Goal: Task Accomplishment & Management: Use online tool/utility

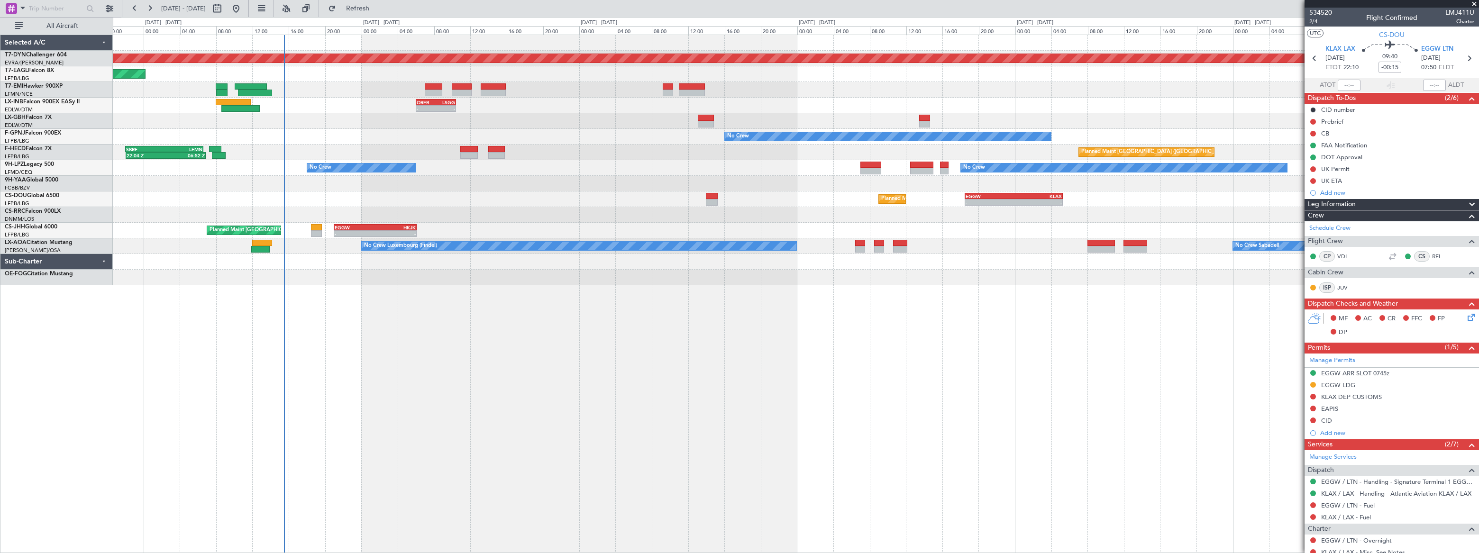
click at [392, 105] on div "Planned Maint [GEOGRAPHIC_DATA]-[GEOGRAPHIC_DATA] Planned Maint [US_STATE] ([GE…" at bounding box center [795, 160] width 1365 height 250
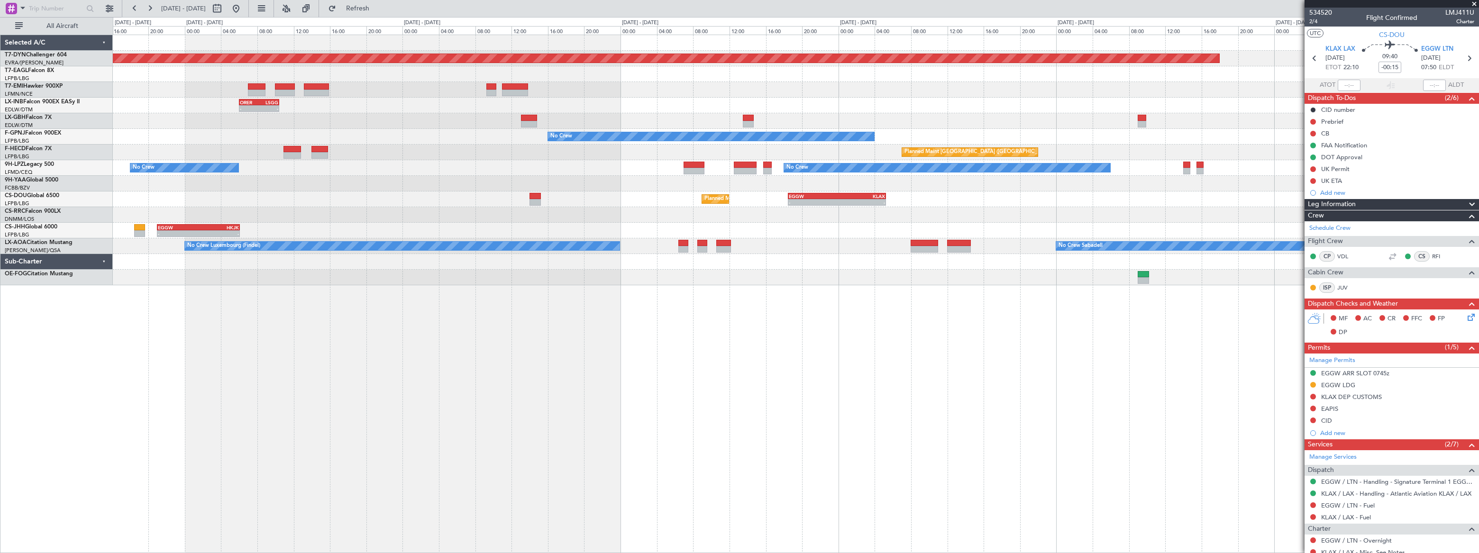
click at [357, 146] on div "Planned Maint [GEOGRAPHIC_DATA]-[GEOGRAPHIC_DATA] Planned Maint [US_STATE] ([GE…" at bounding box center [796, 160] width 1366 height 250
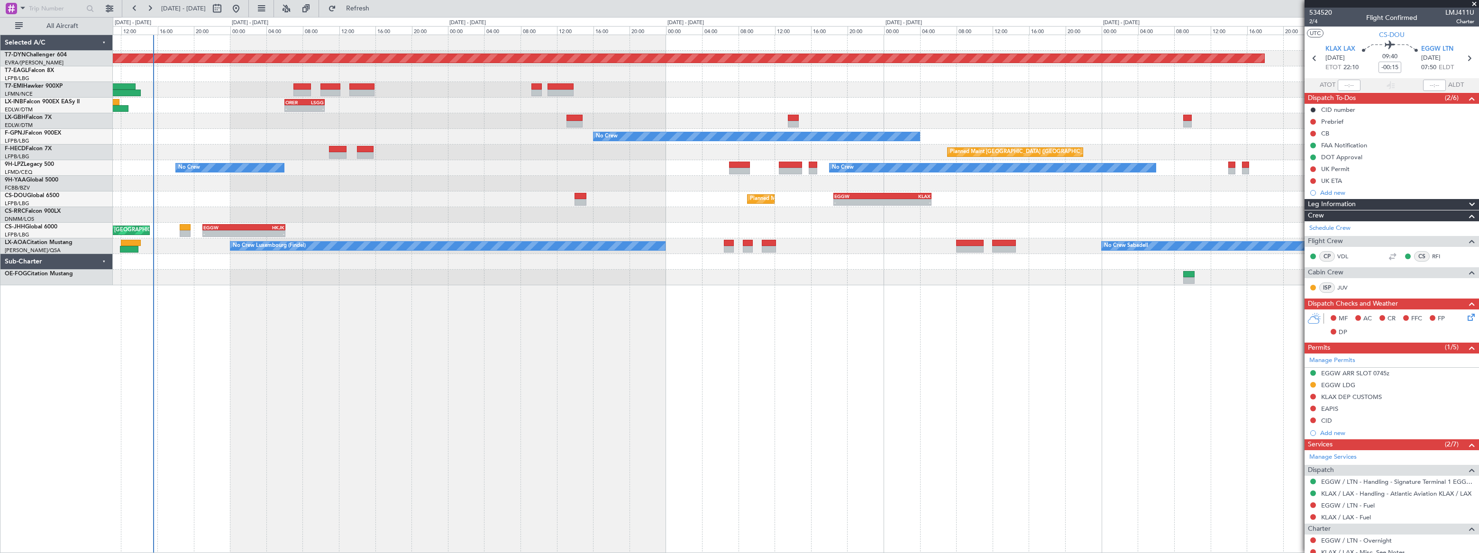
click at [346, 115] on div at bounding box center [795, 121] width 1365 height 16
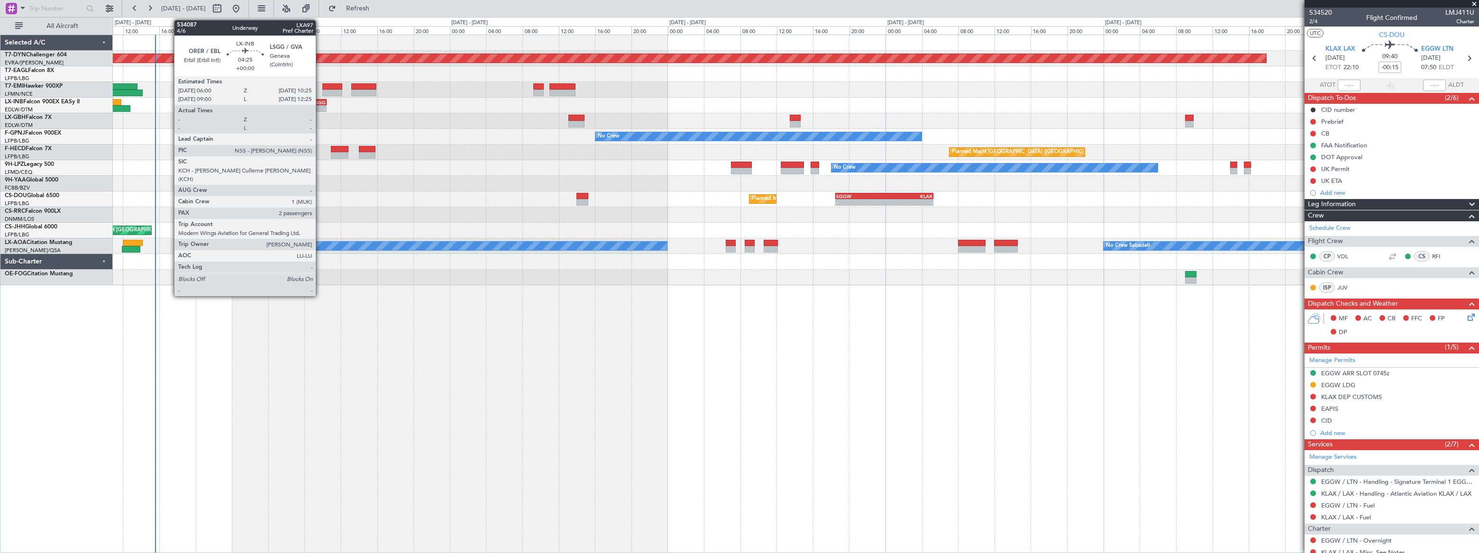
click at [320, 104] on div "LSGG" at bounding box center [315, 103] width 19 height 6
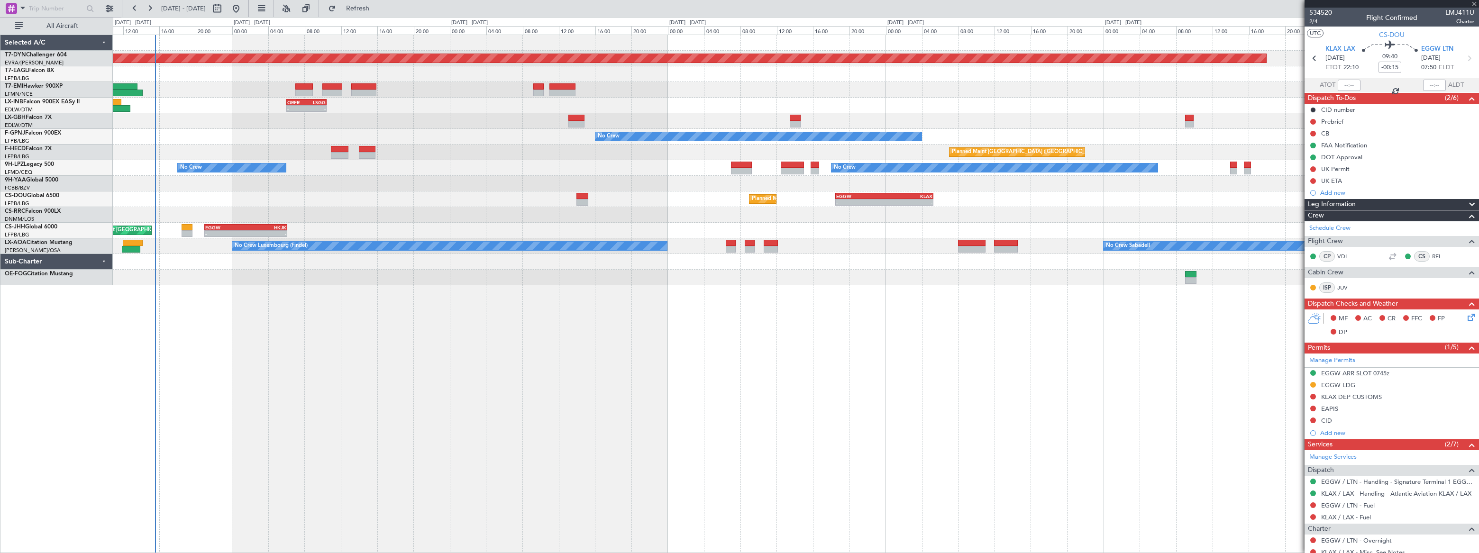
type input "2"
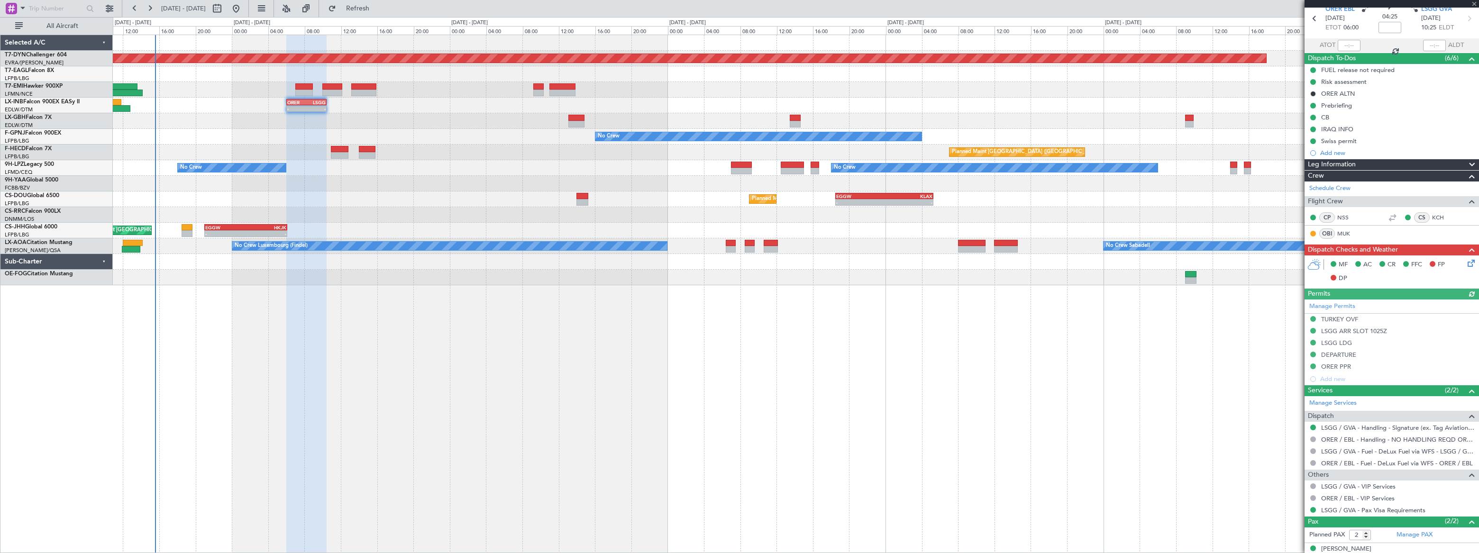
scroll to position [71, 0]
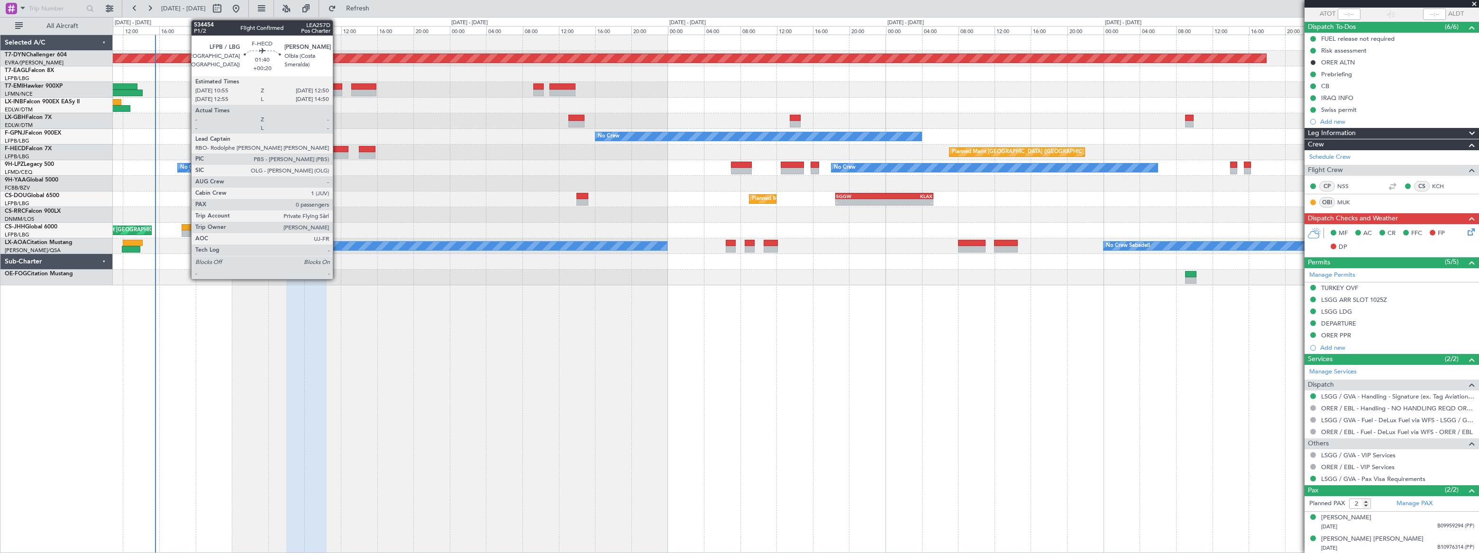
click at [337, 150] on div at bounding box center [340, 149] width 18 height 7
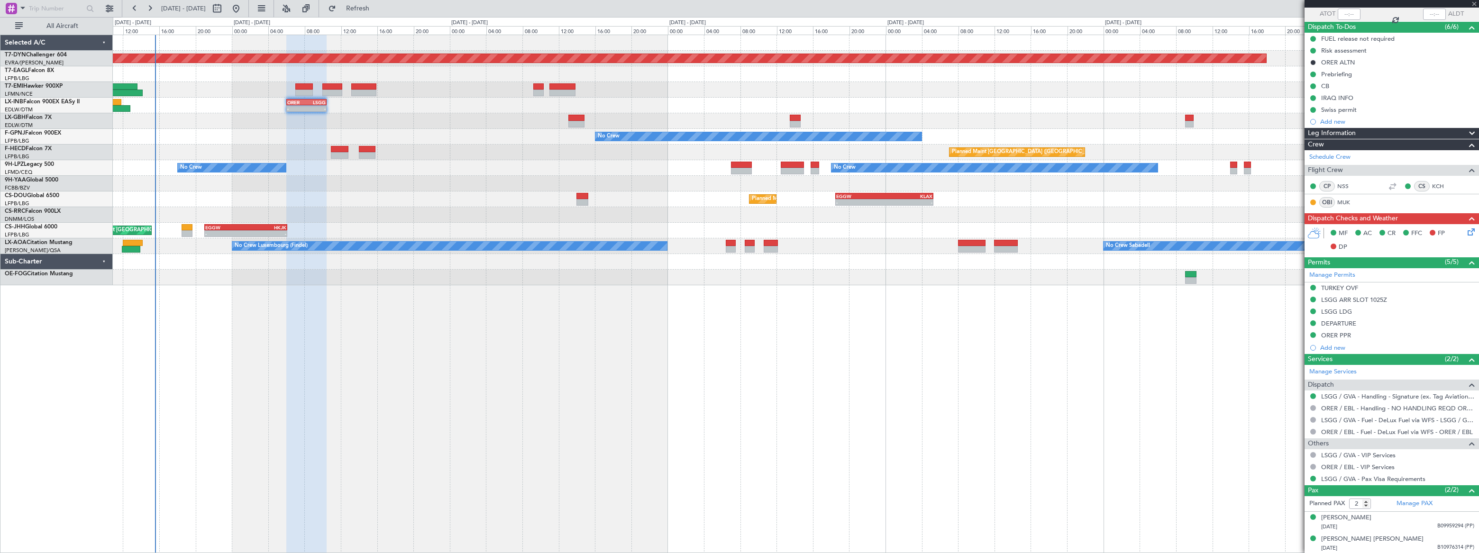
type input "+00:20"
type input "0"
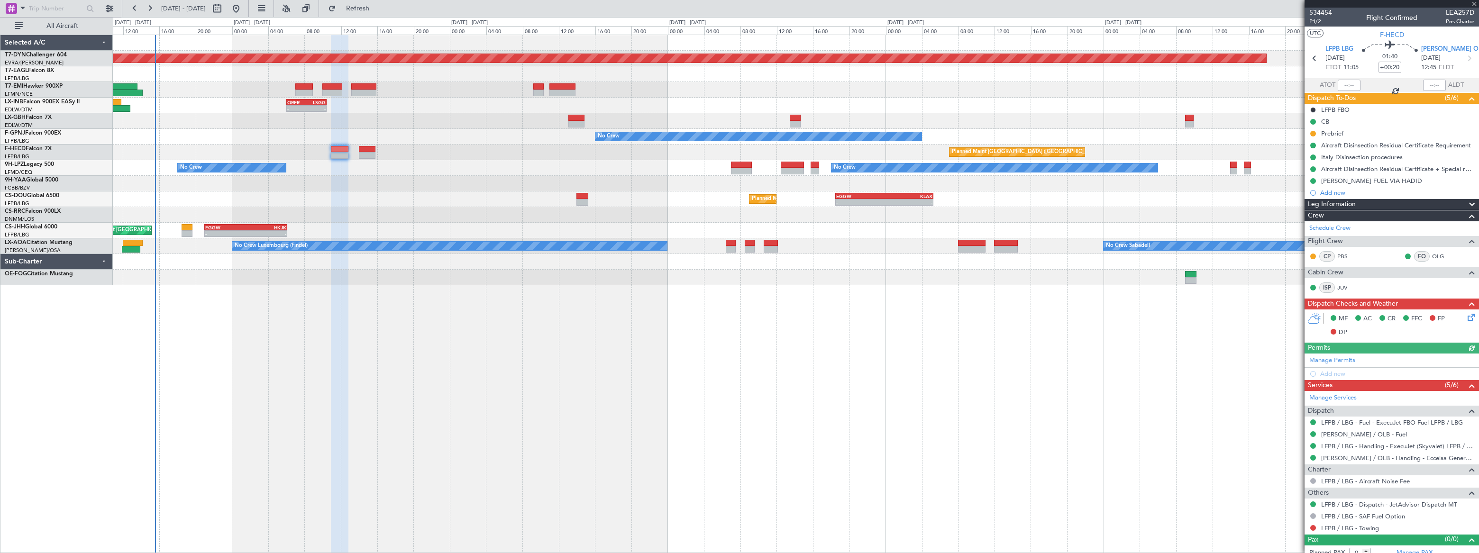
scroll to position [6, 0]
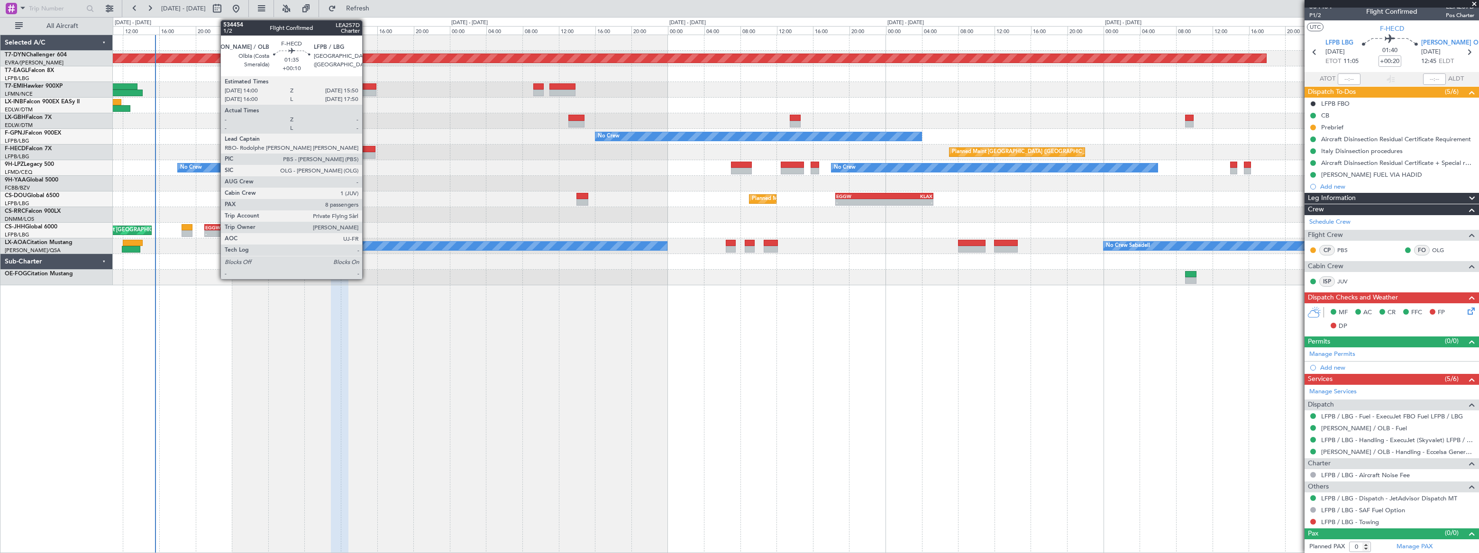
click at [366, 149] on div at bounding box center [367, 149] width 17 height 7
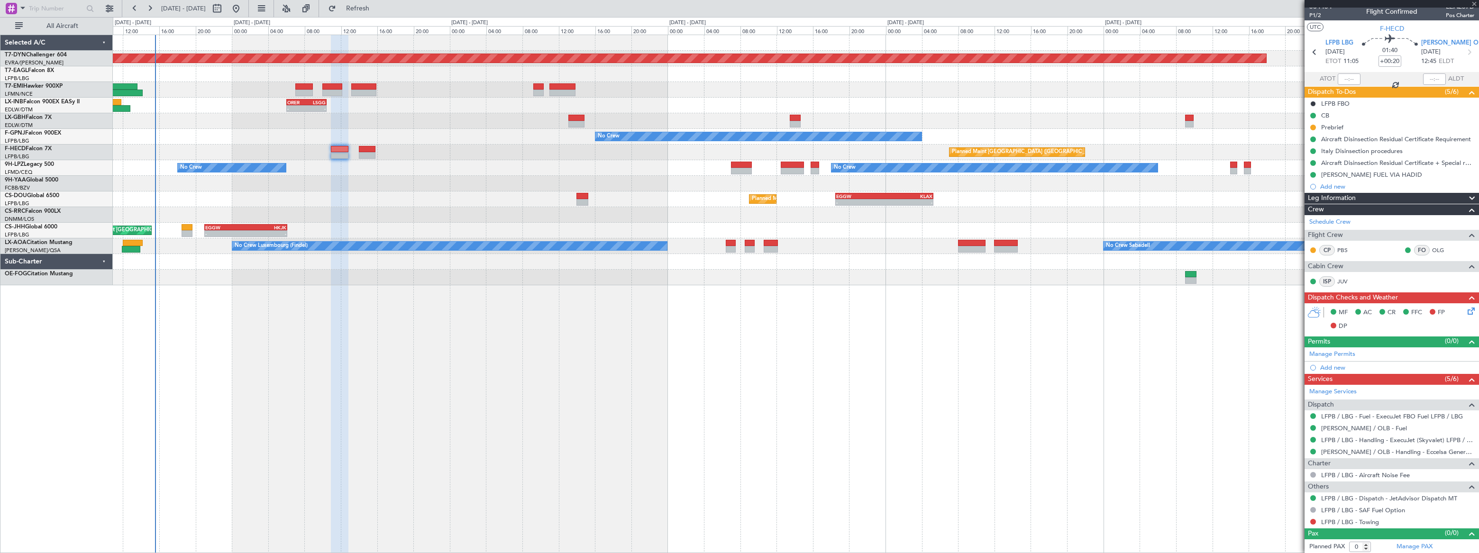
type input "+00:10"
type input "8"
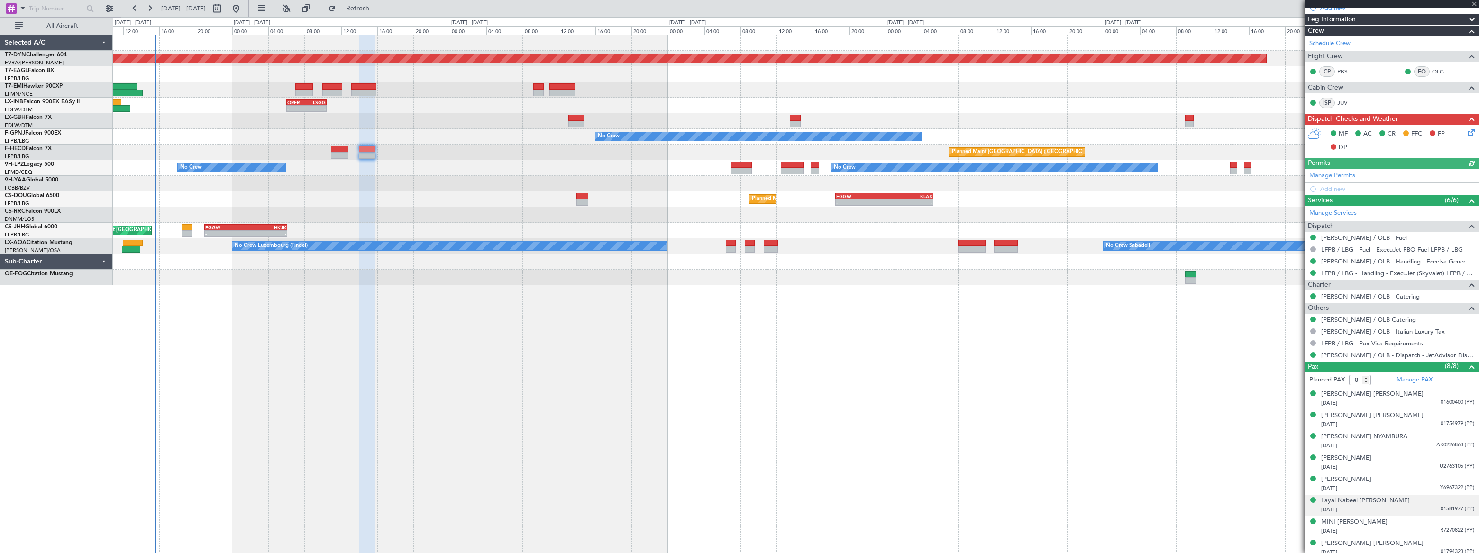
scroll to position [142, 0]
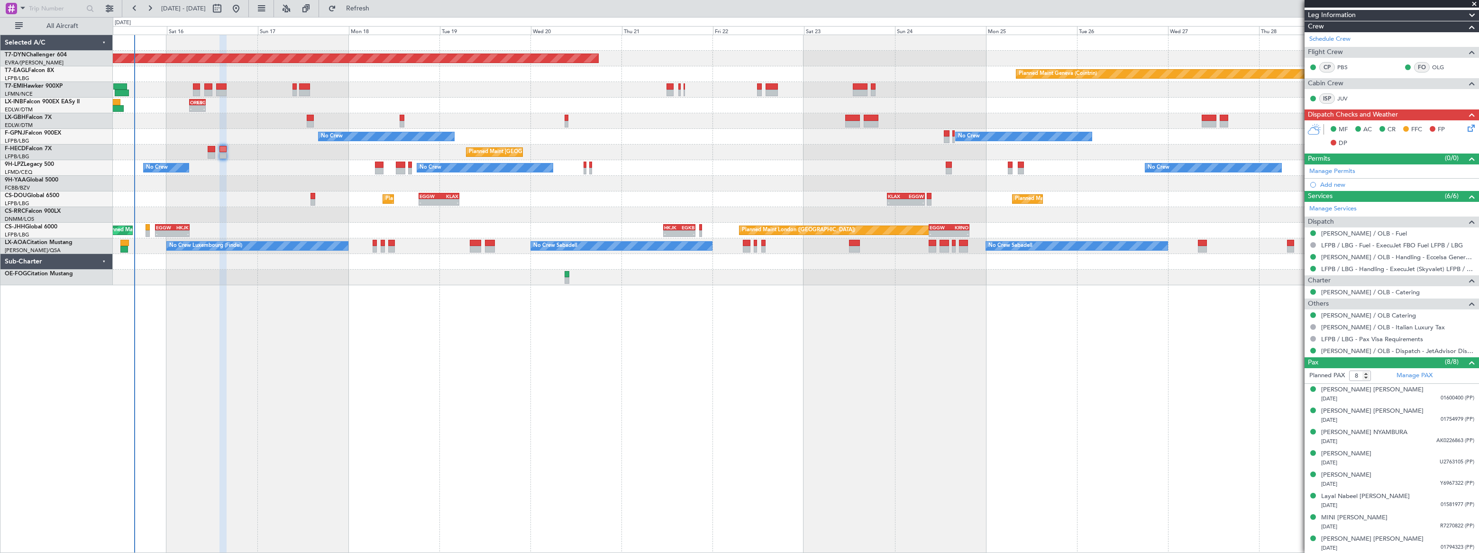
click at [434, 253] on div "Planned Maint [GEOGRAPHIC_DATA]-[GEOGRAPHIC_DATA] Planned Maint Geneva ([GEOGRA…" at bounding box center [796, 294] width 1366 height 519
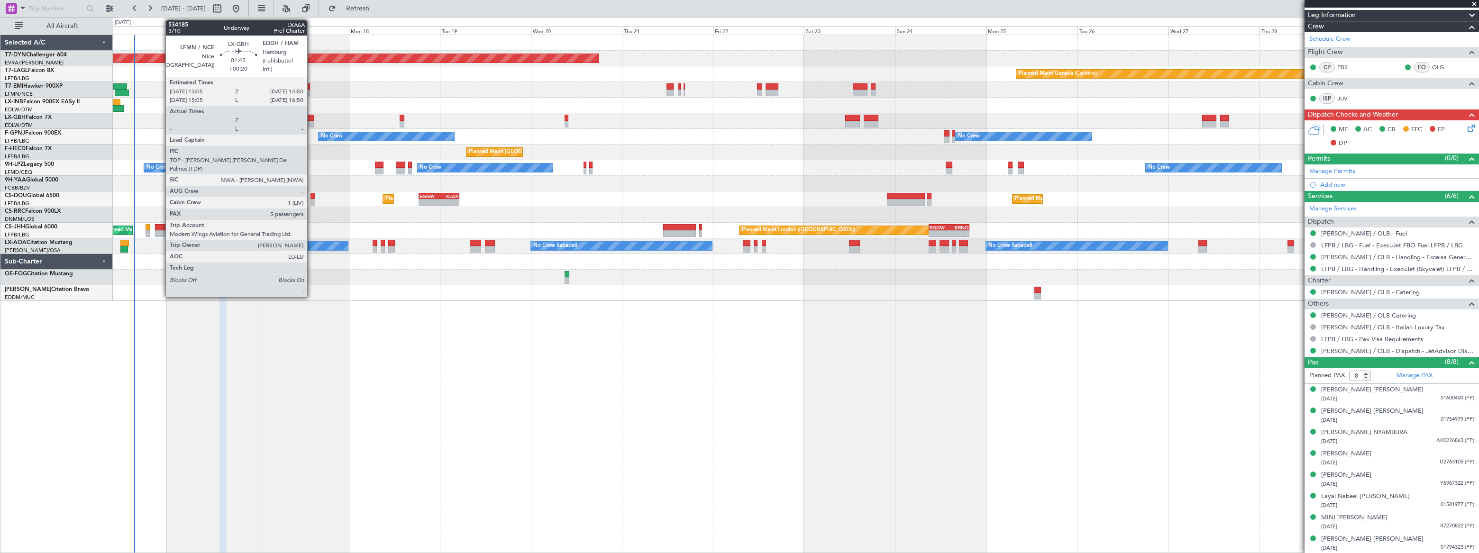
click at [311, 118] on div at bounding box center [310, 118] width 7 height 7
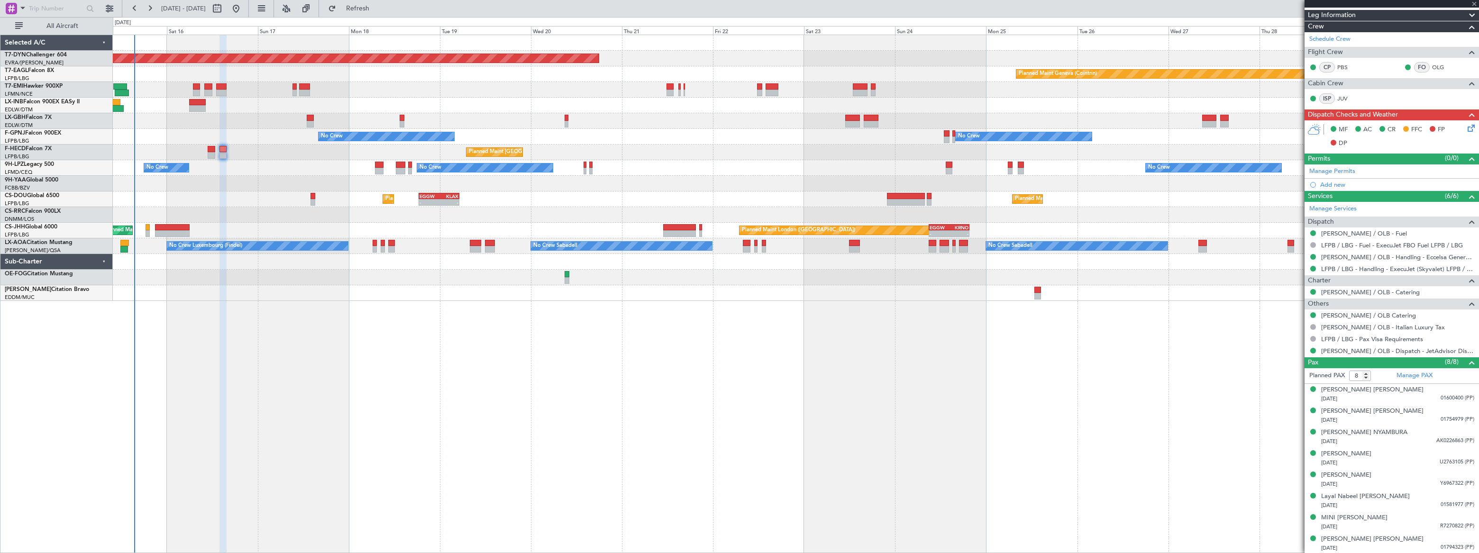
type input "+00:20"
type input "5"
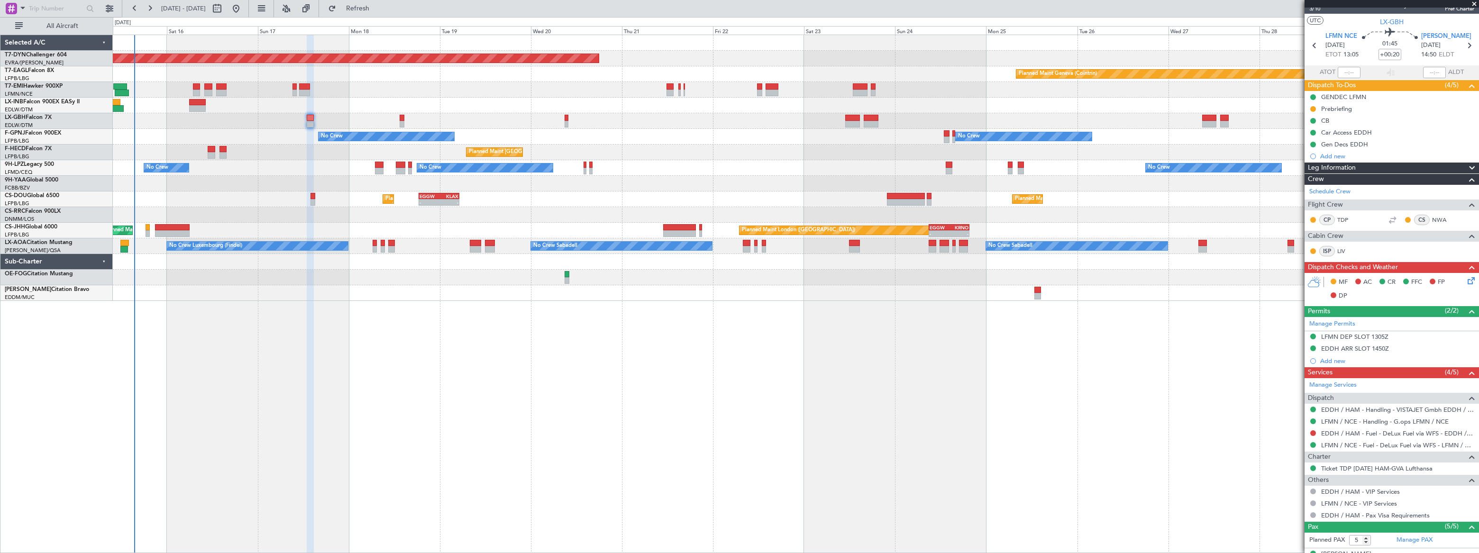
scroll to position [0, 0]
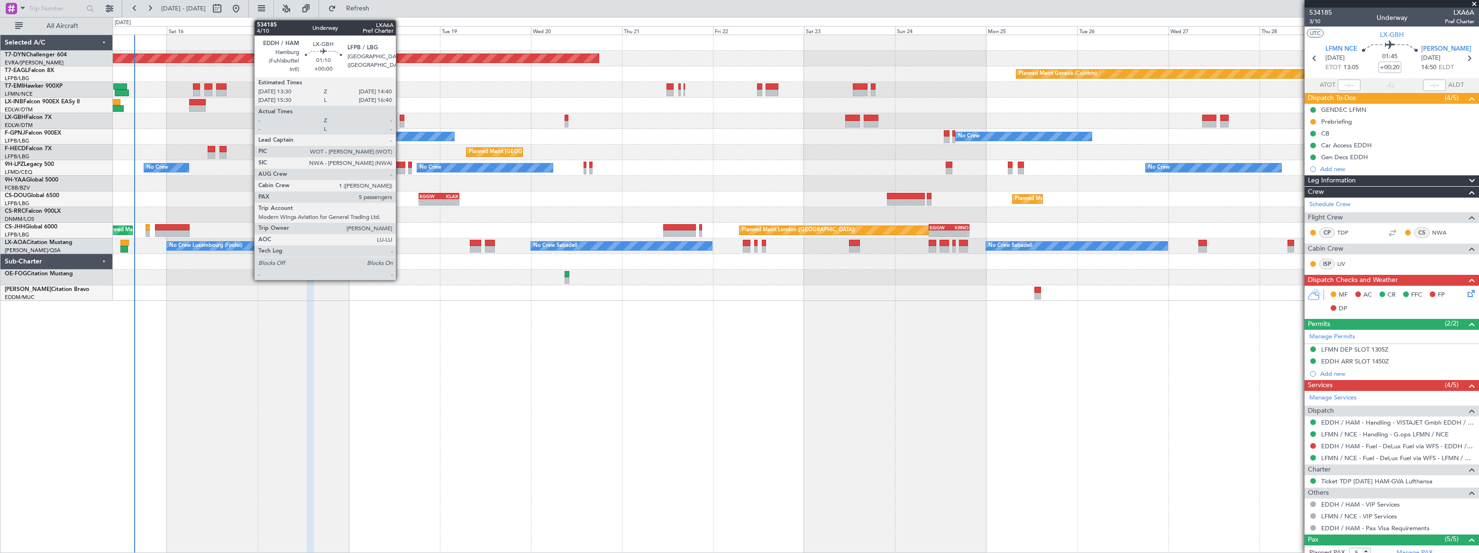
click at [401, 119] on div at bounding box center [402, 118] width 5 height 7
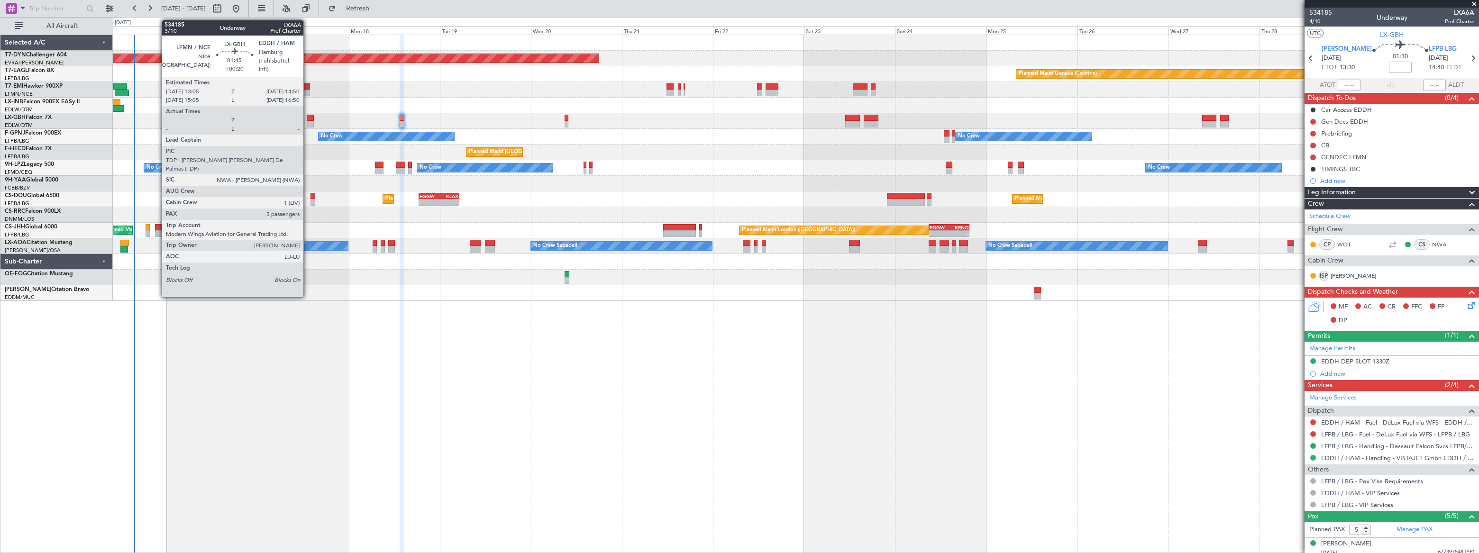
click at [308, 122] on div at bounding box center [310, 124] width 7 height 7
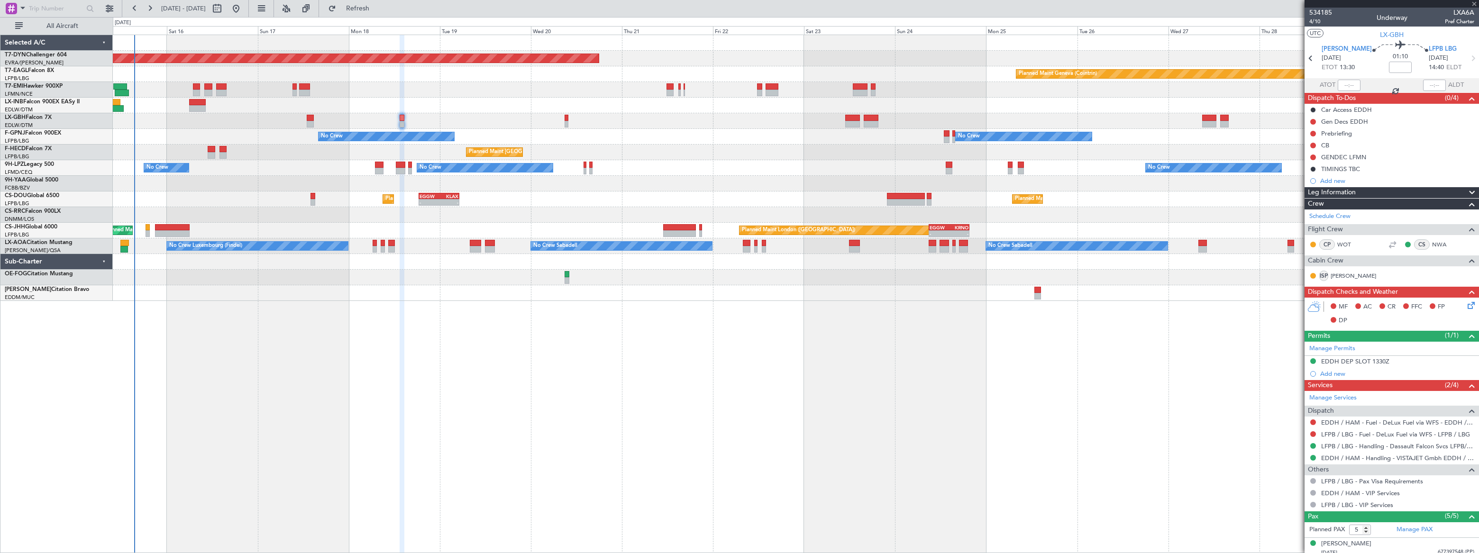
type input "+00:20"
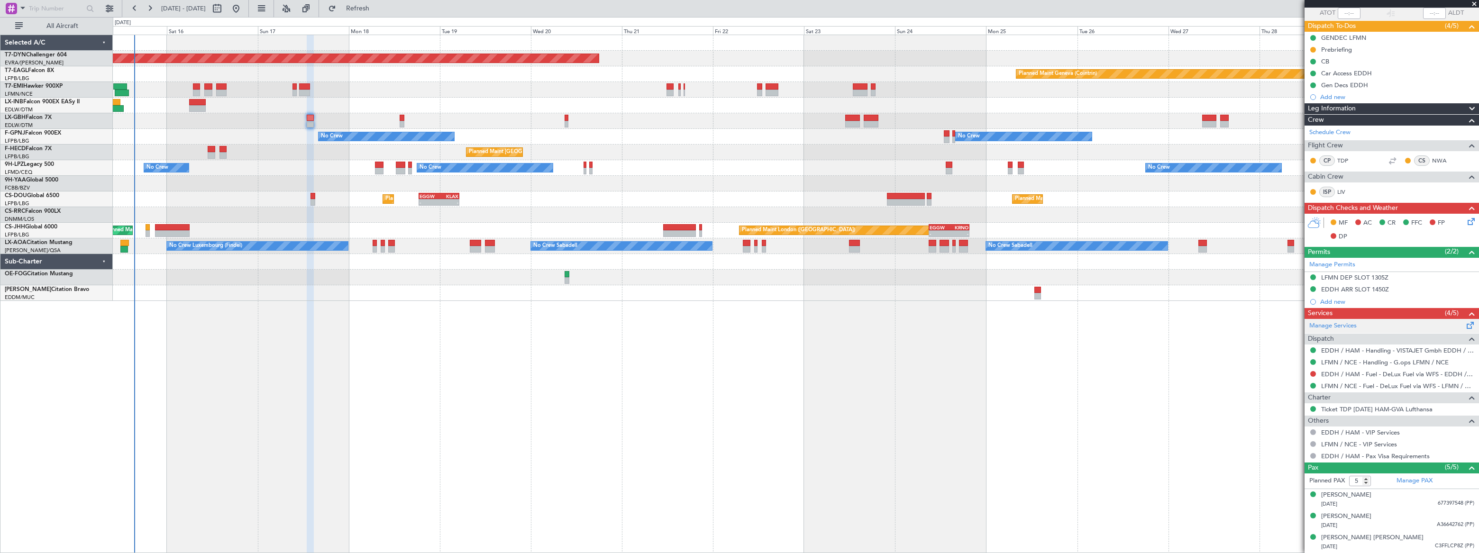
scroll to position [113, 0]
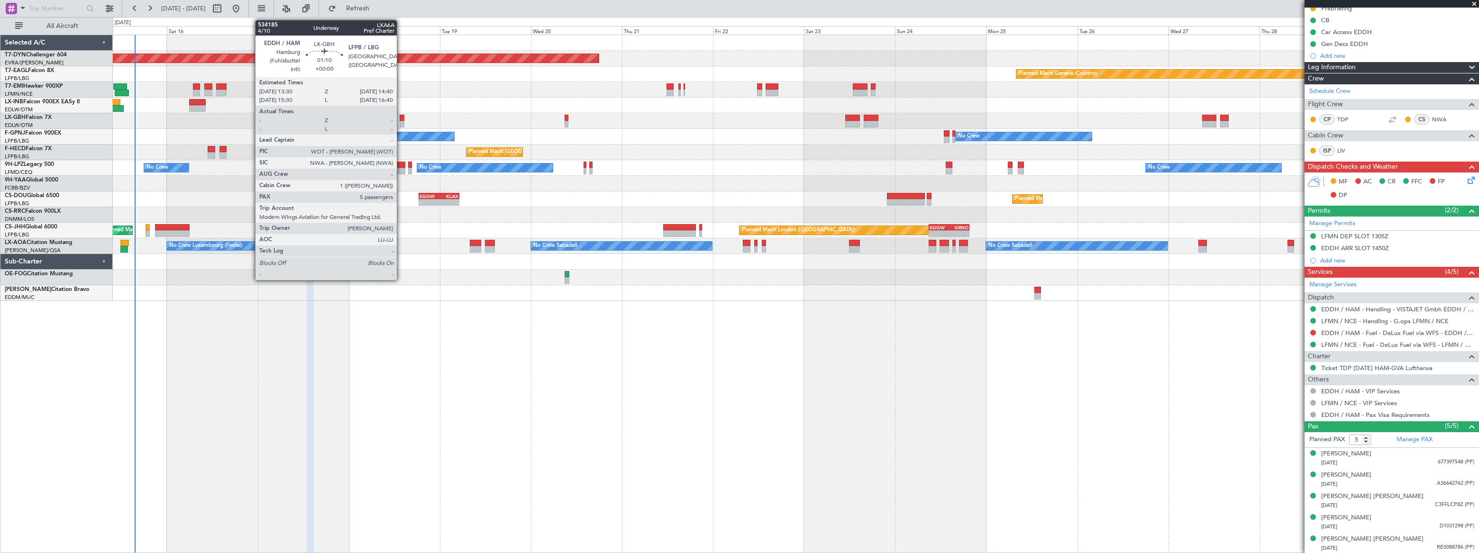
click at [401, 121] on div at bounding box center [402, 124] width 5 height 7
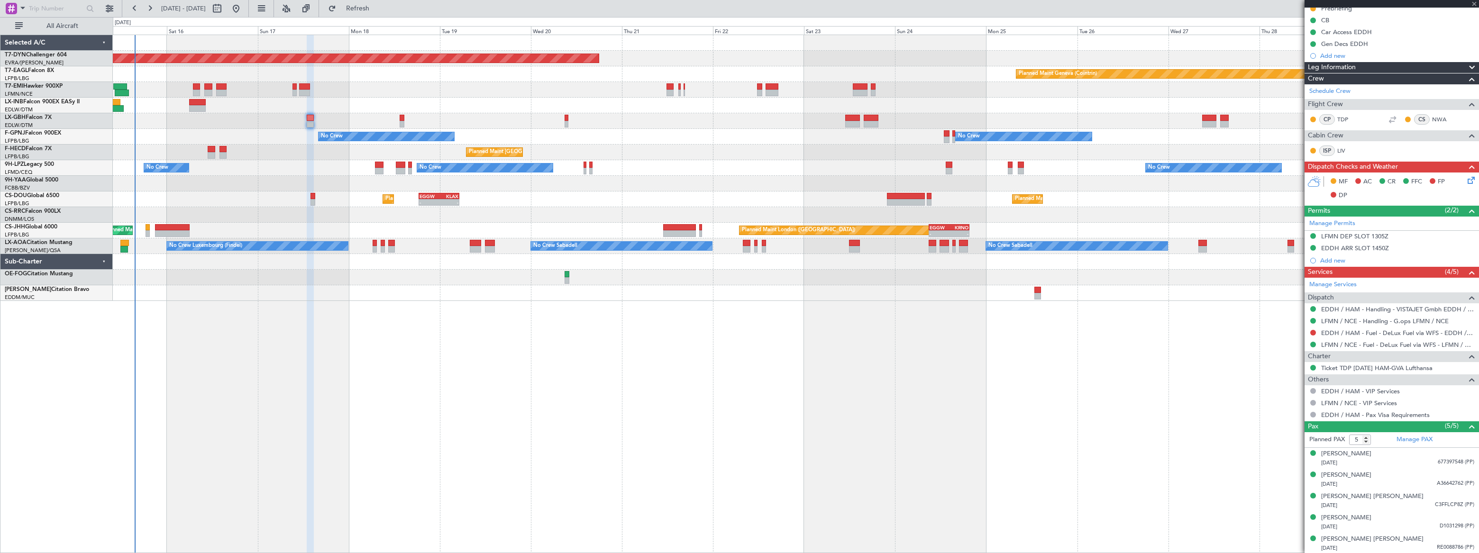
scroll to position [0, 0]
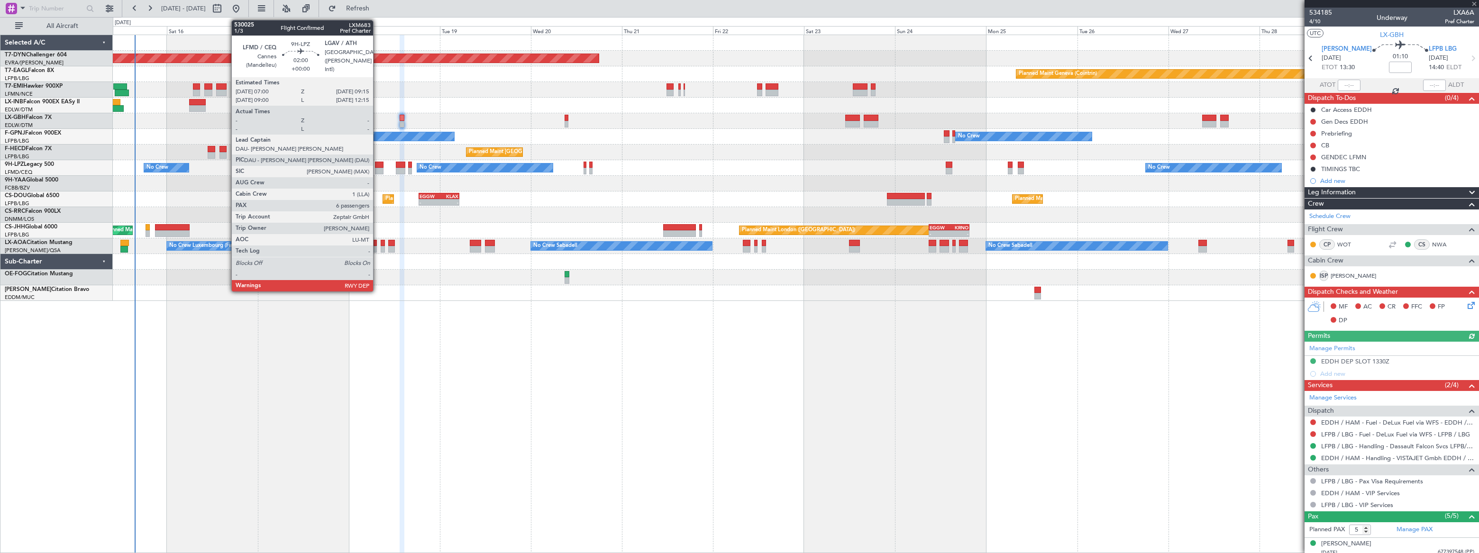
click at [377, 168] on div at bounding box center [379, 171] width 9 height 7
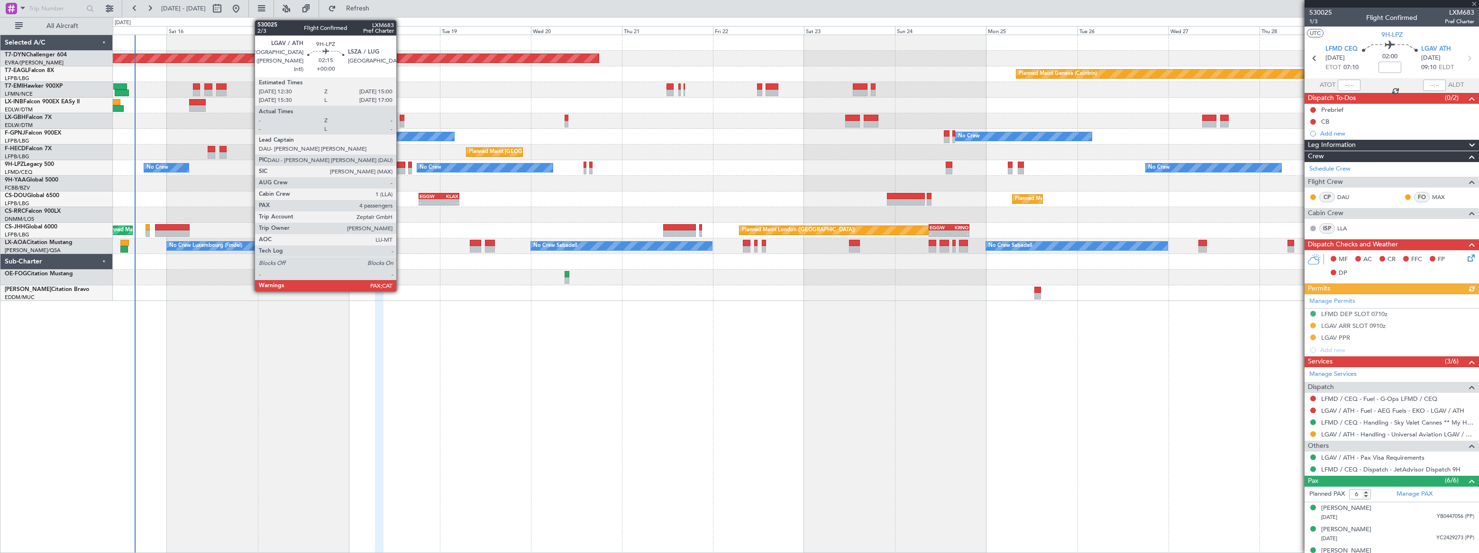
click at [401, 165] on div at bounding box center [401, 165] width 10 height 7
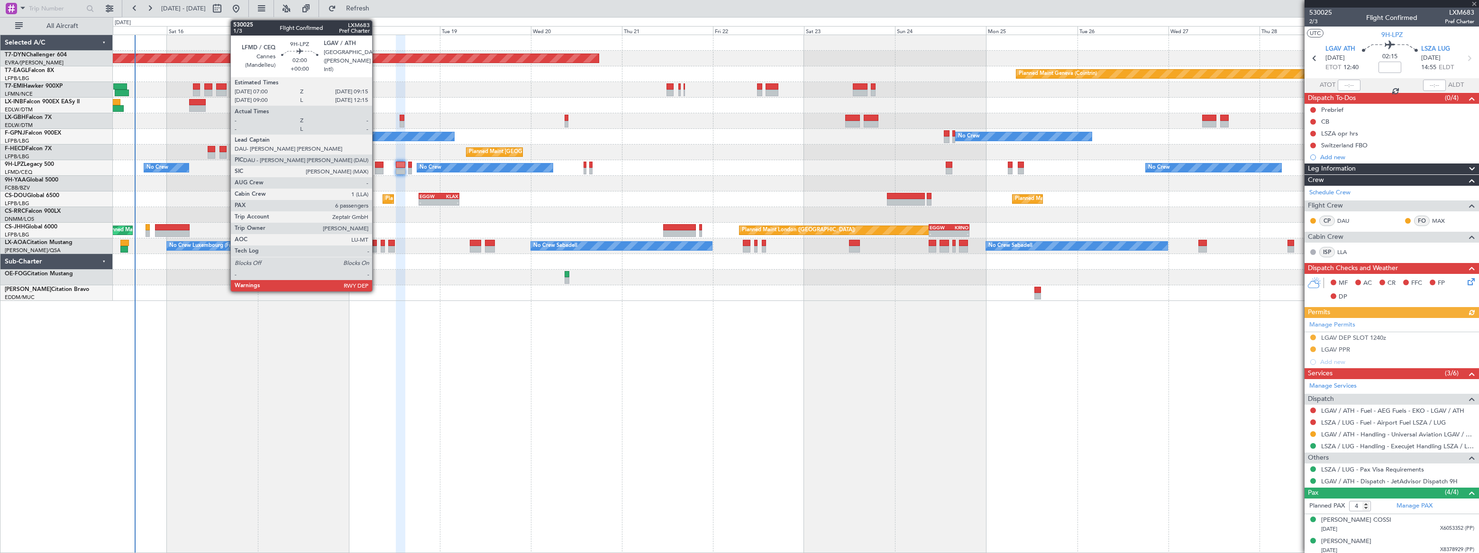
click at [376, 166] on div at bounding box center [379, 165] width 9 height 7
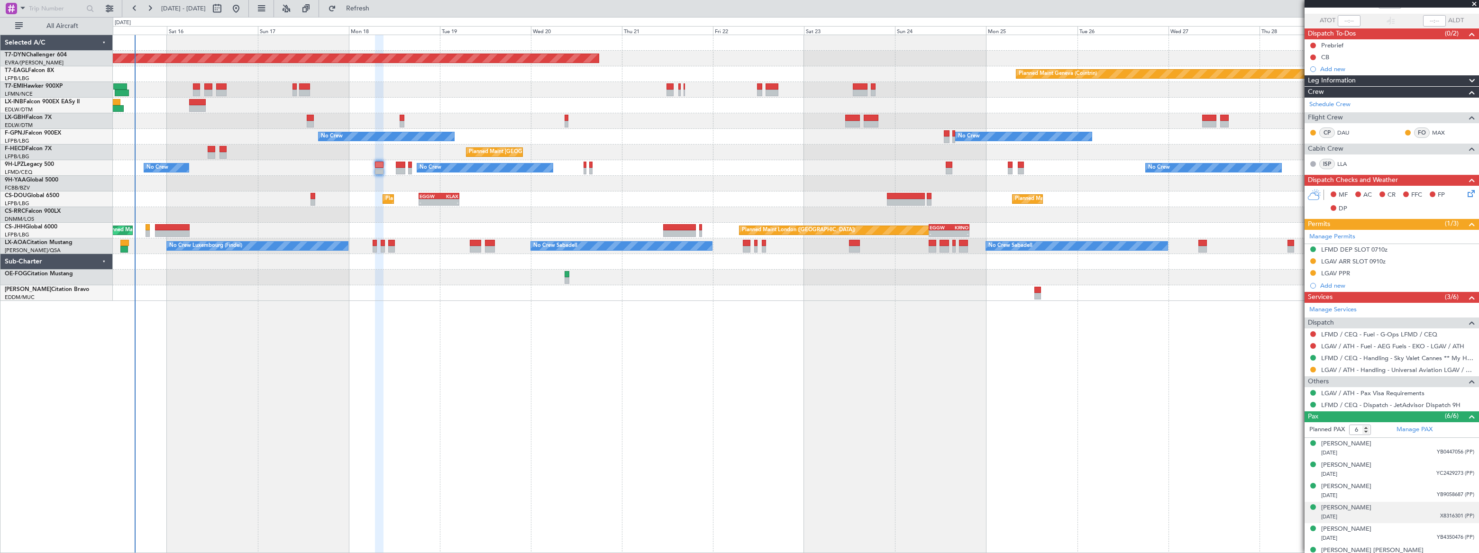
scroll to position [76, 0]
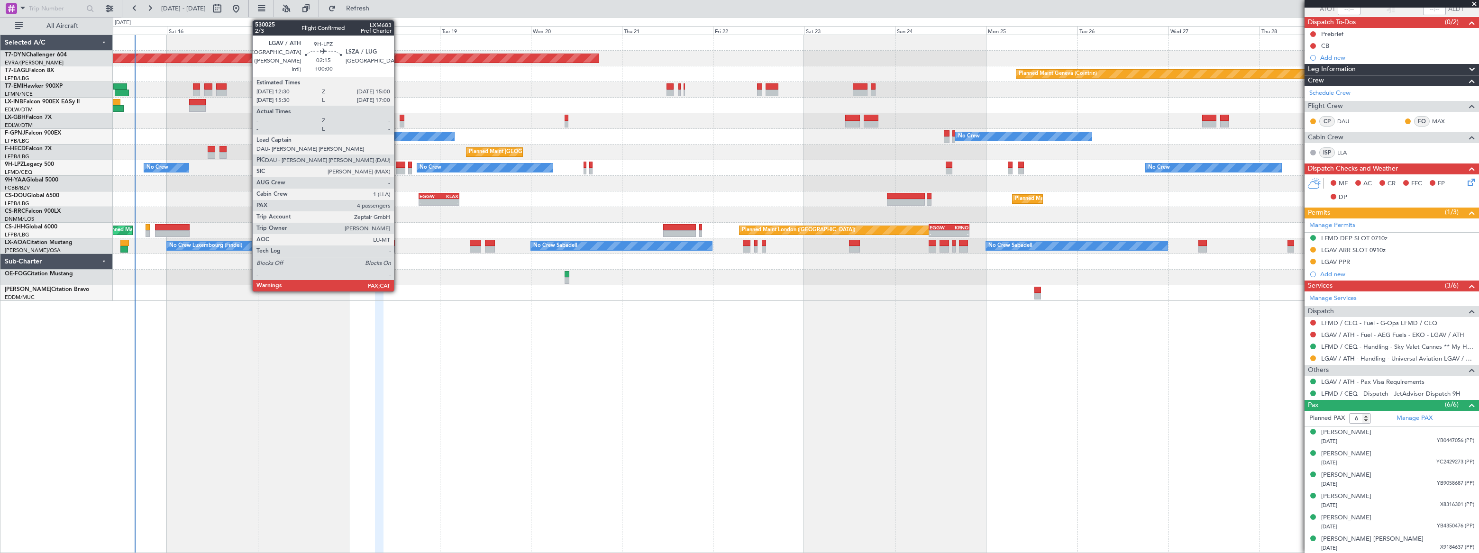
click at [398, 166] on div at bounding box center [401, 165] width 10 height 7
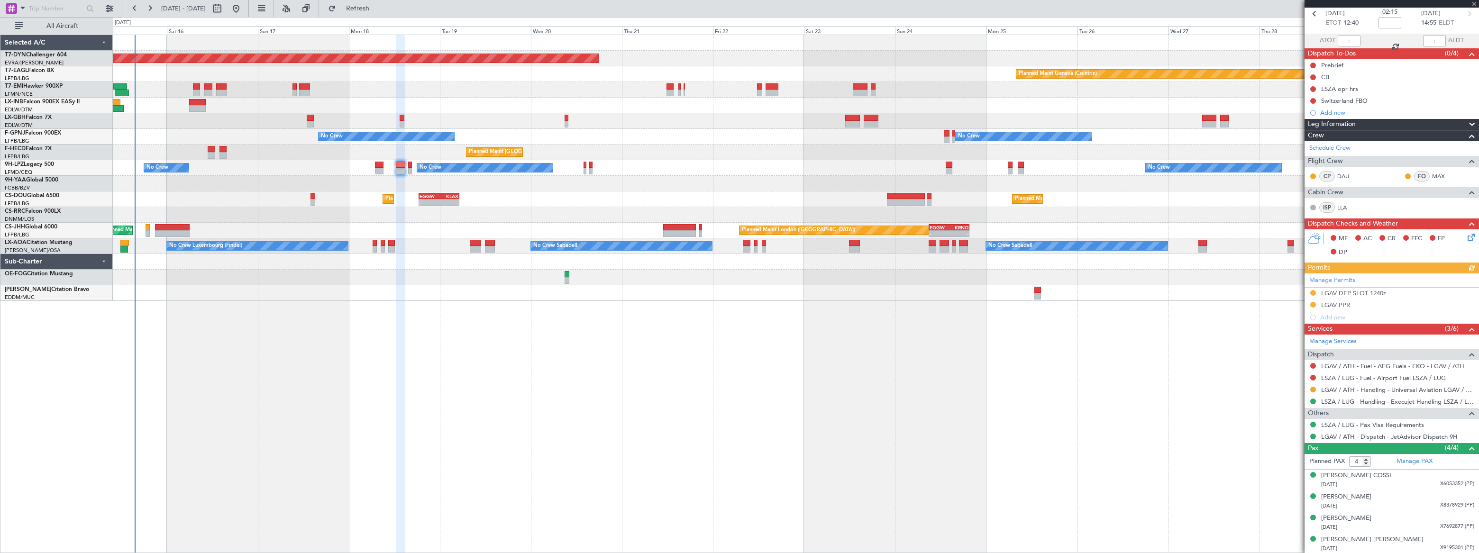
scroll to position [45, 0]
click at [1427, 482] on div "[DATE] X6053352 (PP)" at bounding box center [1397, 484] width 153 height 9
click at [1408, 521] on div "[PERSON_NAME] [DATE] X8378929 (PP)" at bounding box center [1397, 524] width 153 height 18
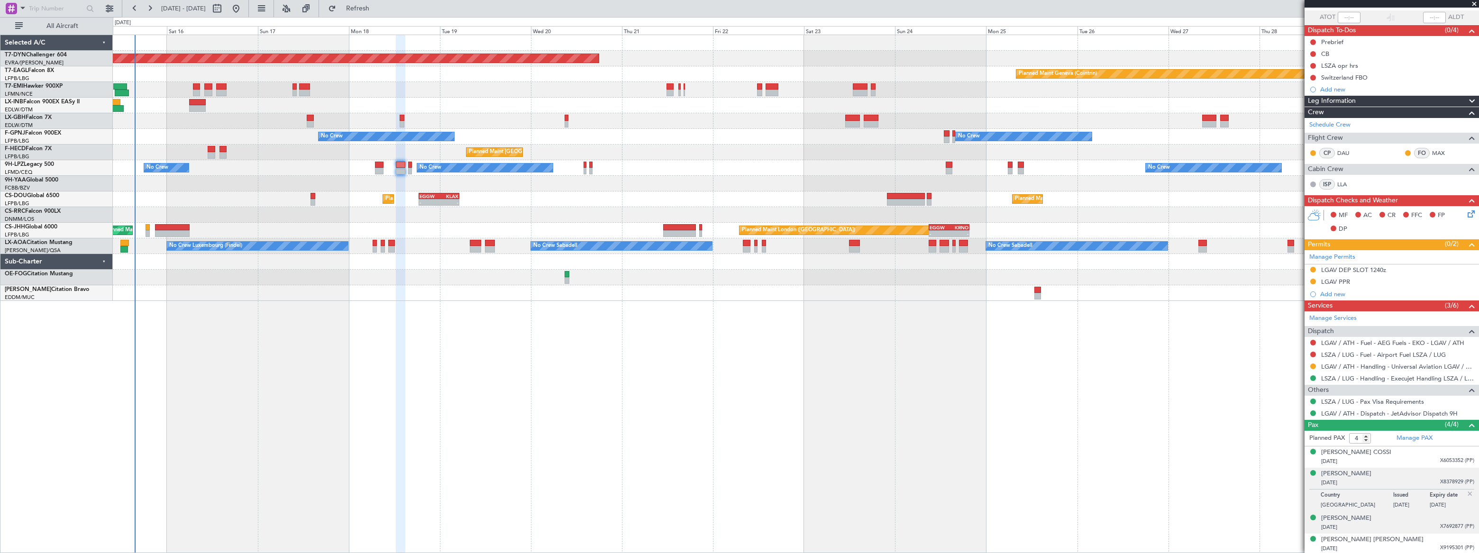
click at [1406, 525] on div "[DATE] X7692877 (PP)" at bounding box center [1397, 527] width 153 height 9
click at [1424, 542] on div "[PERSON_NAME] [PERSON_NAME] [DATE] X9195301 (PP)" at bounding box center [1397, 544] width 153 height 18
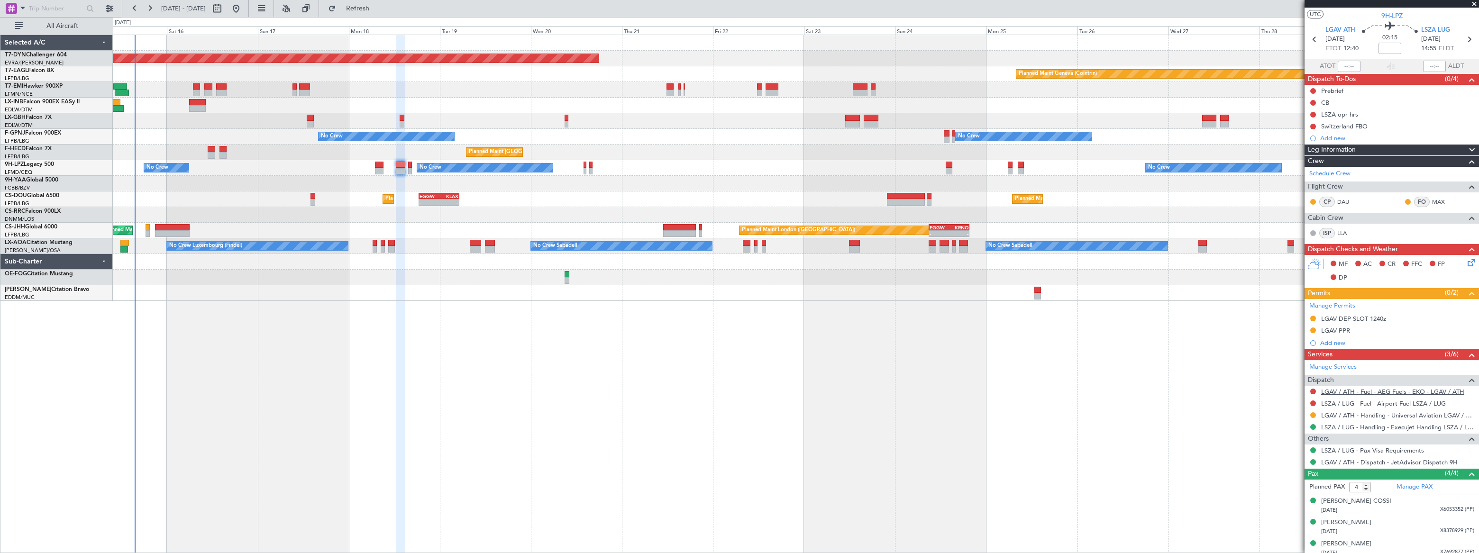
scroll to position [0, 0]
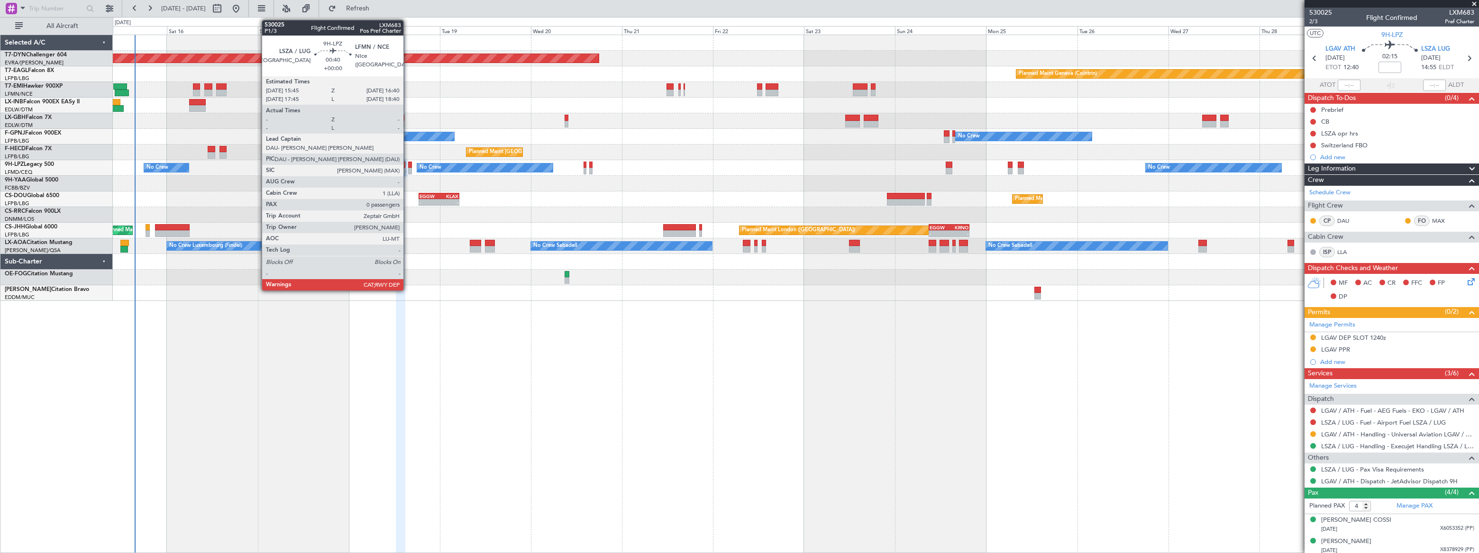
click at [408, 169] on div at bounding box center [410, 171] width 4 height 7
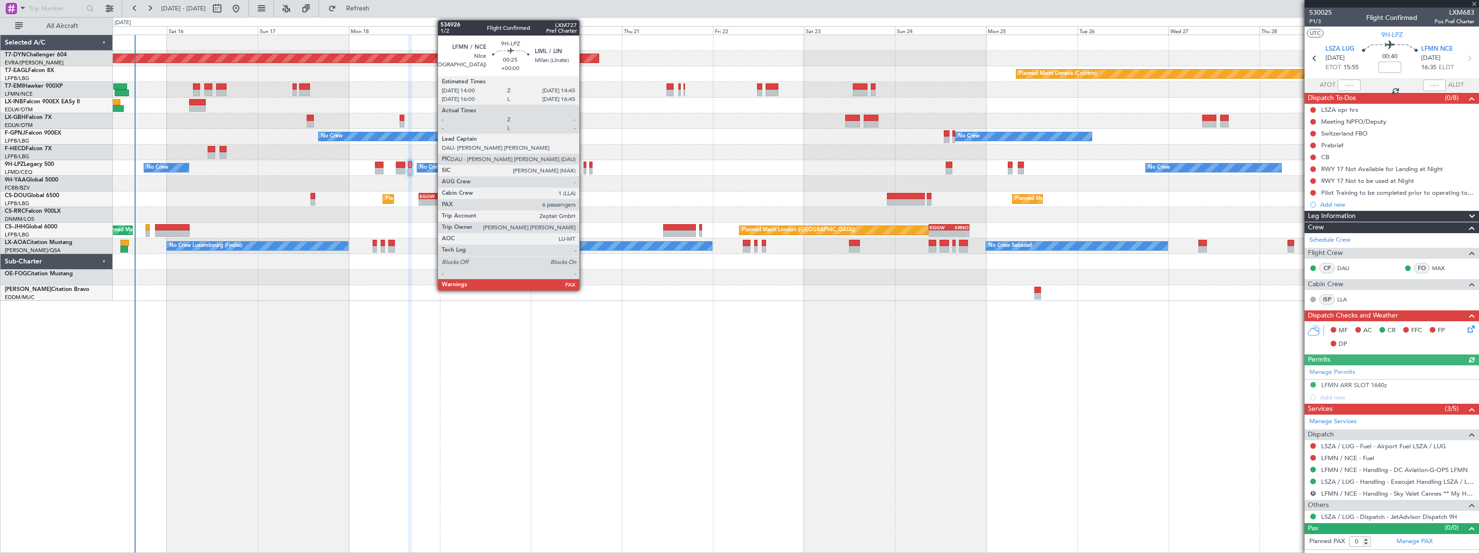
click at [585, 169] on div at bounding box center [585, 171] width 3 height 7
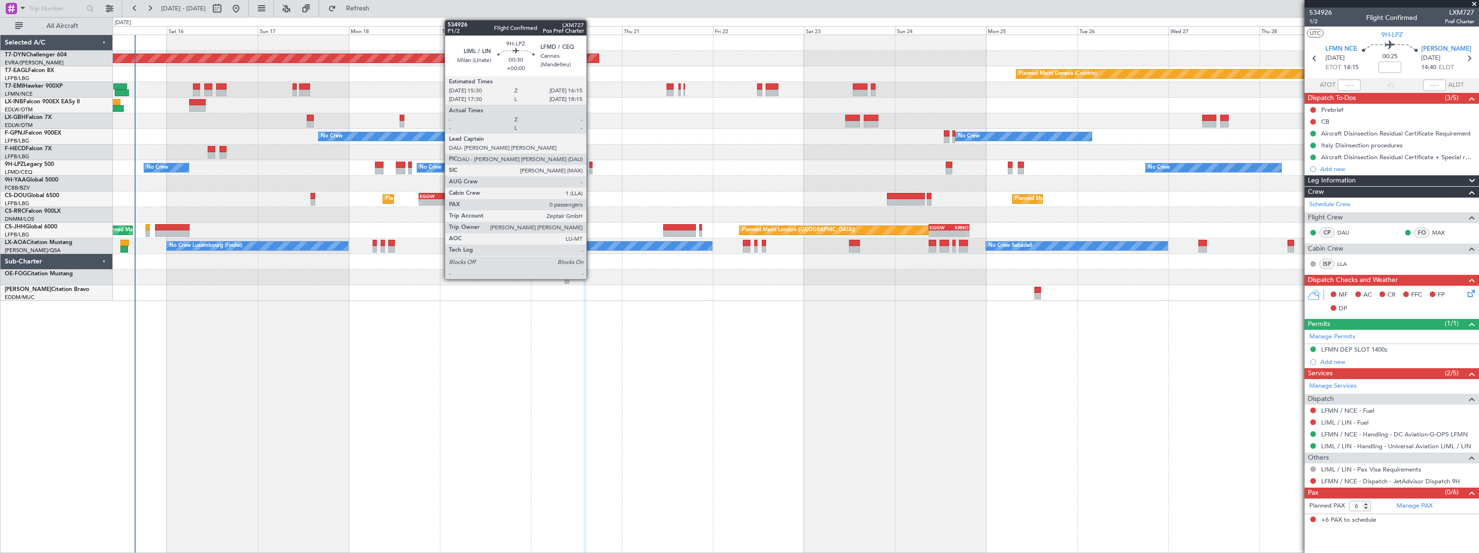
click at [591, 169] on div at bounding box center [590, 171] width 3 height 7
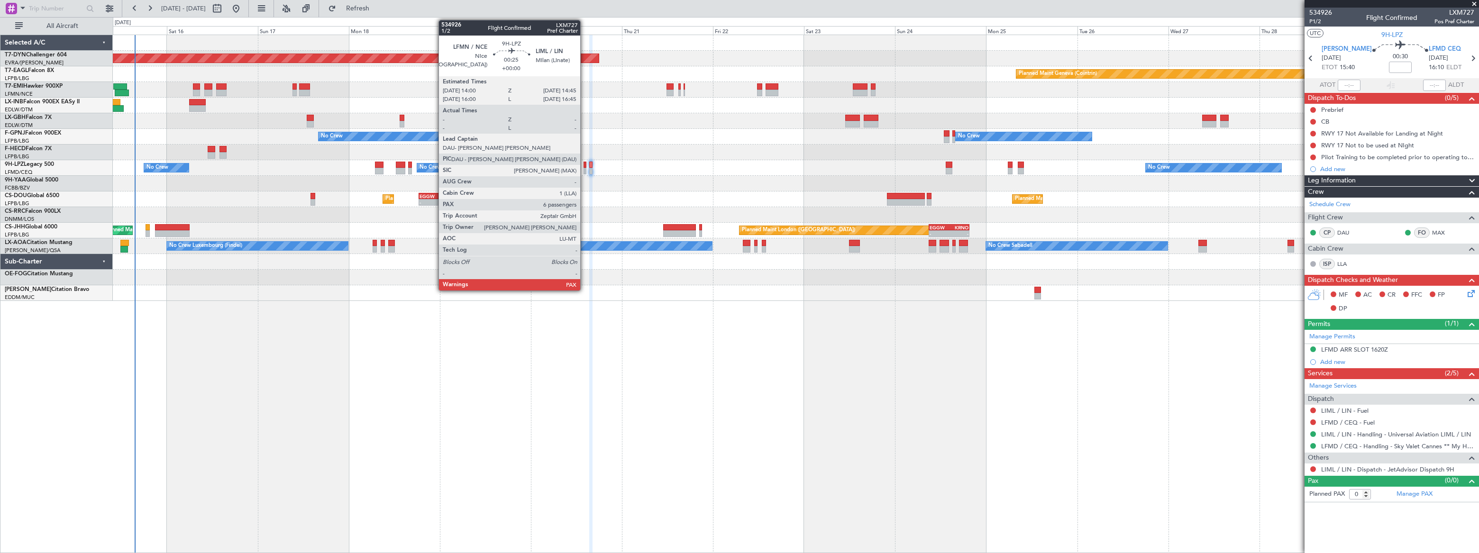
click at [584, 169] on div at bounding box center [585, 171] width 3 height 7
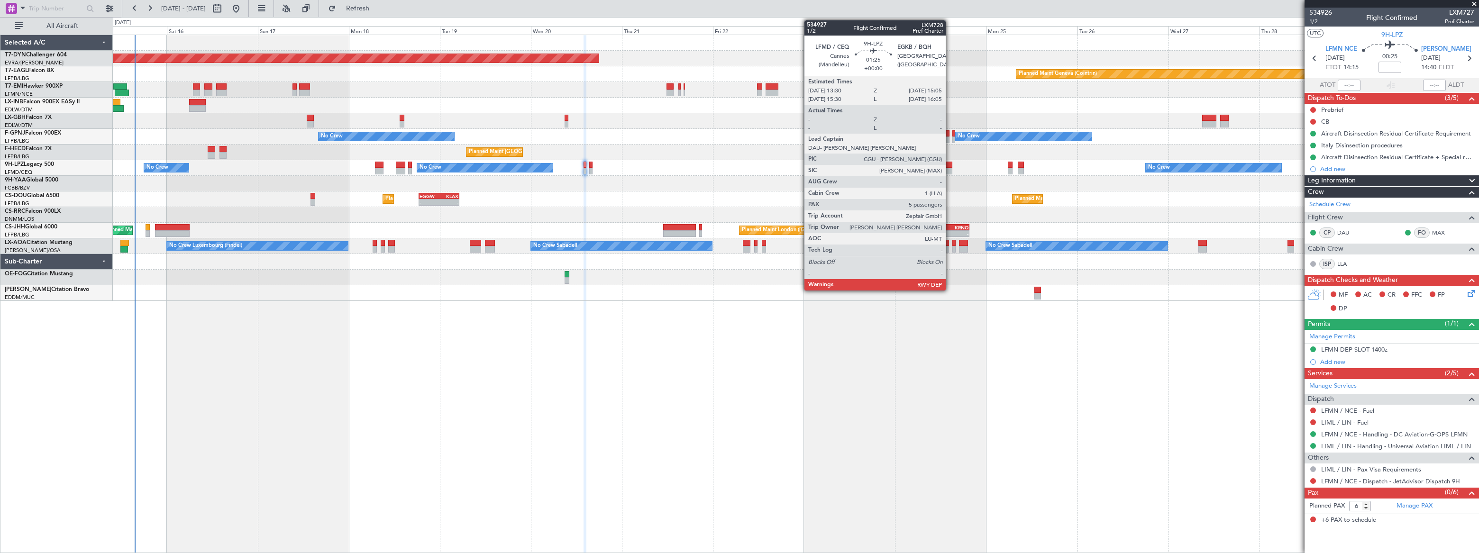
click at [950, 168] on div at bounding box center [949, 171] width 6 height 7
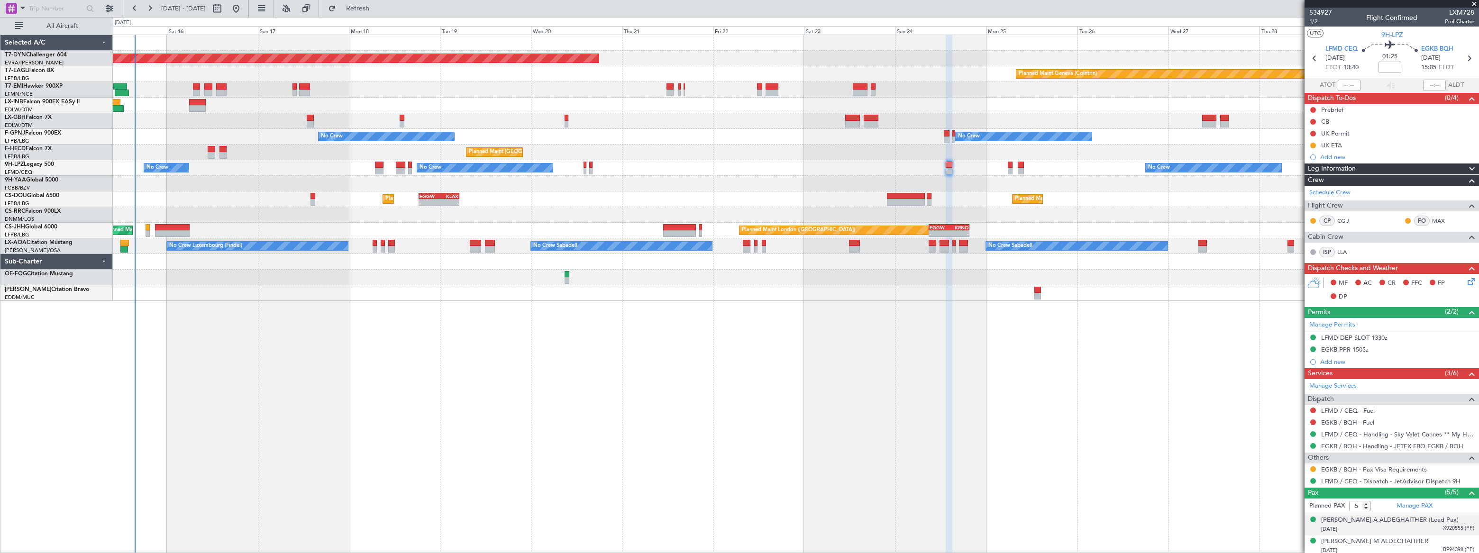
click at [1413, 533] on li "[PERSON_NAME] A ALDEGHAITHER (Lead Pax) [DATE] X920555 (PP)" at bounding box center [1392, 524] width 174 height 21
click at [1434, 530] on div "[DATE] X920555 (PP)" at bounding box center [1397, 529] width 153 height 9
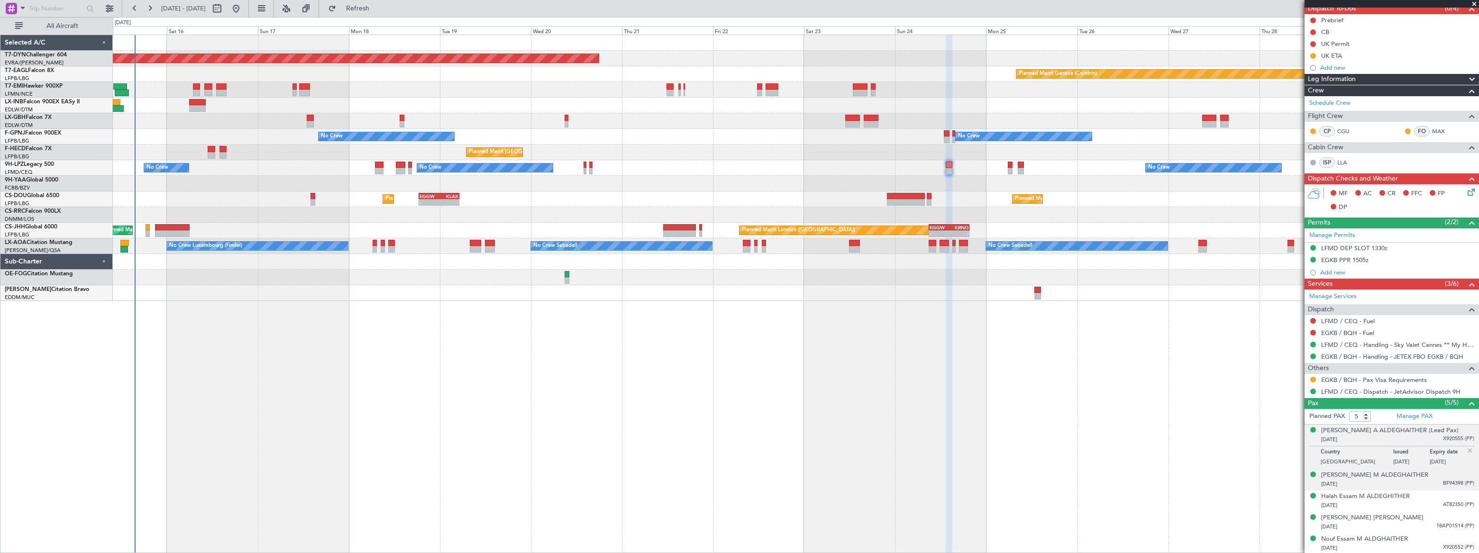
click at [1432, 482] on div "[DATE] BF94398 (PP)" at bounding box center [1397, 484] width 153 height 9
click at [1424, 504] on div "[DATE] AT82350 (PP)" at bounding box center [1397, 505] width 153 height 9
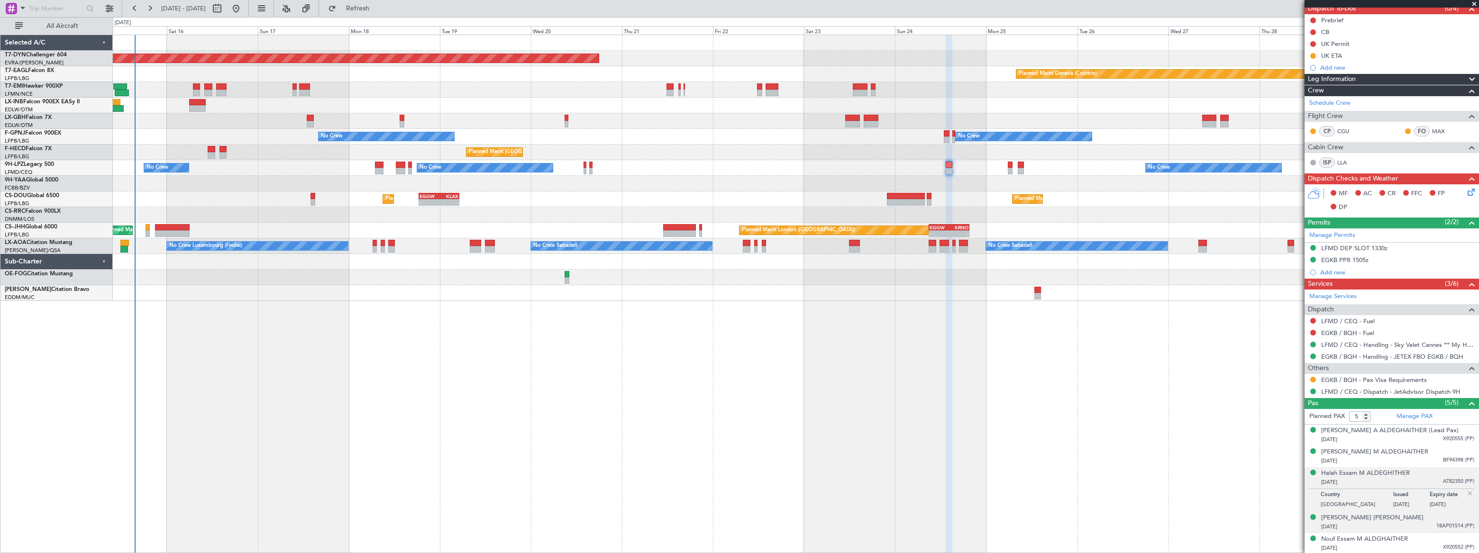
click at [1429, 524] on div "[DATE] 18AP01514 (PP)" at bounding box center [1397, 526] width 153 height 9
click at [1423, 540] on div "Nouf Essam M ALDGHAITHER [DATE] X920552 (PP)" at bounding box center [1397, 544] width 153 height 18
click at [1428, 440] on div "[DATE] X920555 (PP)" at bounding box center [1397, 439] width 153 height 9
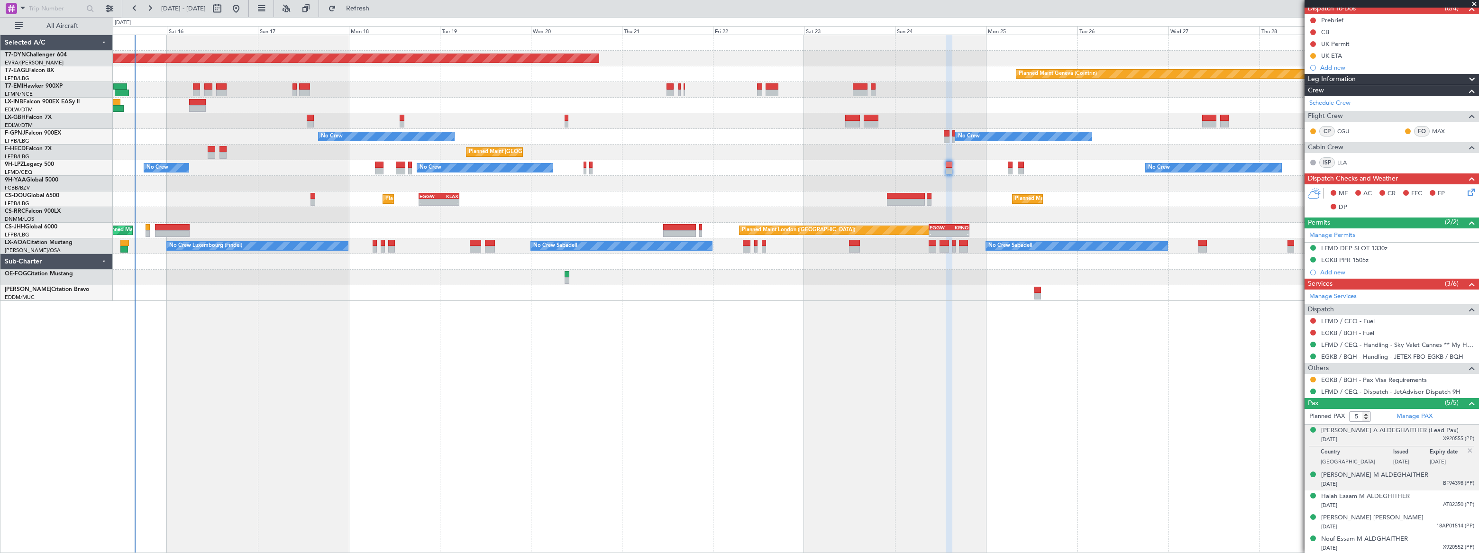
click at [1433, 477] on div "[PERSON_NAME] M ALDEGHAITHER [DATE] BF94398 (PP)" at bounding box center [1397, 480] width 153 height 18
click at [1424, 501] on div "[DATE] AT82350 (PP)" at bounding box center [1397, 505] width 153 height 9
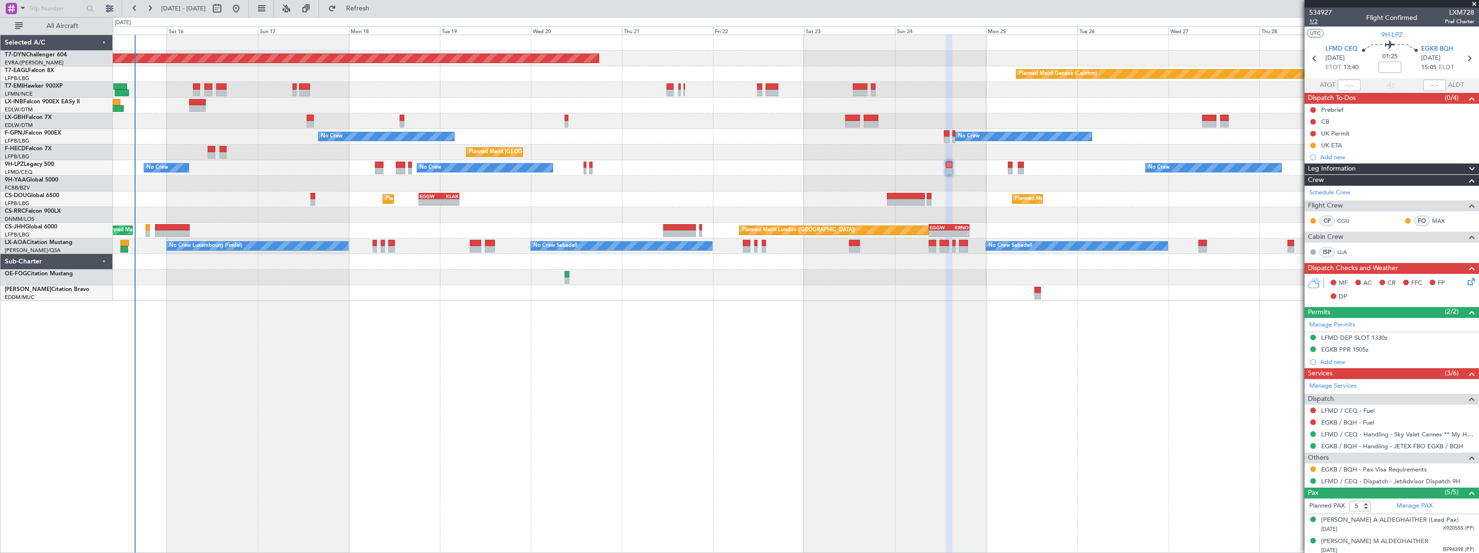
click at [1314, 22] on span "1/2" at bounding box center [1320, 22] width 23 height 8
click at [1319, 10] on span "534927" at bounding box center [1320, 13] width 23 height 10
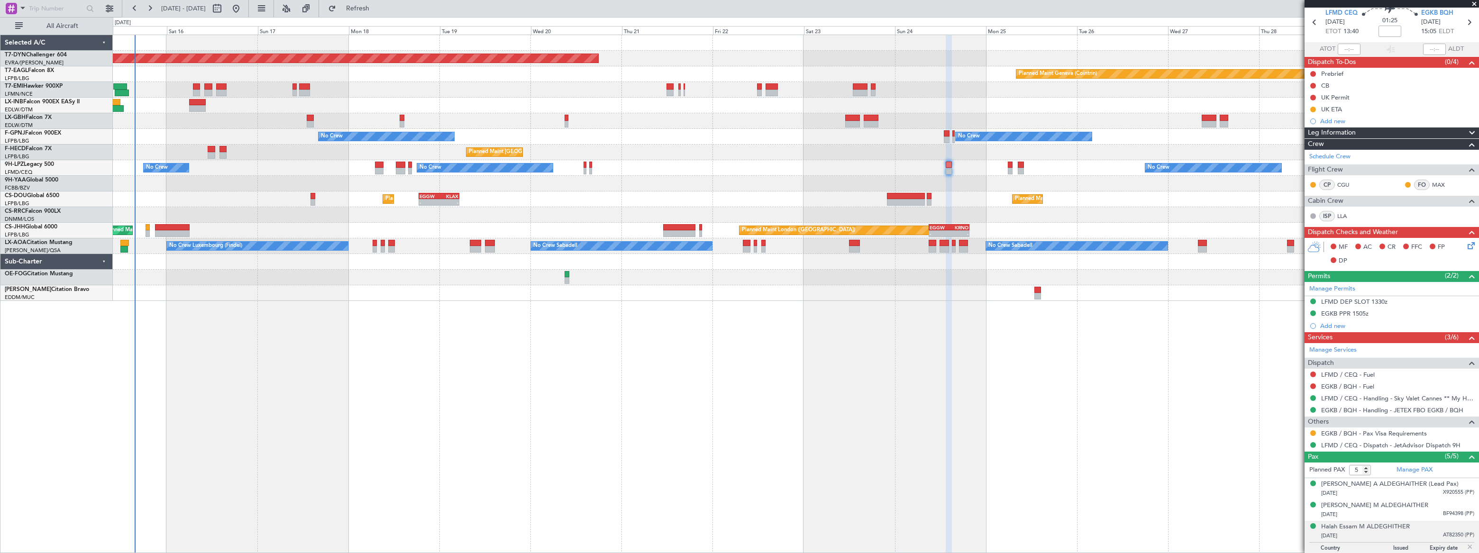
scroll to position [90, 0]
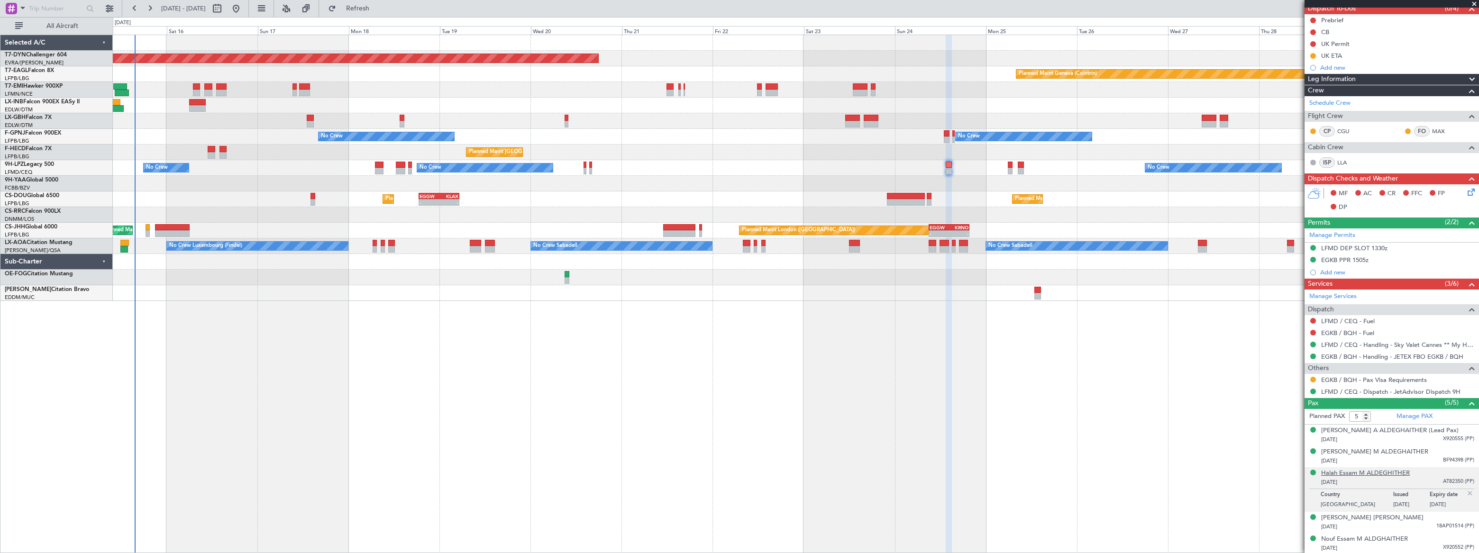
click at [1369, 471] on div "Halah Essam M ALDEGHITHER" at bounding box center [1365, 473] width 89 height 9
click at [1424, 548] on div "[DATE] X920552 (PP)" at bounding box center [1397, 548] width 153 height 9
click at [1383, 514] on div "Nouf Essam M ALDGHAITHER" at bounding box center [1364, 515] width 87 height 9
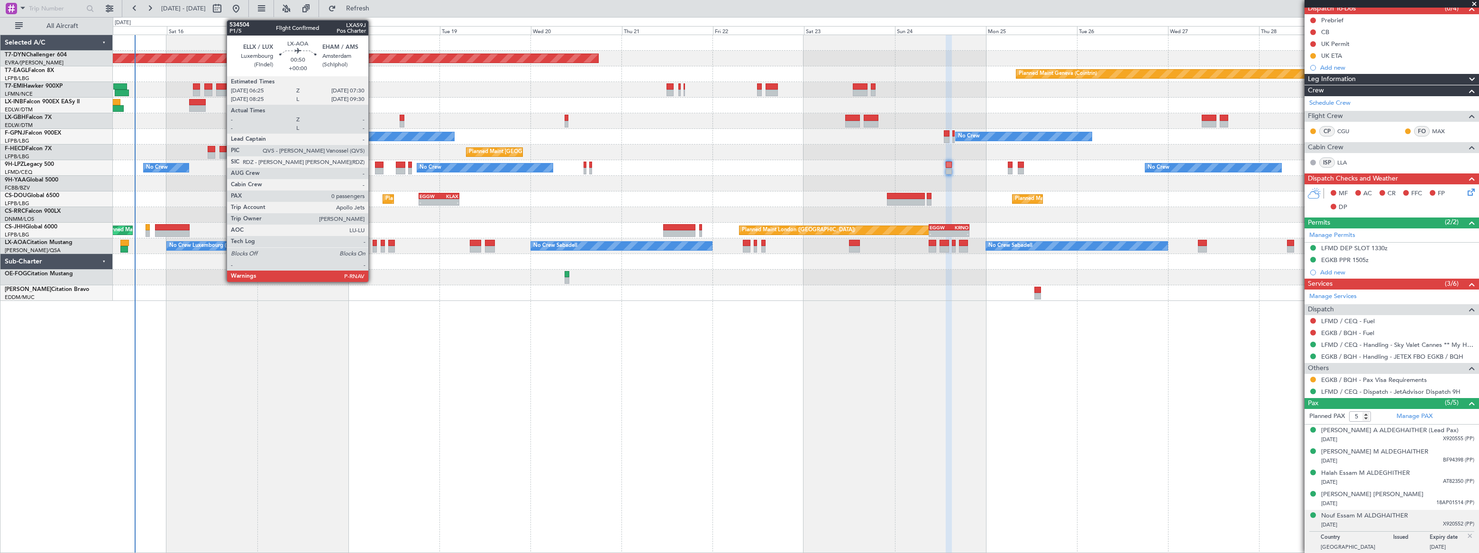
click at [373, 247] on div at bounding box center [375, 249] width 4 height 7
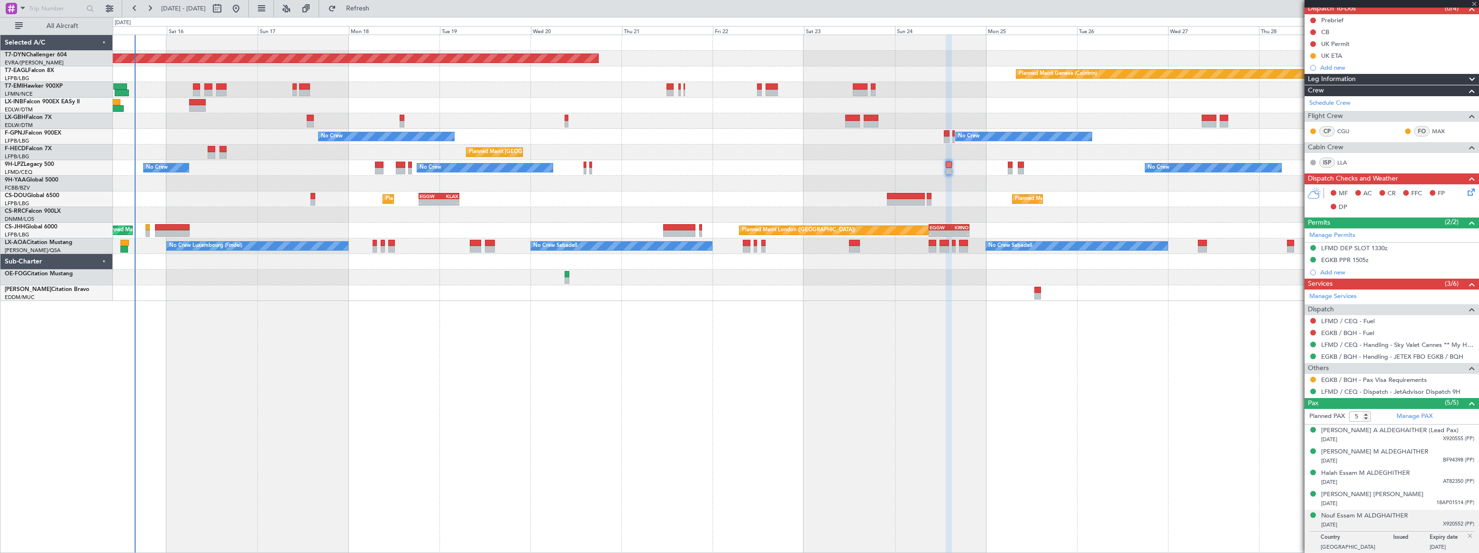
click at [373, 247] on div at bounding box center [375, 249] width 4 height 7
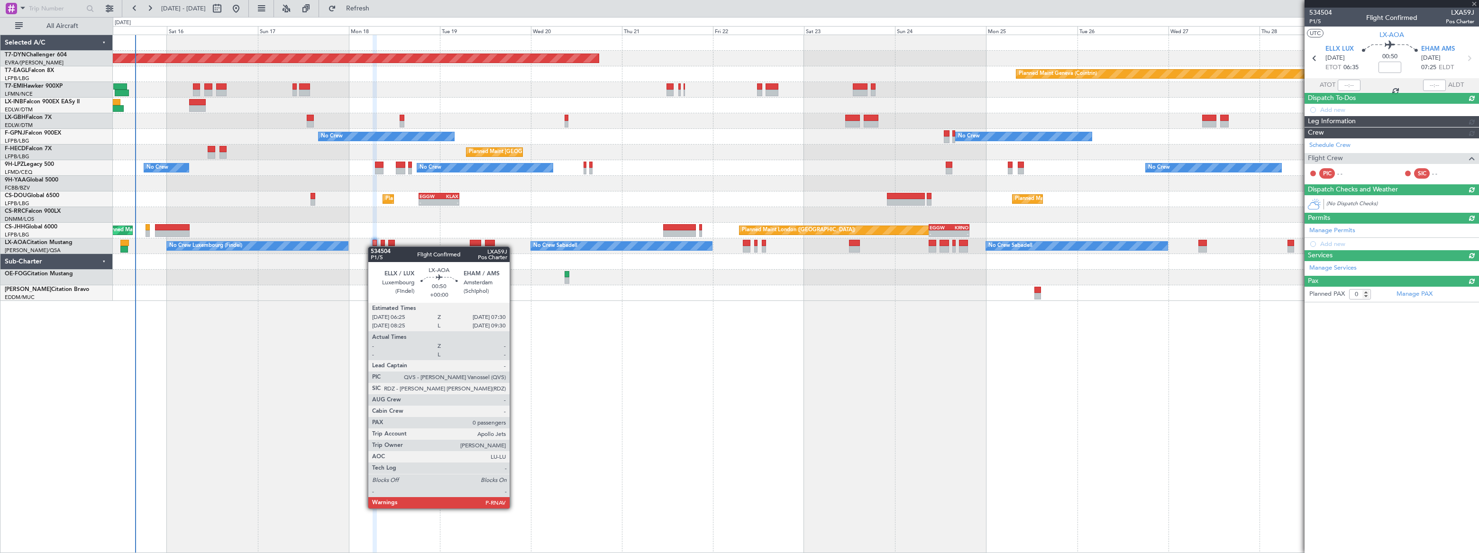
scroll to position [0, 0]
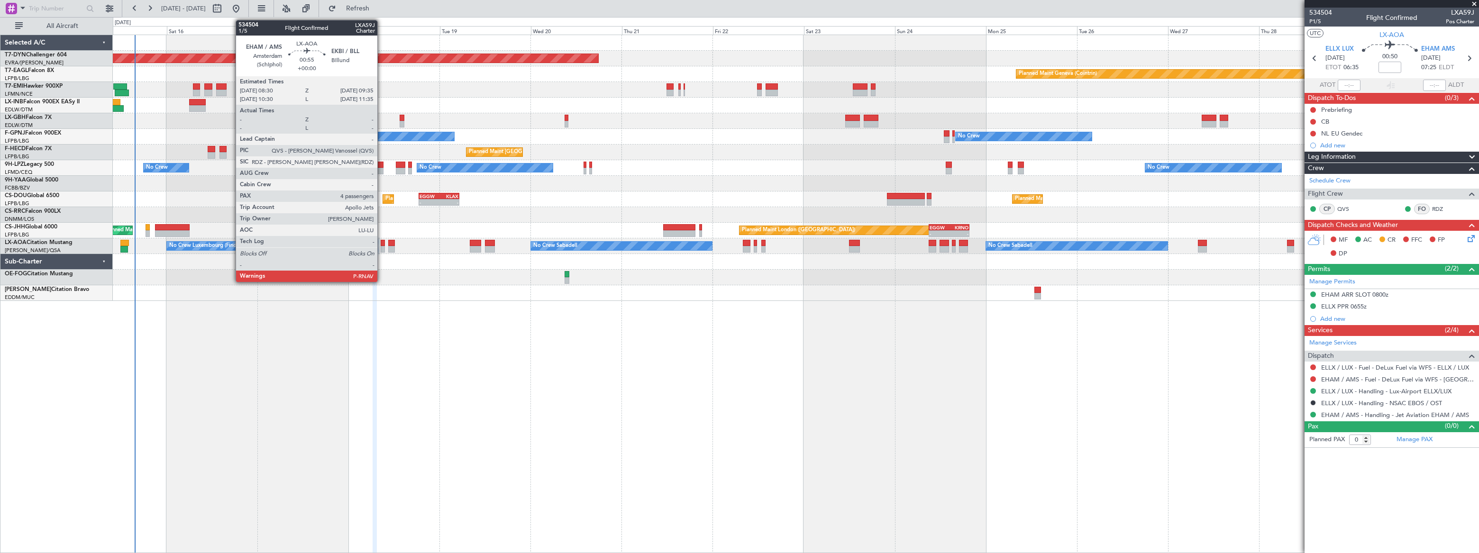
click at [382, 247] on div at bounding box center [383, 249] width 4 height 7
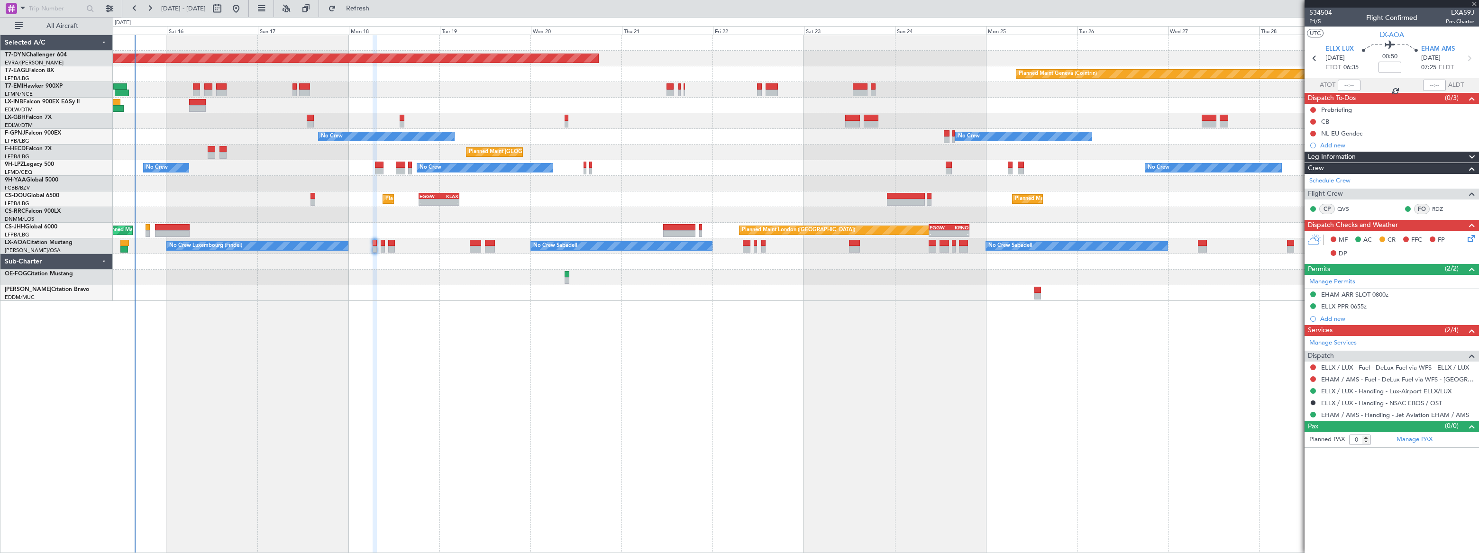
type input "4"
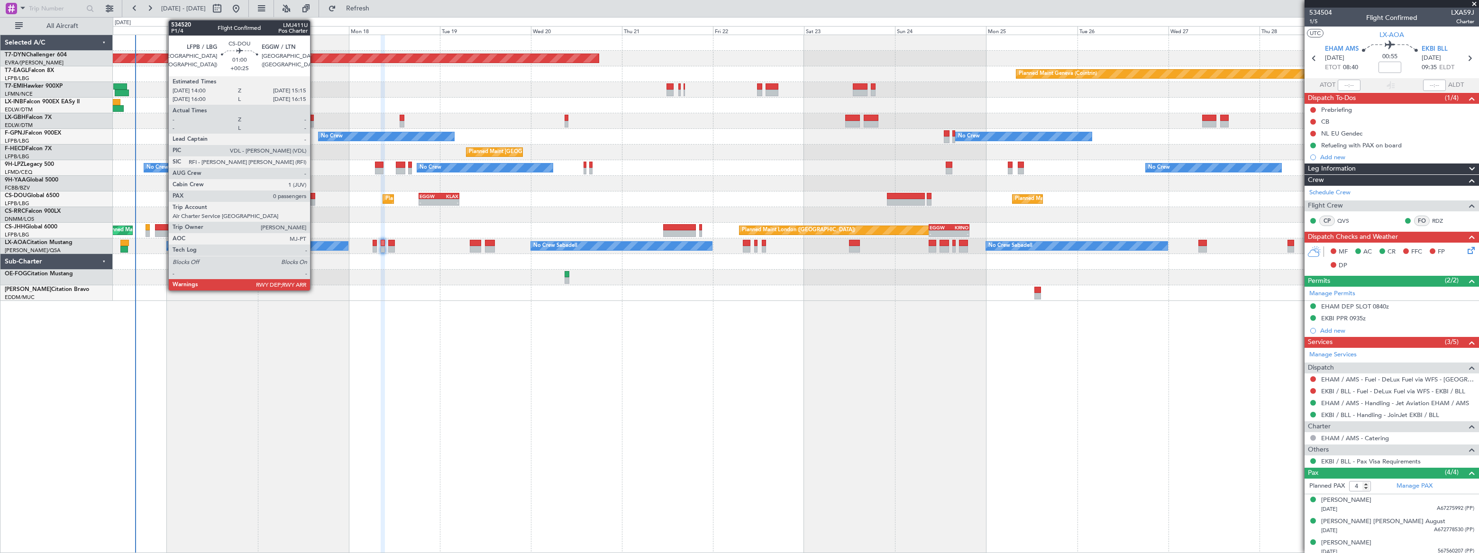
click at [314, 199] on div at bounding box center [312, 202] width 5 height 7
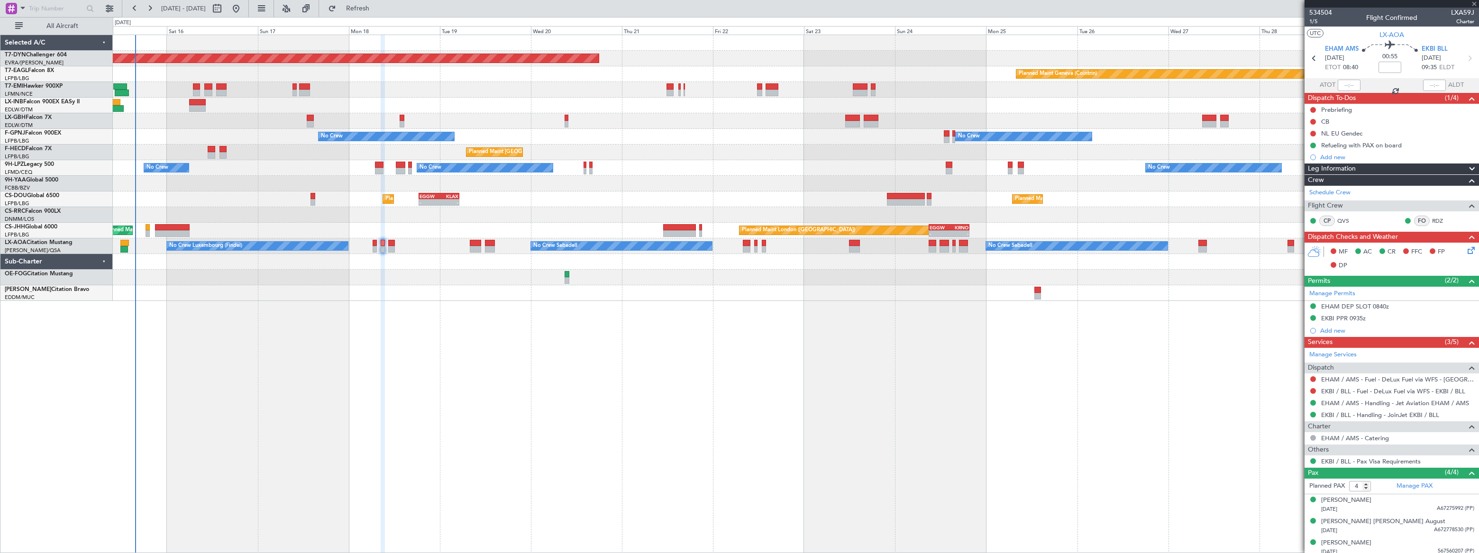
type input "+00:25"
type input "0"
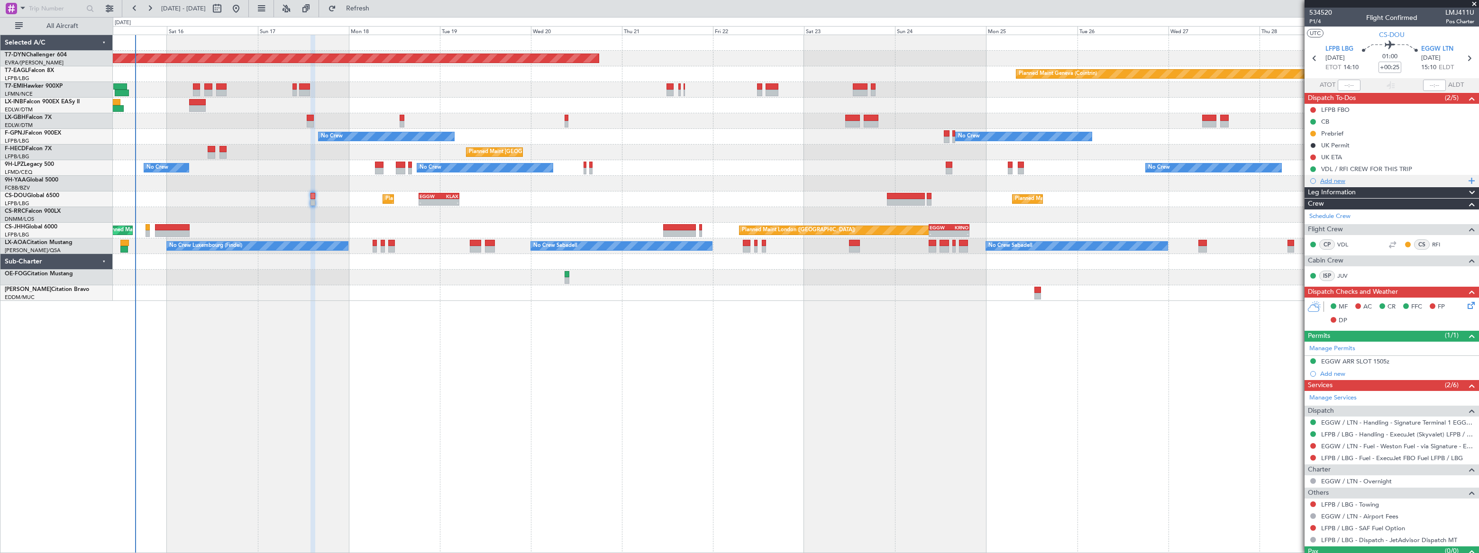
click at [1331, 180] on div "Add new" at bounding box center [1393, 181] width 146 height 8
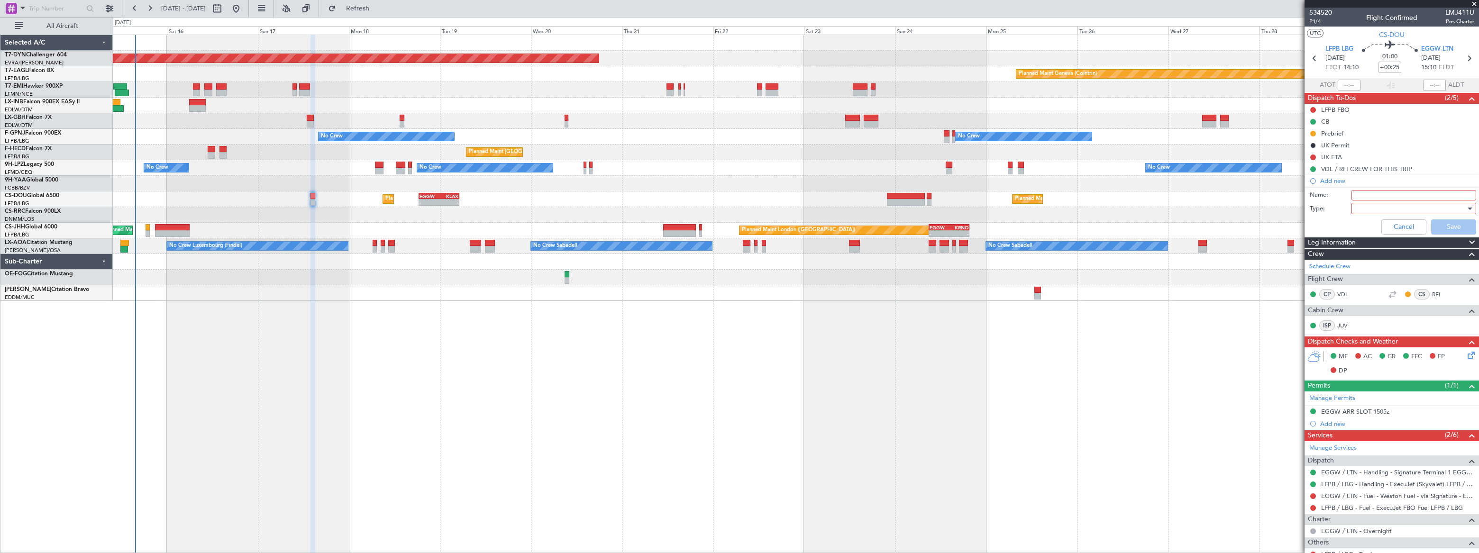
click at [1363, 193] on input "Name:" at bounding box center [1413, 195] width 125 height 10
type input "GAR EGGW"
click at [1363, 208] on div at bounding box center [1410, 208] width 110 height 14
click at [1365, 226] on span "Generic" at bounding box center [1409, 227] width 111 height 14
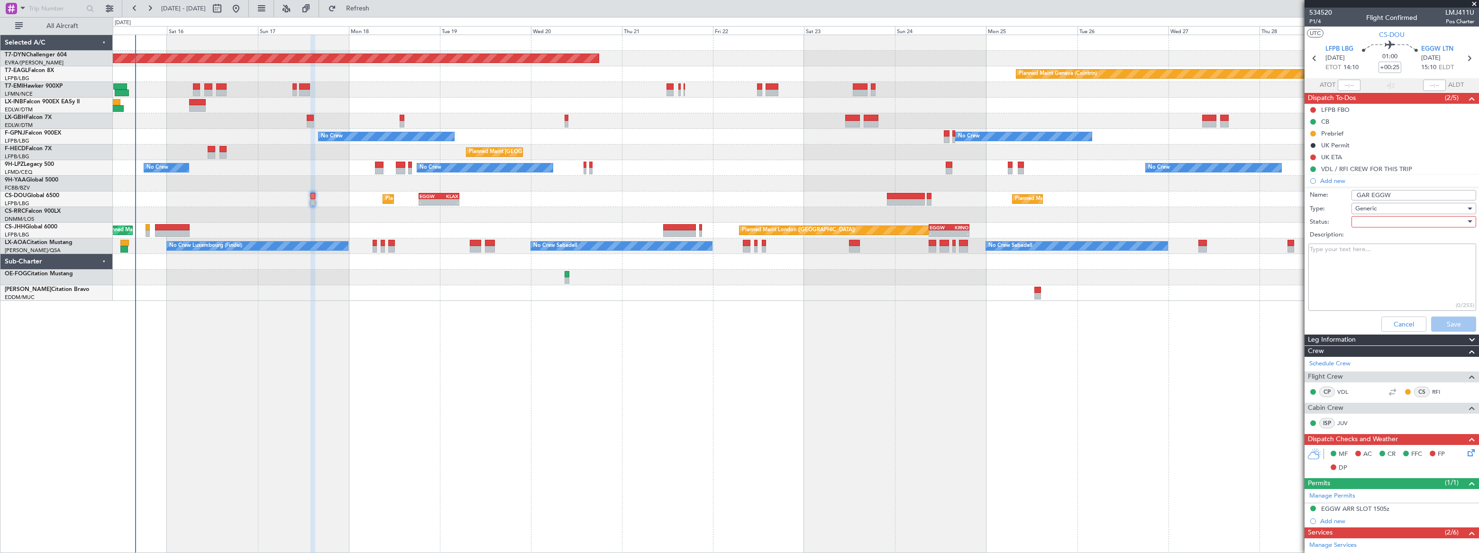
click at [1388, 216] on div at bounding box center [1410, 222] width 110 height 14
click at [1375, 237] on span "Not Started" at bounding box center [1409, 241] width 111 height 14
click at [1451, 319] on button "Save" at bounding box center [1453, 324] width 45 height 15
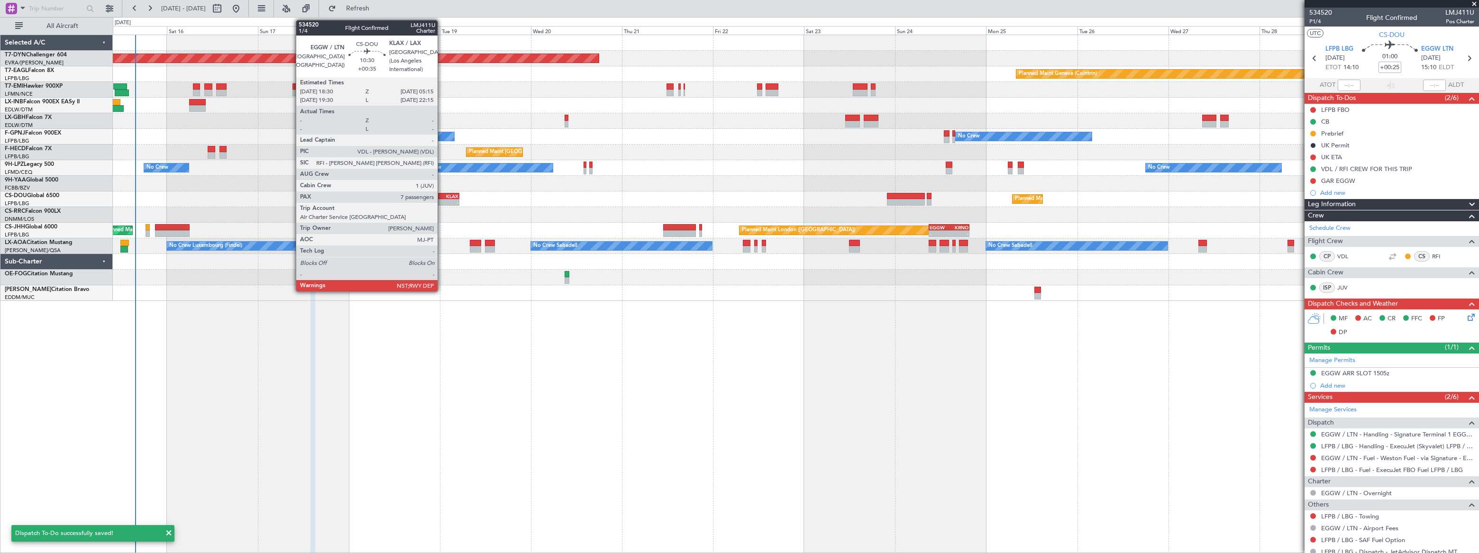
click at [442, 196] on div "KLAX" at bounding box center [448, 196] width 19 height 6
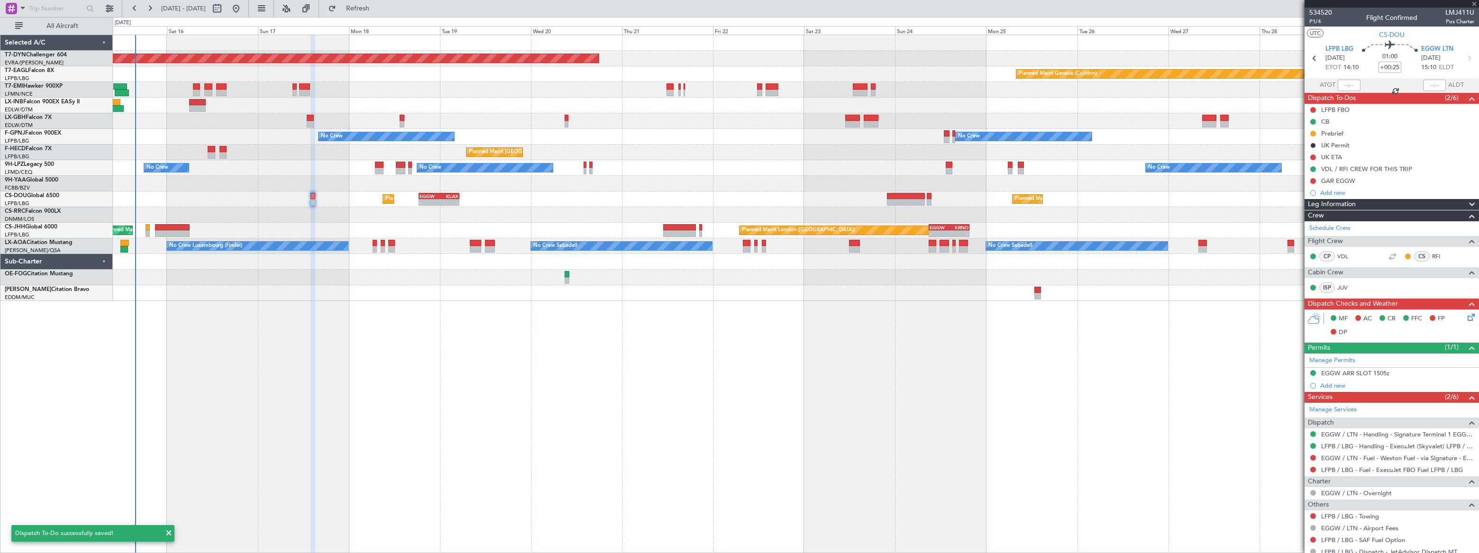
type input "+00:35"
type input "7"
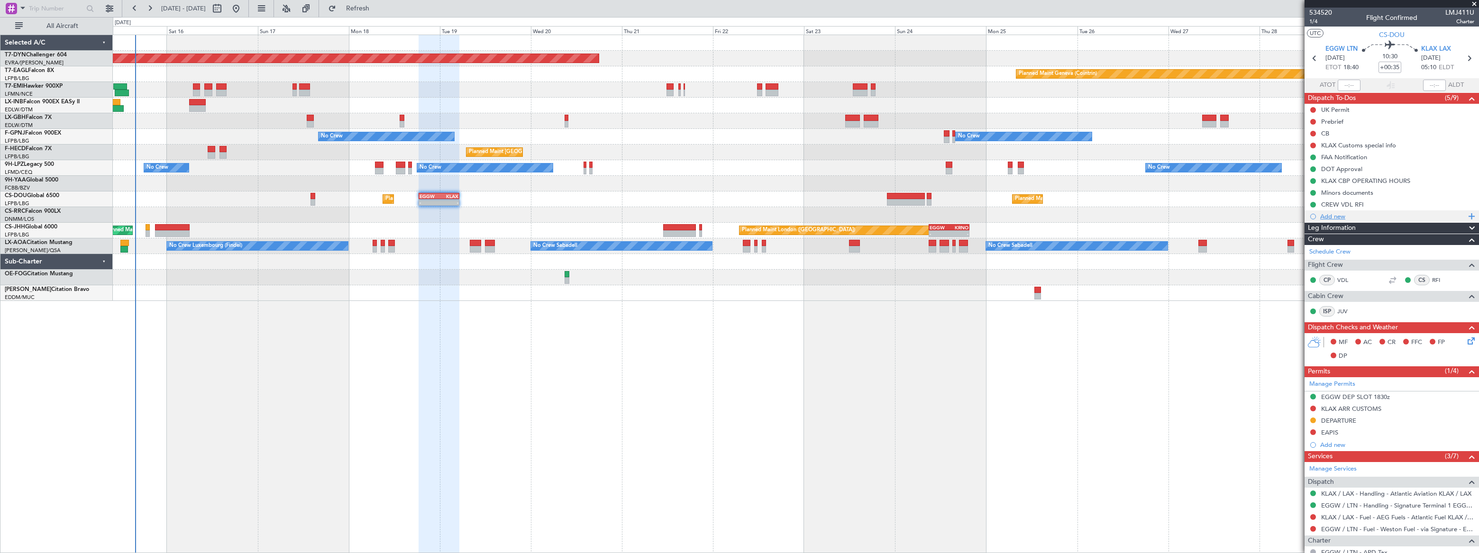
click at [1323, 216] on div "Add new" at bounding box center [1393, 216] width 146 height 8
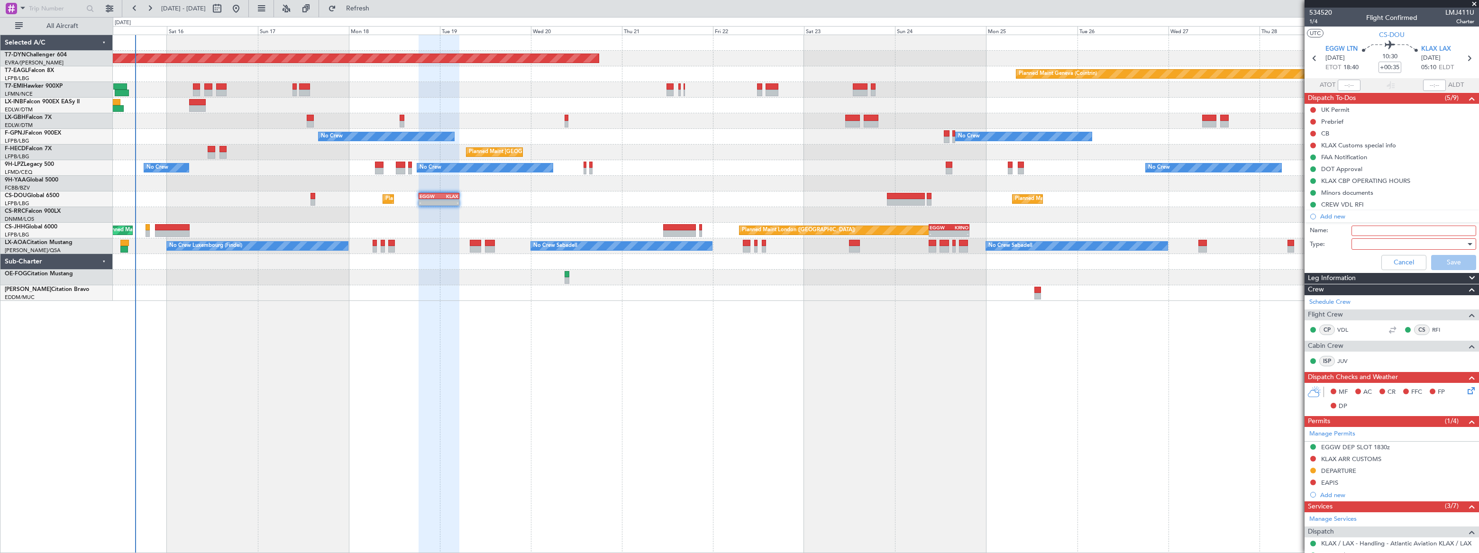
click at [1355, 229] on input "Name:" at bounding box center [1413, 231] width 125 height 10
type input "GAR EGGW"
click at [1361, 247] on div at bounding box center [1410, 244] width 110 height 14
click at [1360, 263] on span "Generic" at bounding box center [1409, 263] width 111 height 14
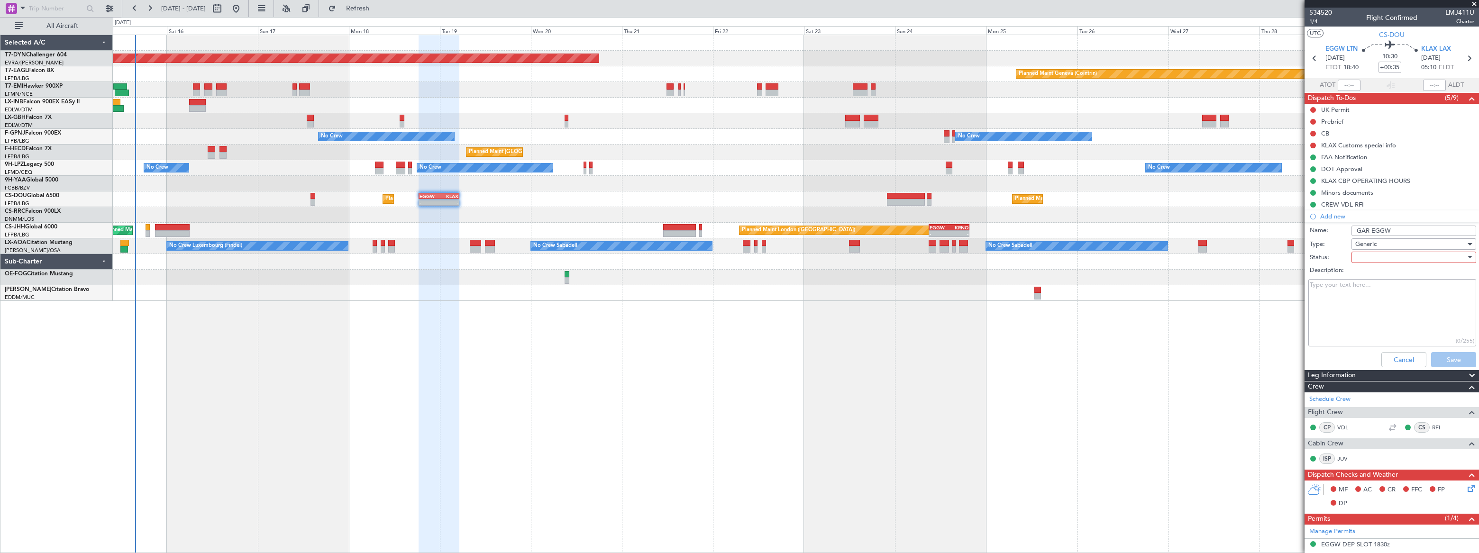
click at [1368, 253] on div at bounding box center [1410, 257] width 110 height 14
click at [1369, 273] on span "Not Started" at bounding box center [1409, 276] width 111 height 14
click at [1444, 357] on button "Save" at bounding box center [1453, 359] width 45 height 15
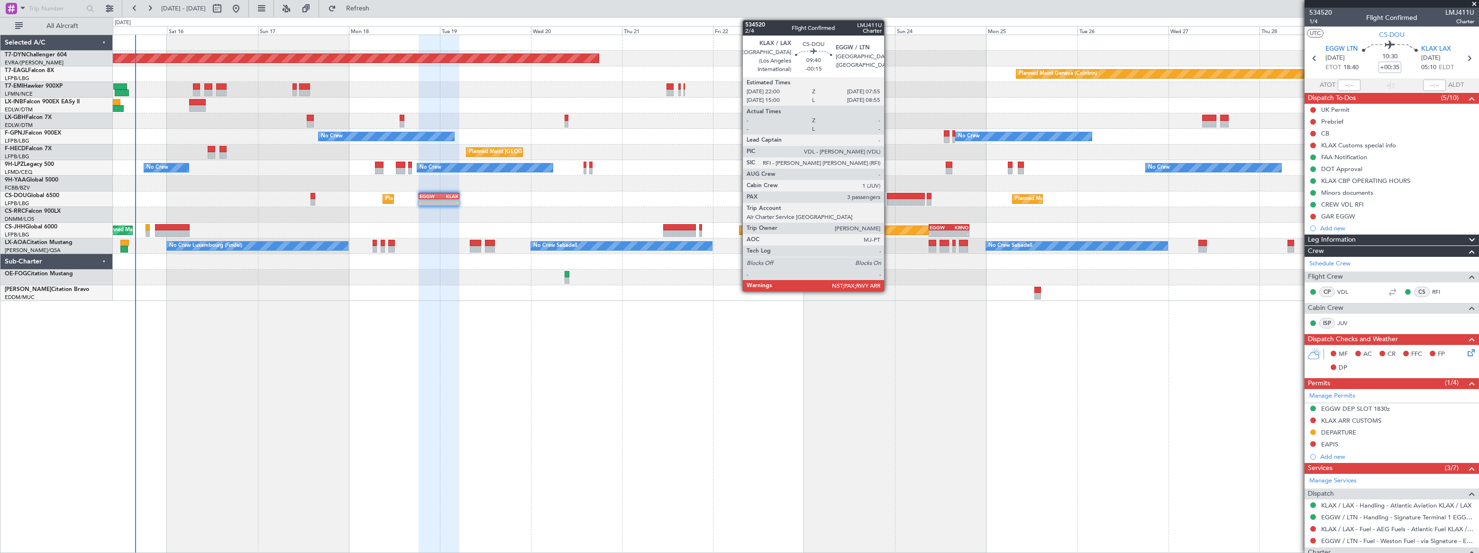
click at [888, 198] on div at bounding box center [906, 196] width 38 height 7
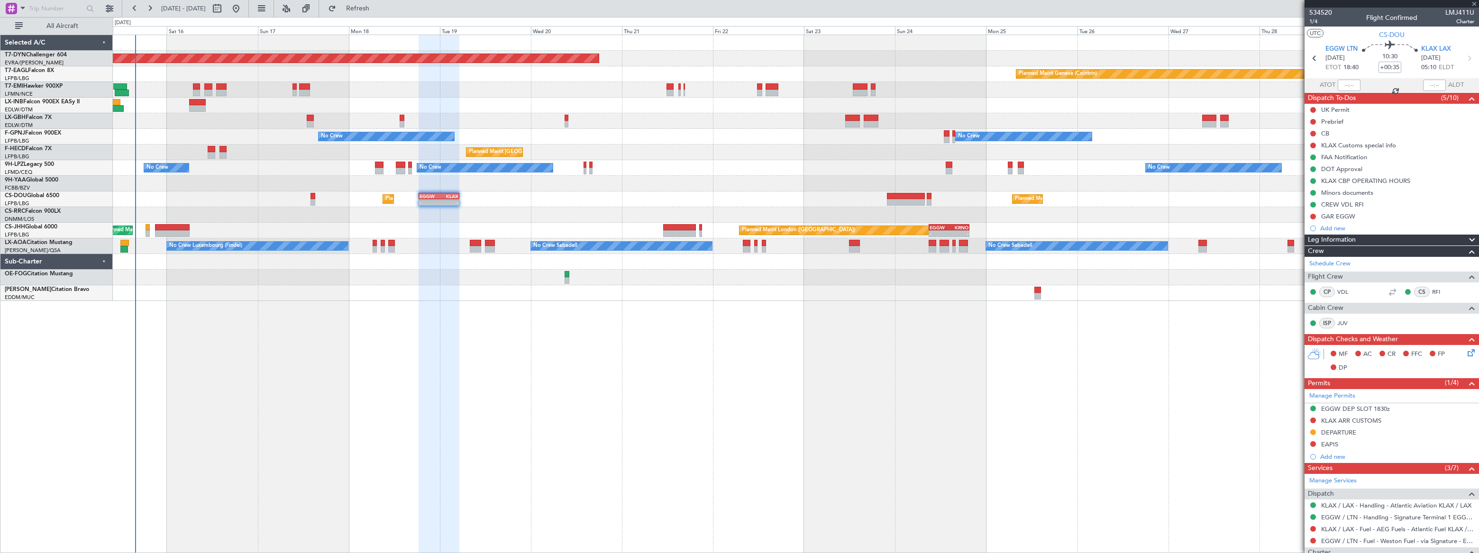
type input "-00:15"
type input "3"
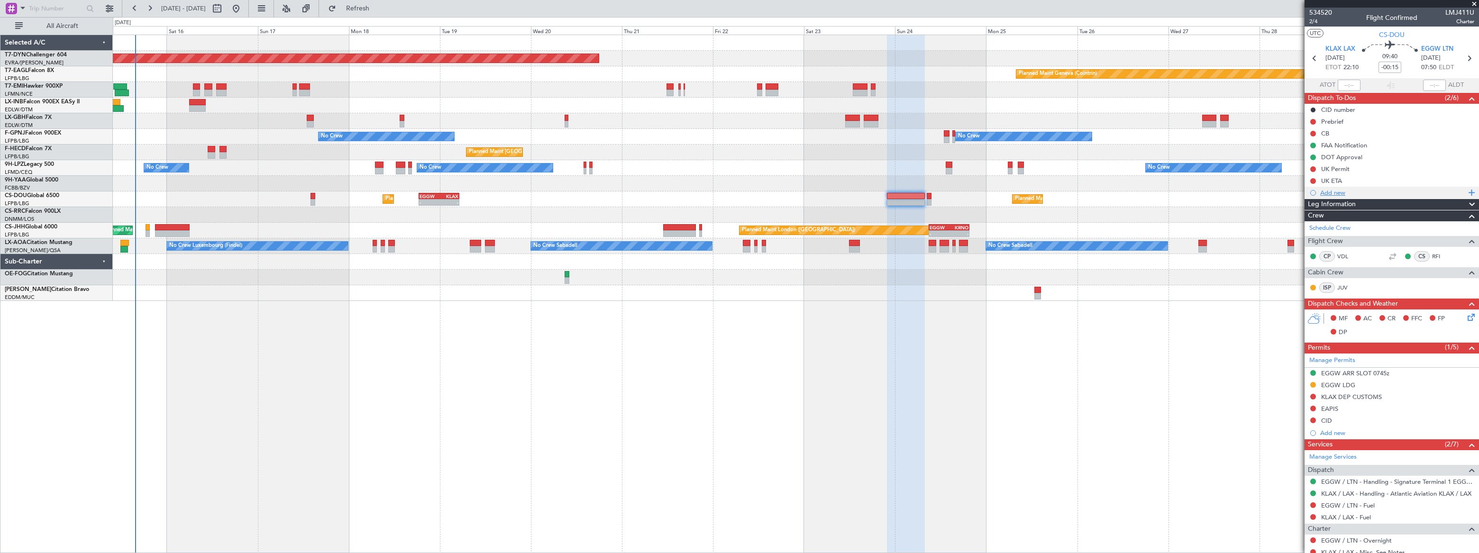
click at [1335, 191] on div "Add new" at bounding box center [1393, 193] width 146 height 8
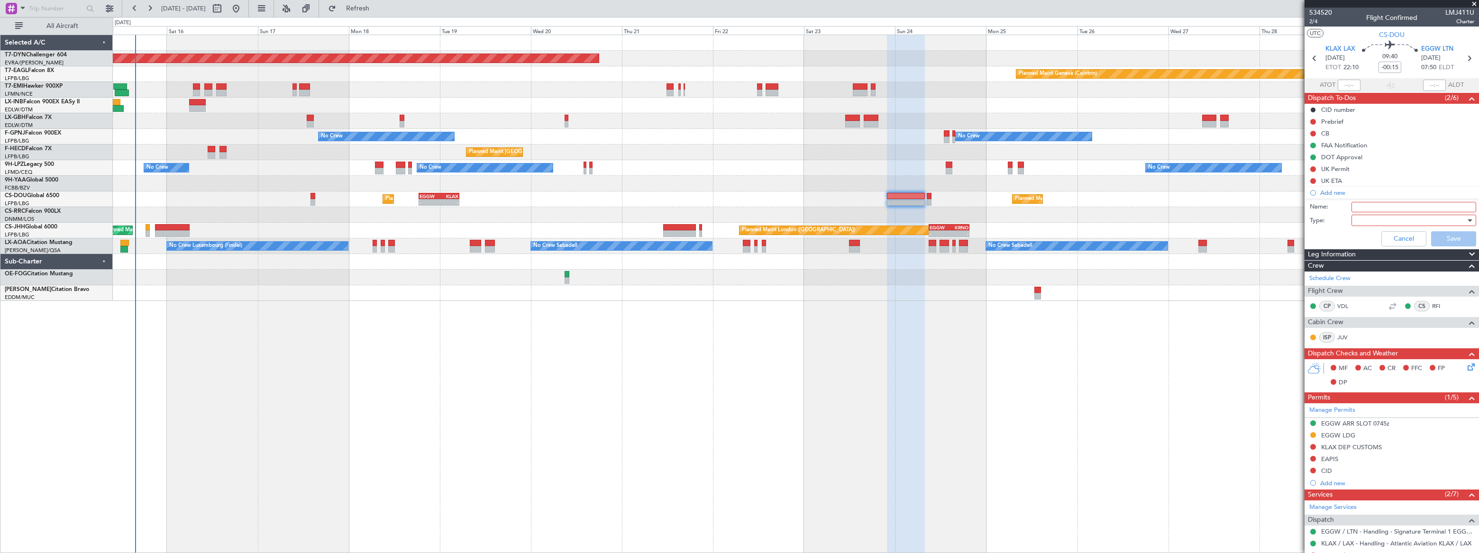
click at [1357, 208] on input "Name:" at bounding box center [1413, 207] width 125 height 10
type input "GAR EGGW"
click at [1360, 221] on div at bounding box center [1410, 220] width 110 height 14
click at [1362, 239] on span "Generic" at bounding box center [1409, 239] width 111 height 14
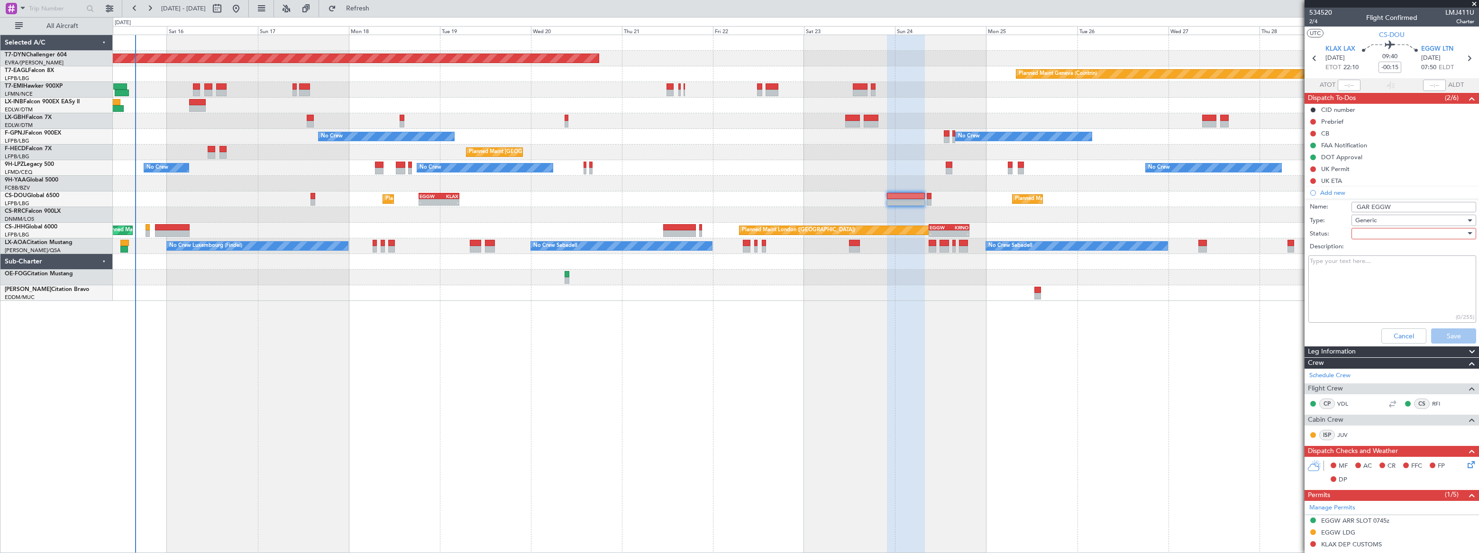
click at [1390, 234] on div at bounding box center [1410, 234] width 110 height 14
click at [1372, 254] on span "Not Started" at bounding box center [1409, 253] width 111 height 14
click at [1456, 332] on button "Save" at bounding box center [1453, 336] width 45 height 15
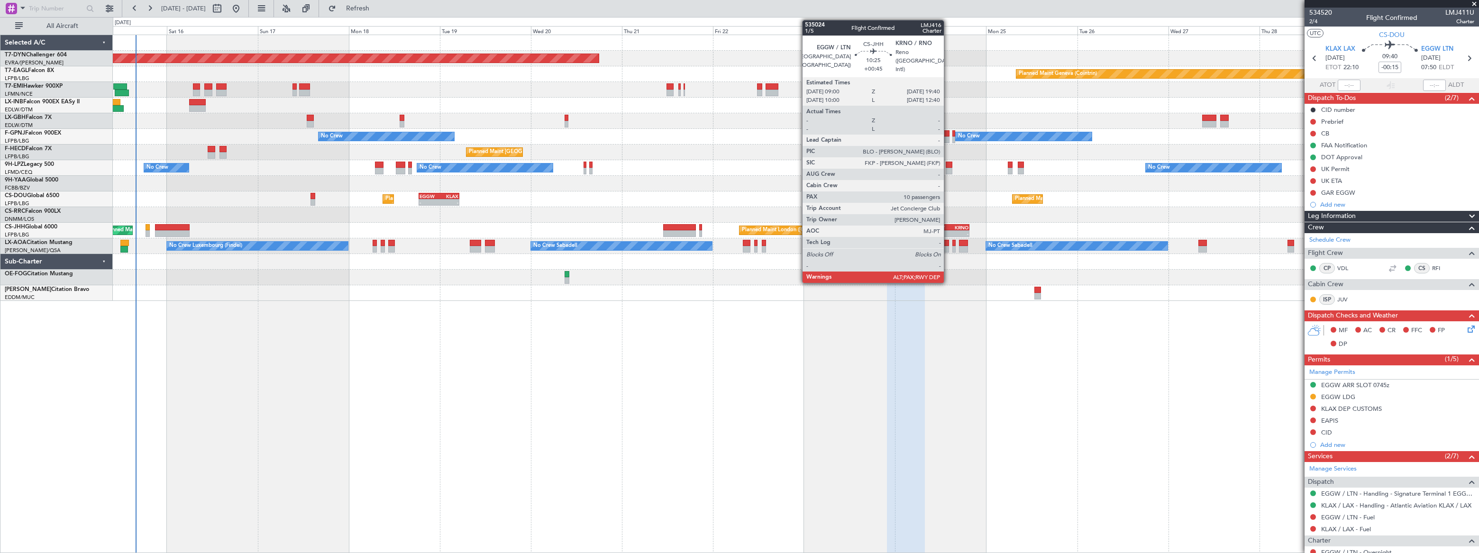
click at [948, 227] on div "EGGW" at bounding box center [939, 228] width 19 height 6
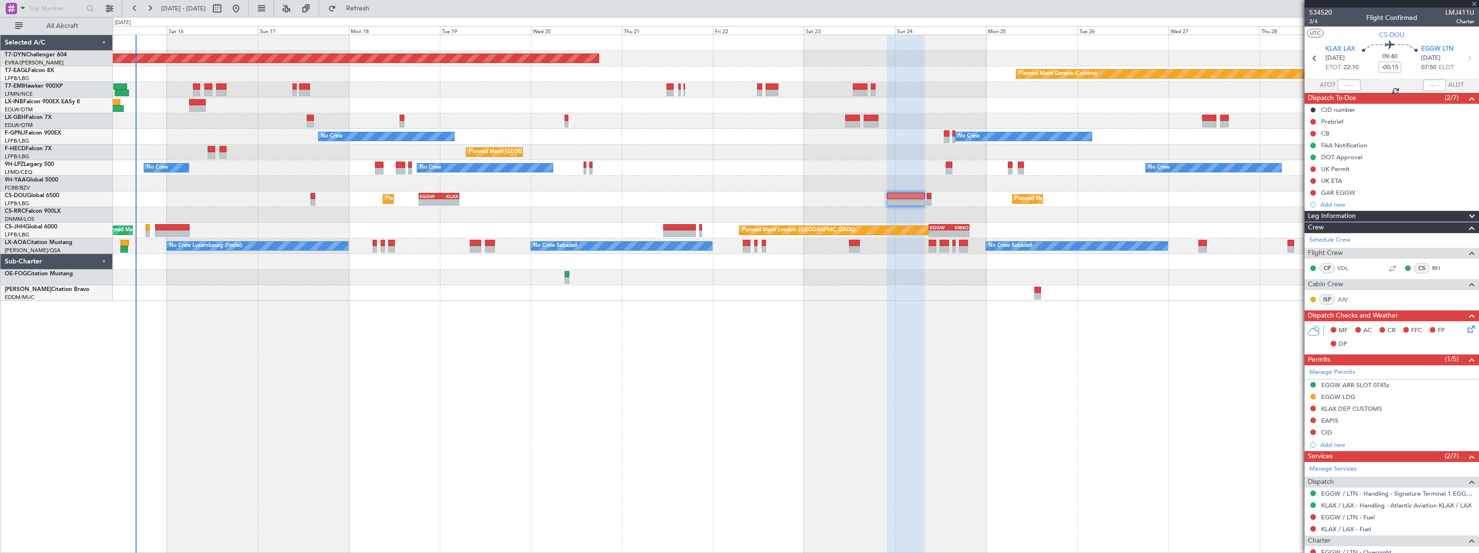
type input "+00:45"
type input "10"
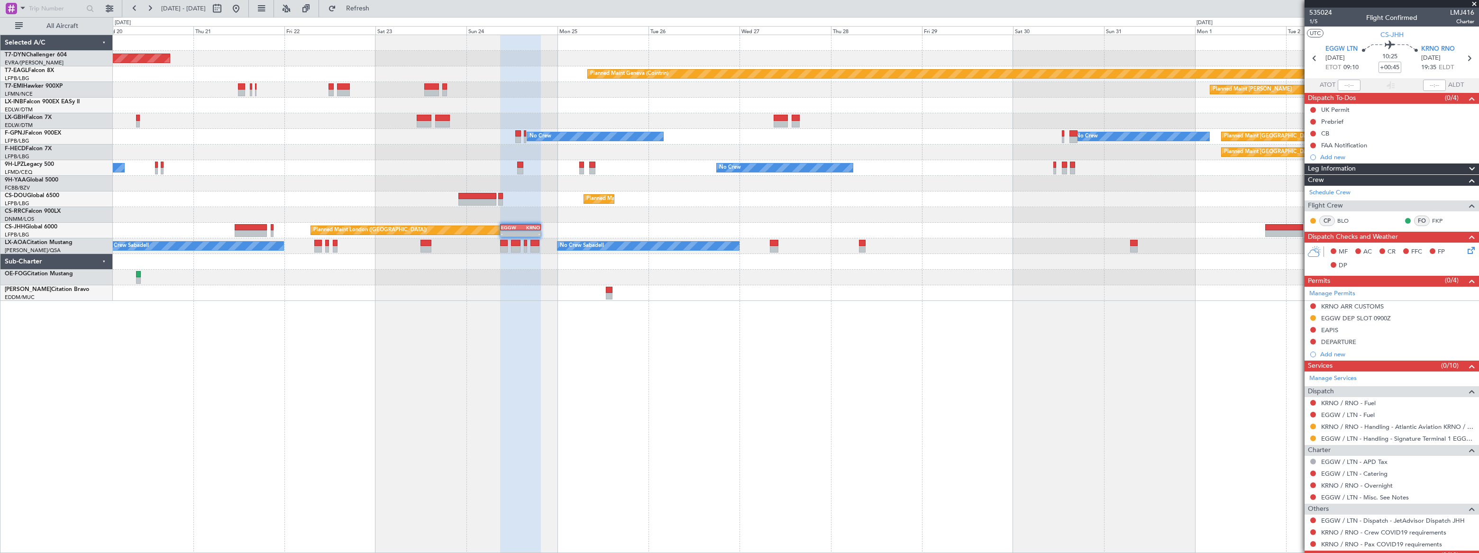
click at [621, 398] on div "Planned Maint [GEOGRAPHIC_DATA]-[GEOGRAPHIC_DATA] Planned Maint Geneva ([GEOGRA…" at bounding box center [796, 294] width 1366 height 519
click at [1321, 13] on span "535024" at bounding box center [1320, 13] width 23 height 10
click at [1444, 46] on span "KRNO RNO" at bounding box center [1438, 49] width 34 height 9
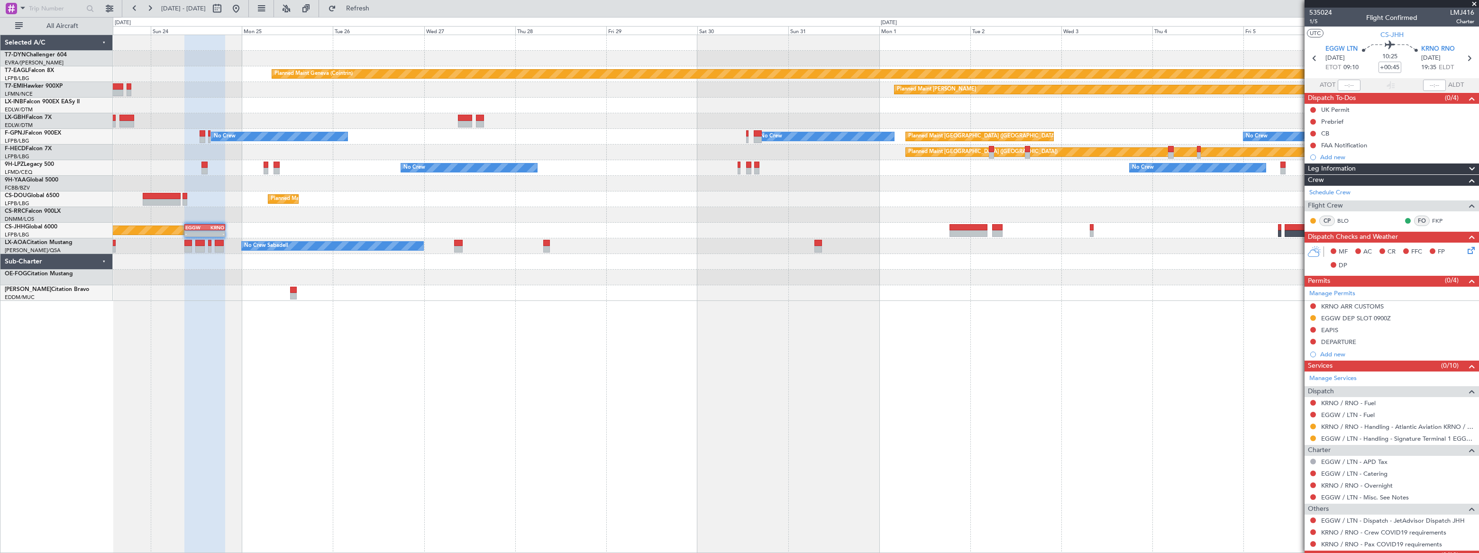
click at [929, 275] on div at bounding box center [796, 278] width 1366 height 16
click at [327, 48] on div at bounding box center [795, 43] width 1365 height 16
click at [244, 9] on button at bounding box center [235, 8] width 15 height 15
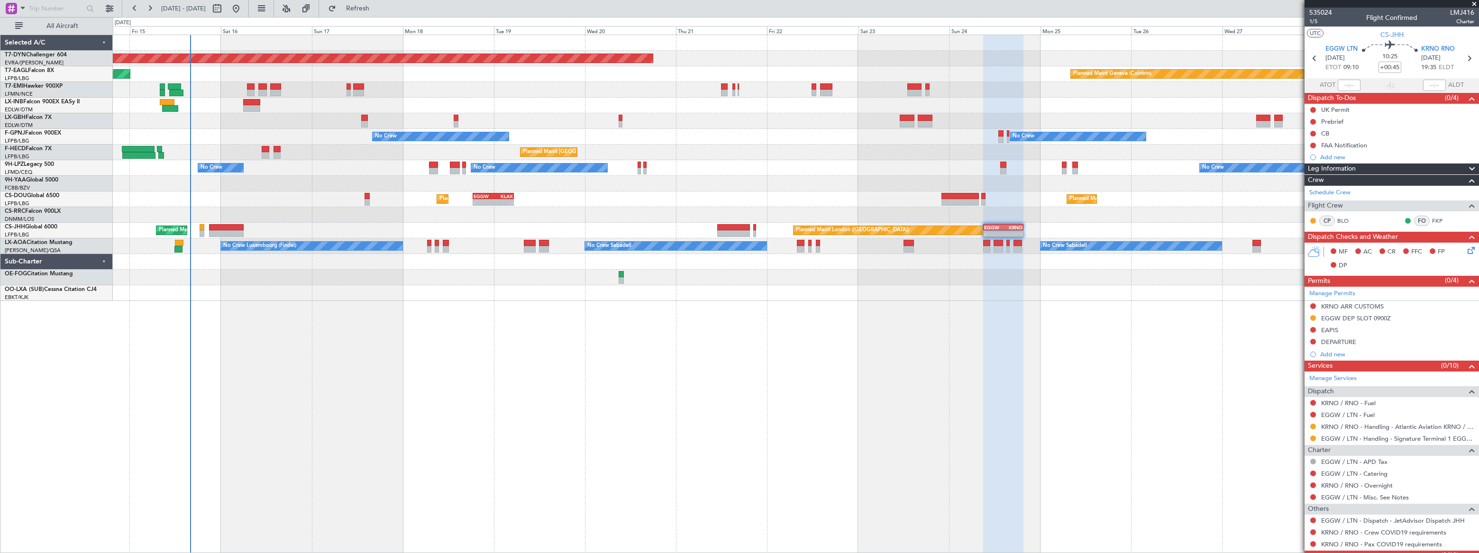
click at [302, 288] on div "Planned Maint [GEOGRAPHIC_DATA]-[GEOGRAPHIC_DATA] Planned Maint Geneva ([GEOGRA…" at bounding box center [796, 294] width 1366 height 519
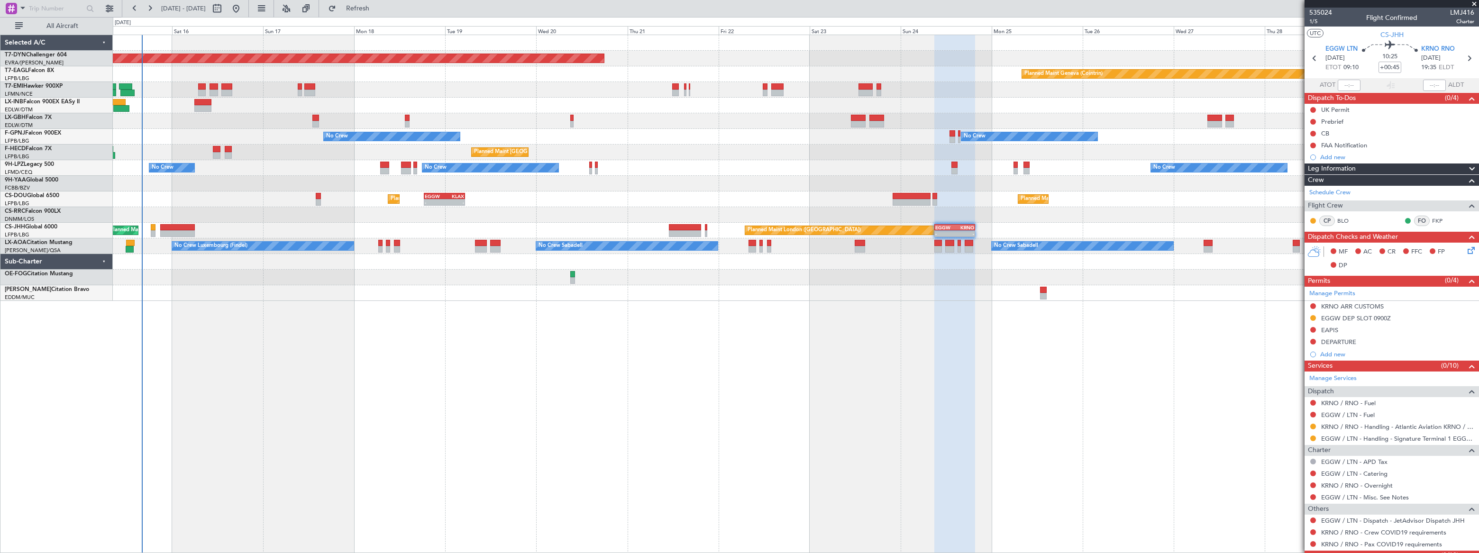
click at [262, 187] on div at bounding box center [796, 184] width 1366 height 16
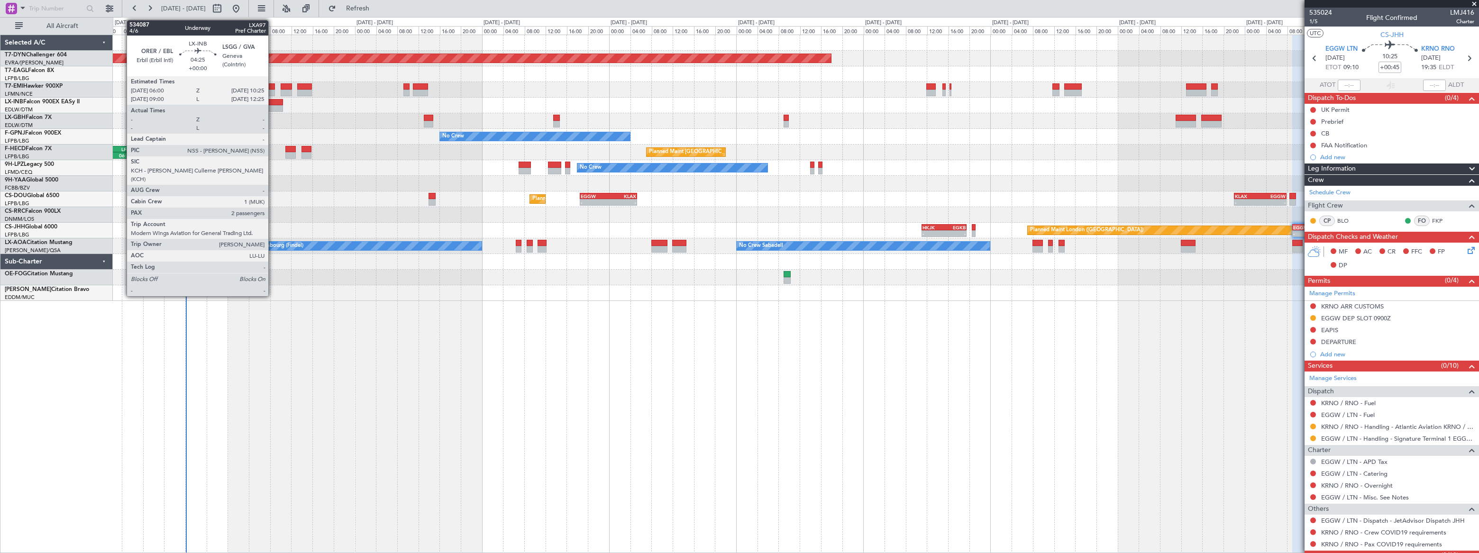
click at [273, 103] on div at bounding box center [271, 102] width 24 height 7
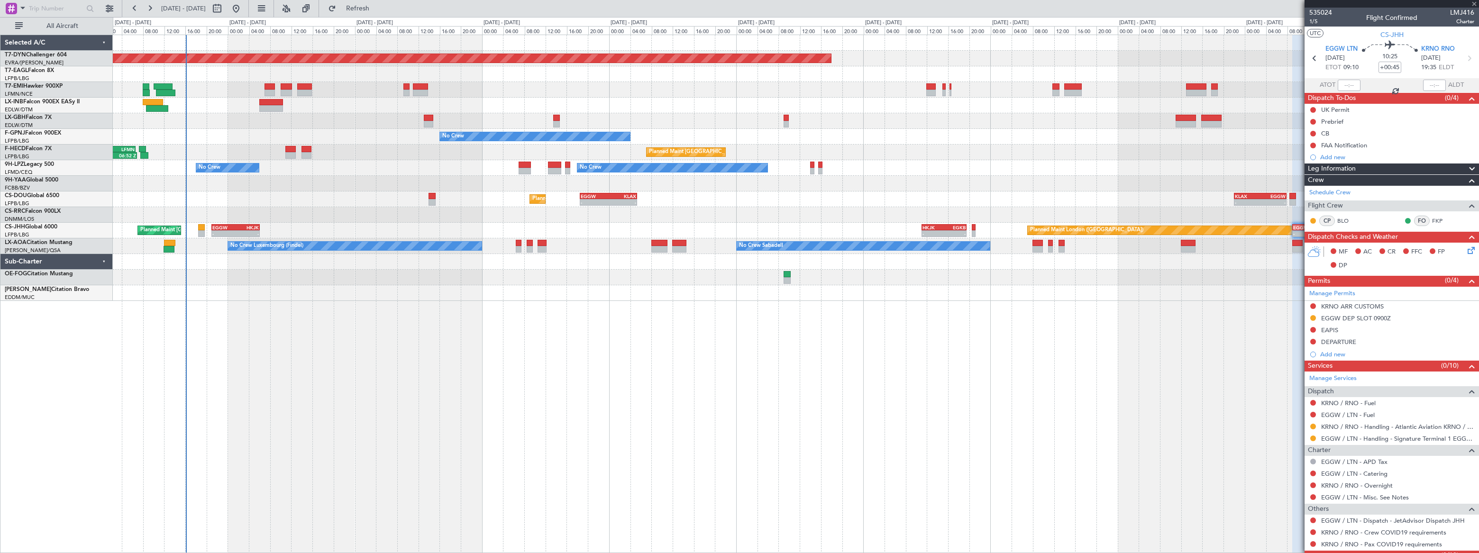
type input "2"
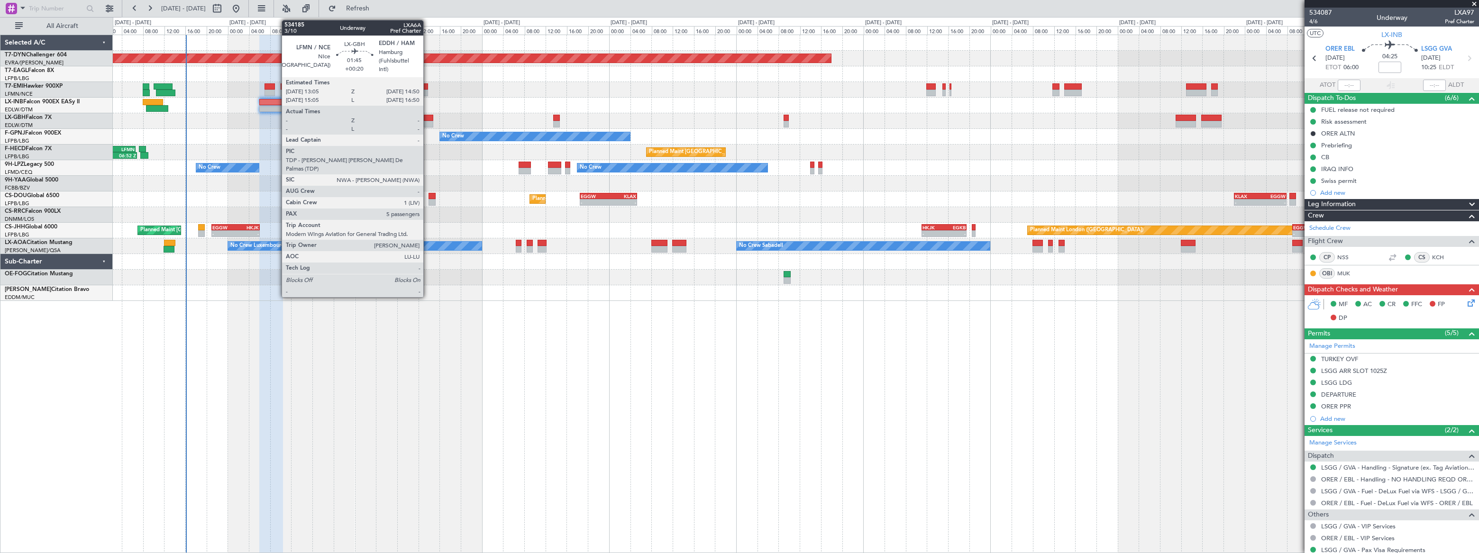
click at [428, 118] on div at bounding box center [428, 118] width 9 height 7
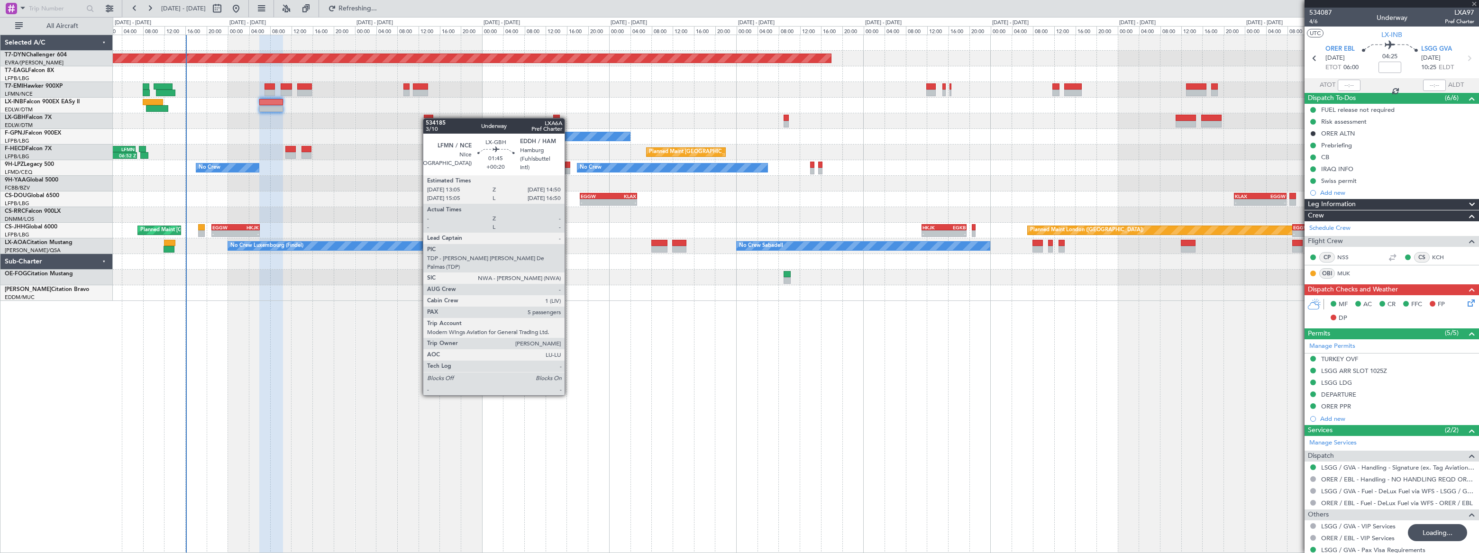
type input "2"
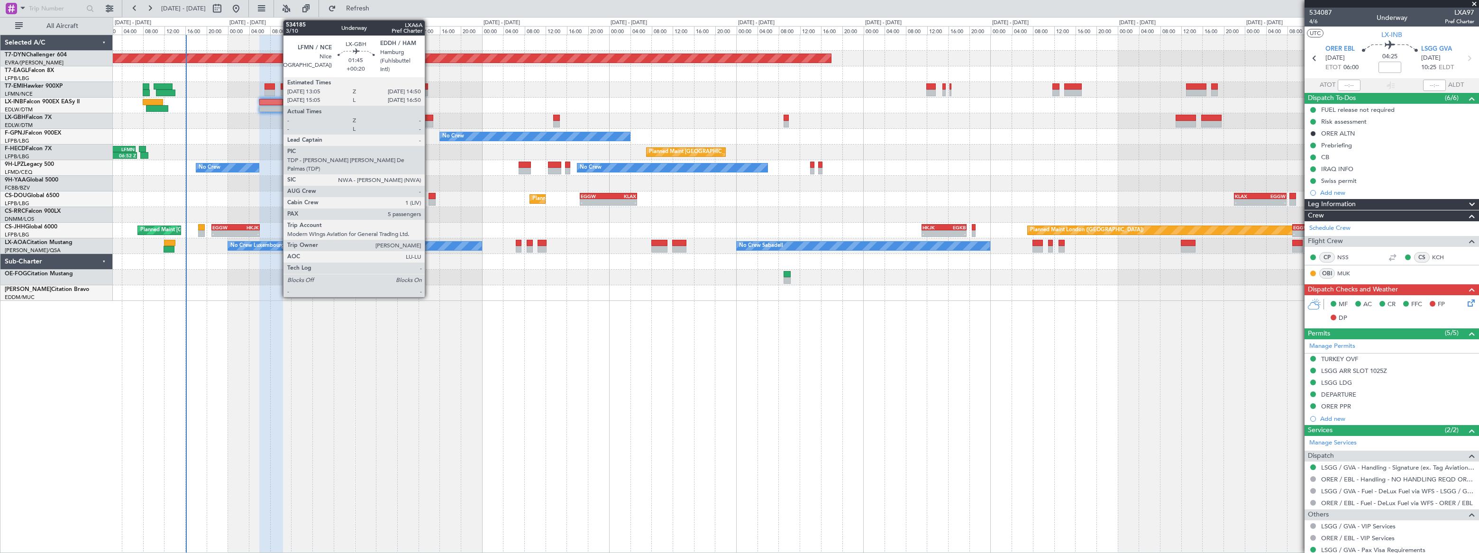
click at [430, 119] on div at bounding box center [428, 118] width 9 height 7
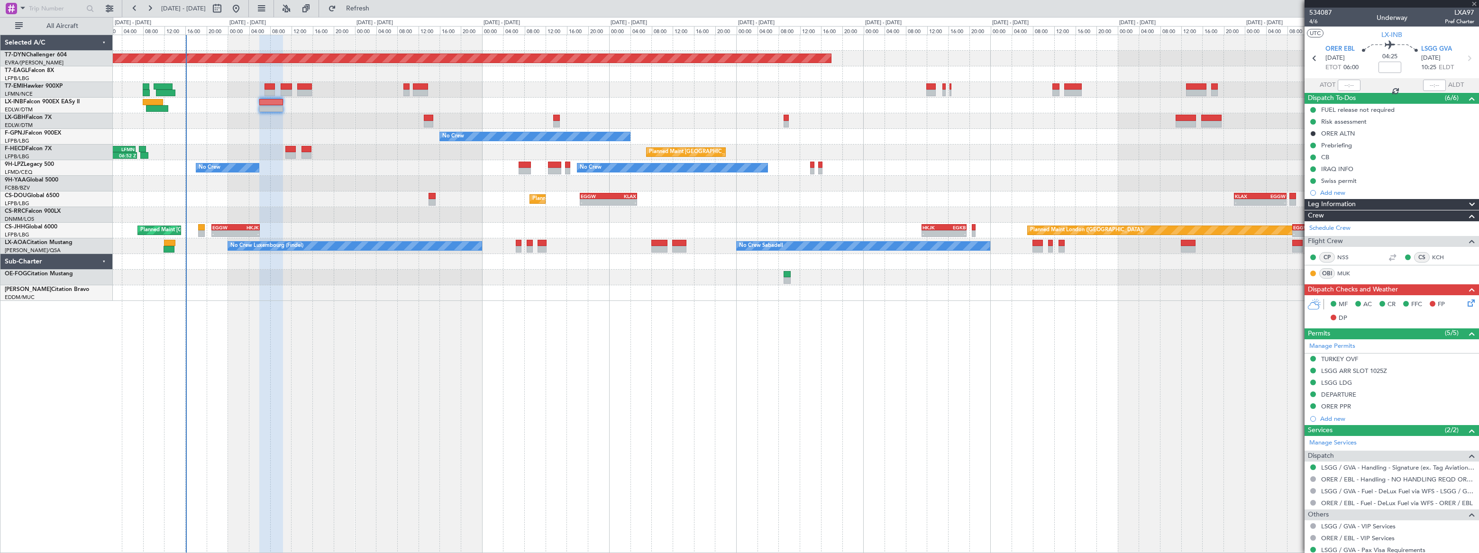
click at [430, 119] on div at bounding box center [428, 118] width 9 height 7
type input "+00:20"
type input "5"
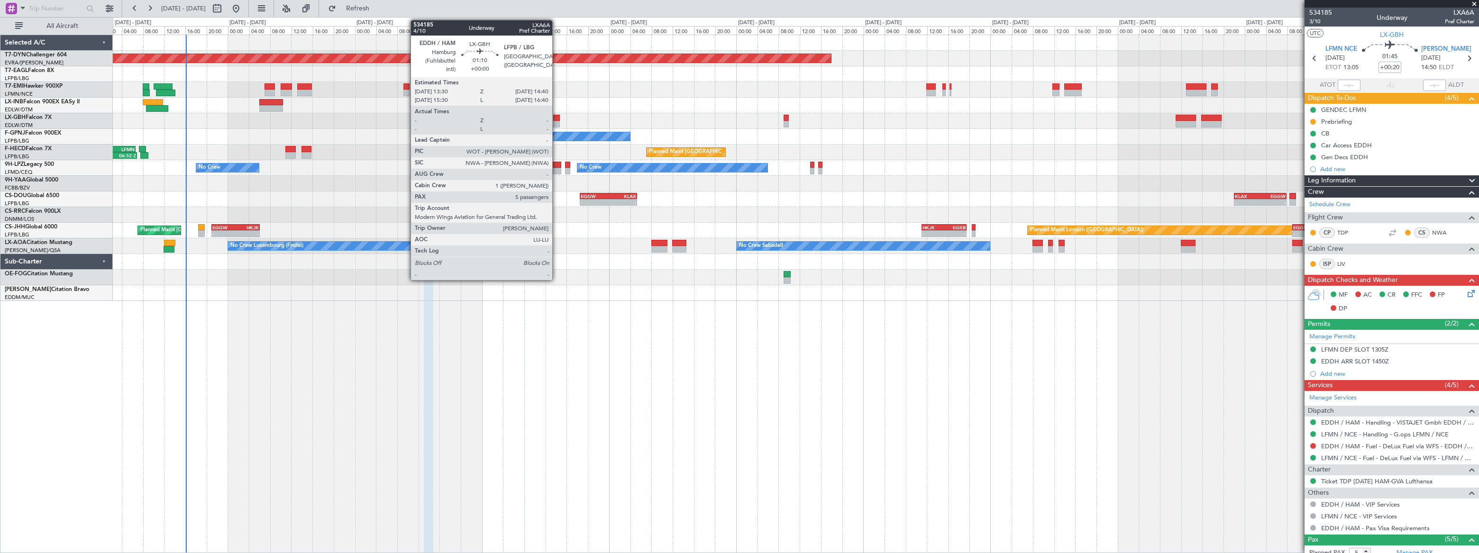
click at [557, 121] on div at bounding box center [556, 124] width 7 height 7
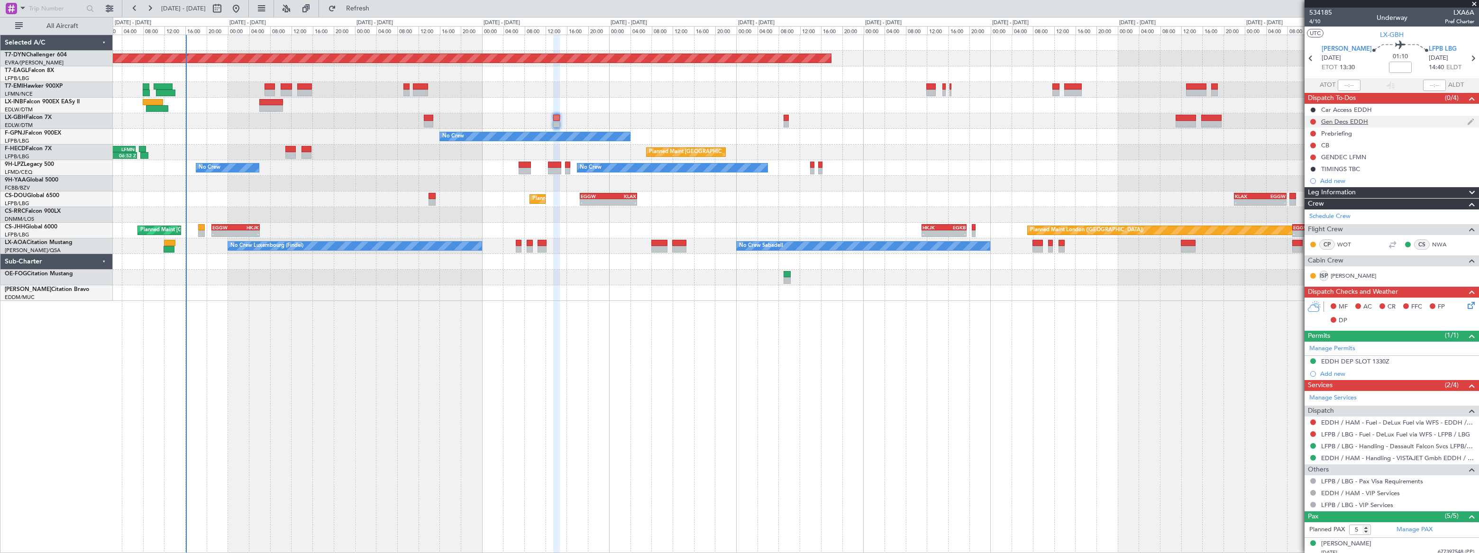
click at [1378, 120] on div "Gen Decs EDDH" at bounding box center [1392, 122] width 174 height 12
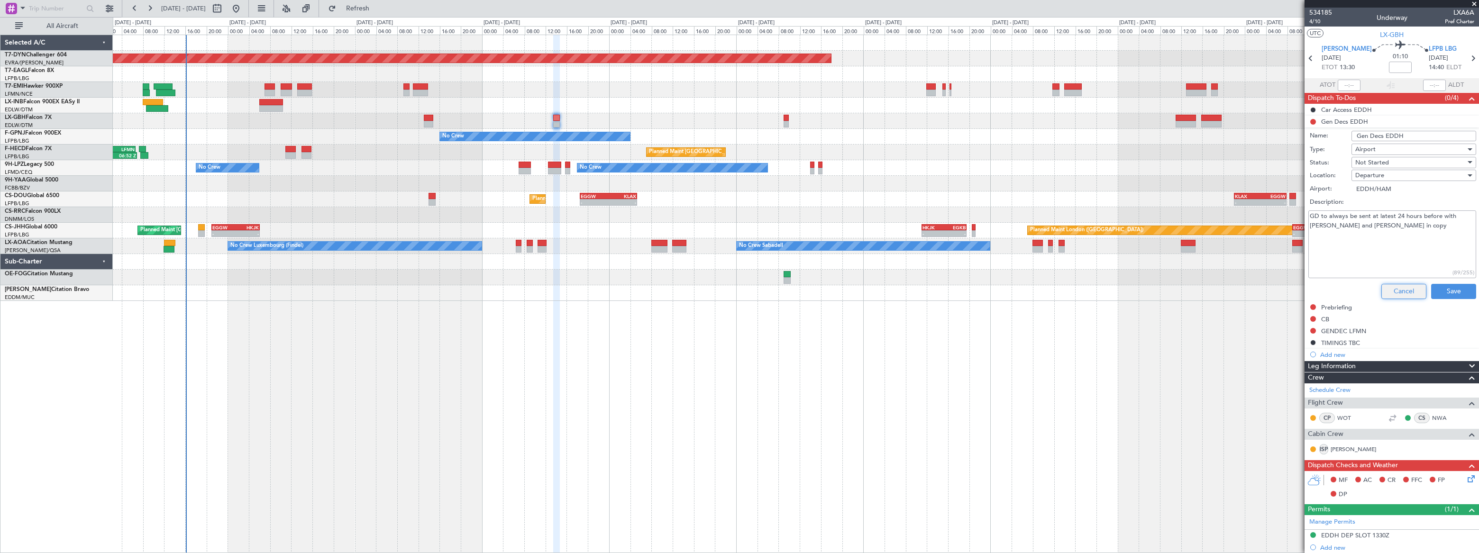
click at [1410, 289] on button "Cancel" at bounding box center [1403, 291] width 45 height 15
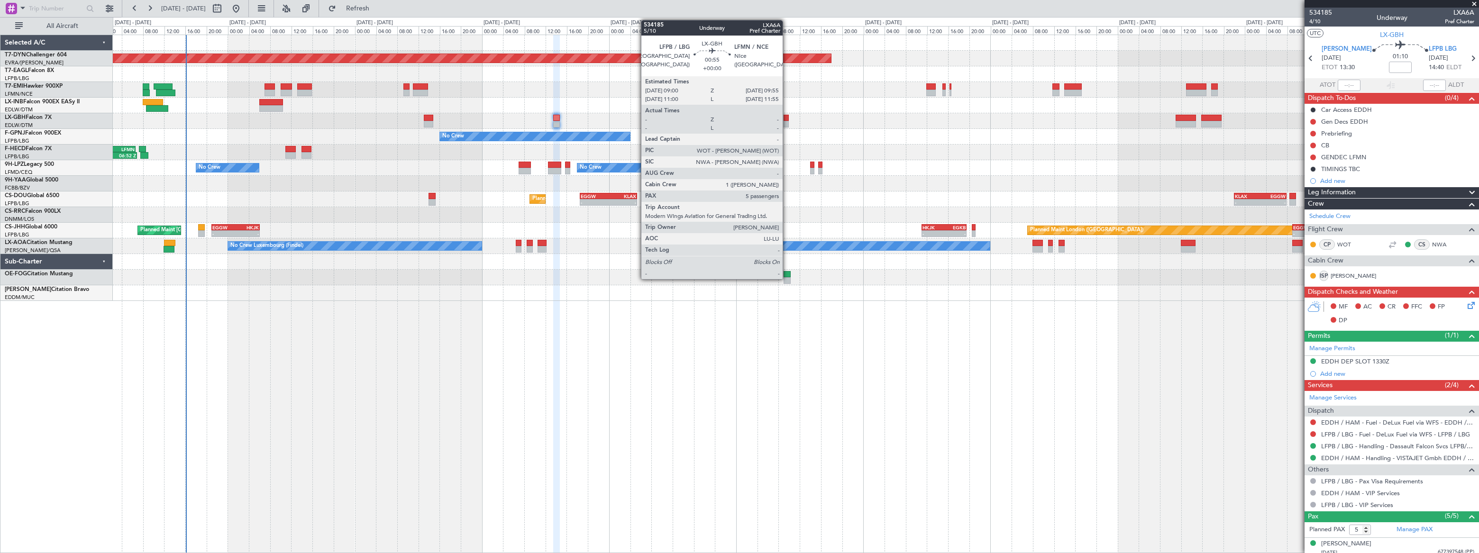
click at [787, 122] on div at bounding box center [786, 124] width 5 height 7
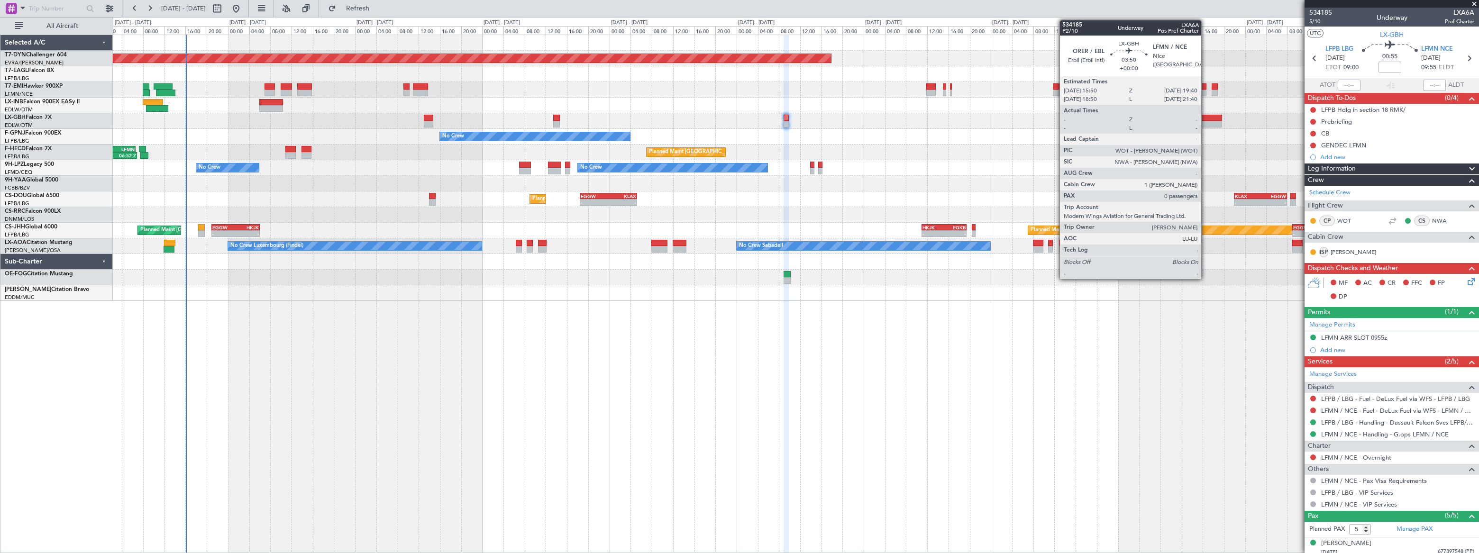
click at [1206, 117] on div at bounding box center [1211, 118] width 20 height 7
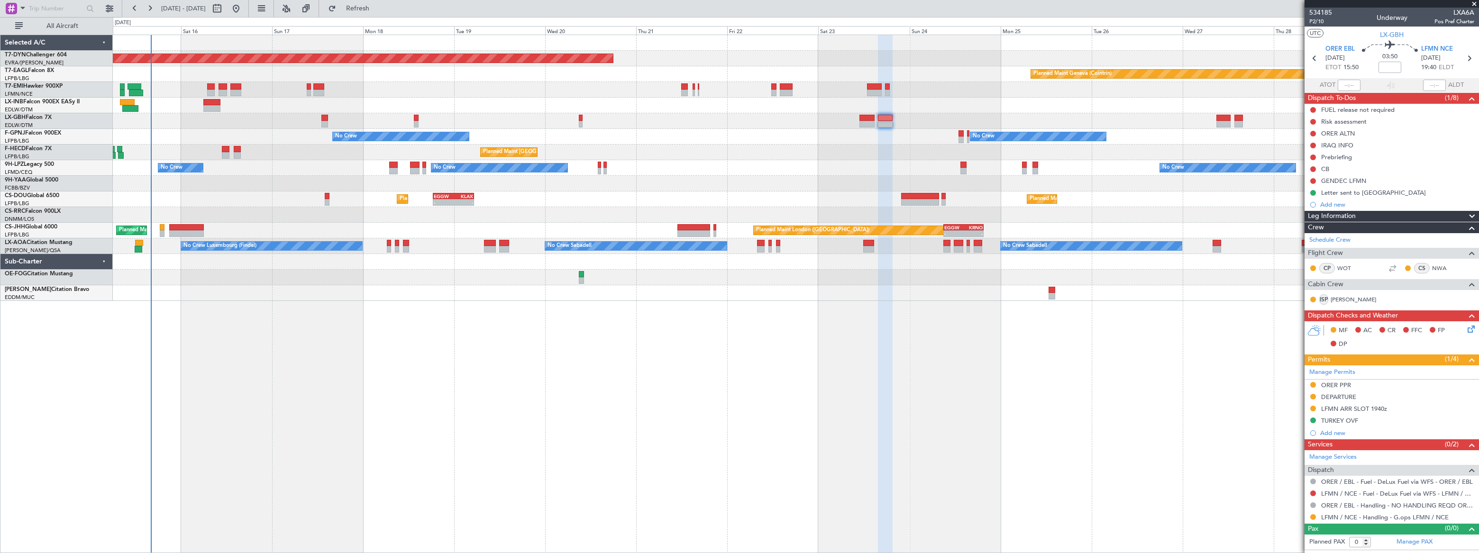
click at [714, 173] on div "Planned Maint [GEOGRAPHIC_DATA]-[GEOGRAPHIC_DATA] Planned Maint Geneva ([GEOGRA…" at bounding box center [796, 168] width 1366 height 266
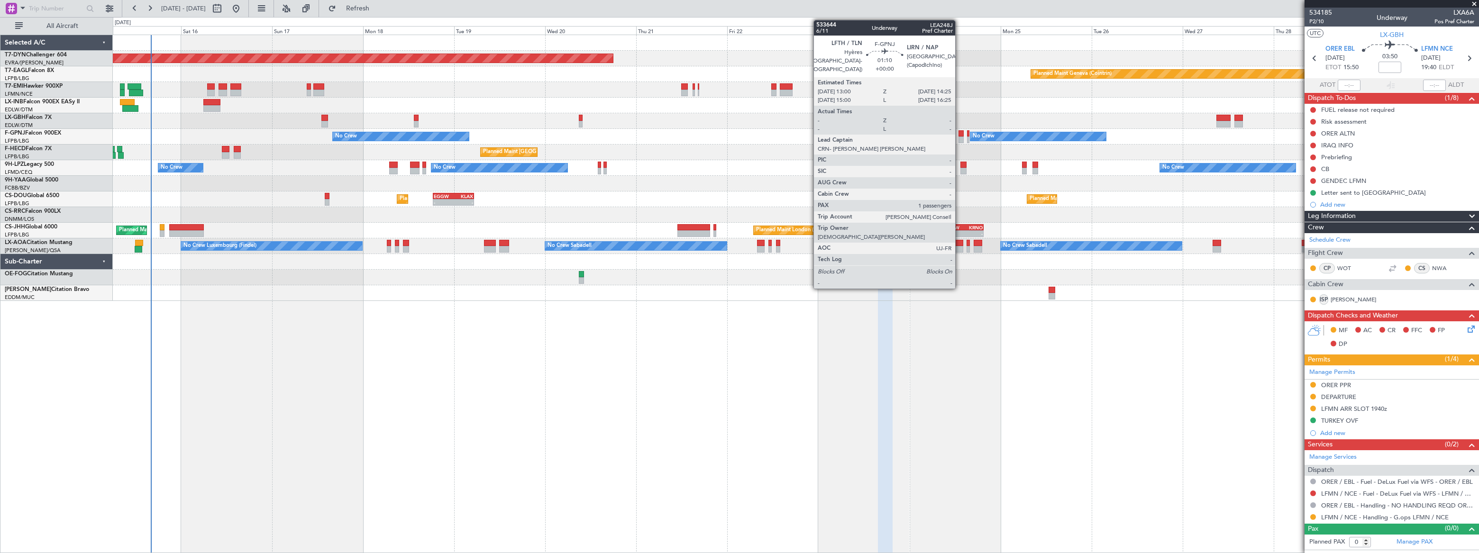
click at [959, 137] on div at bounding box center [962, 140] width 6 height 7
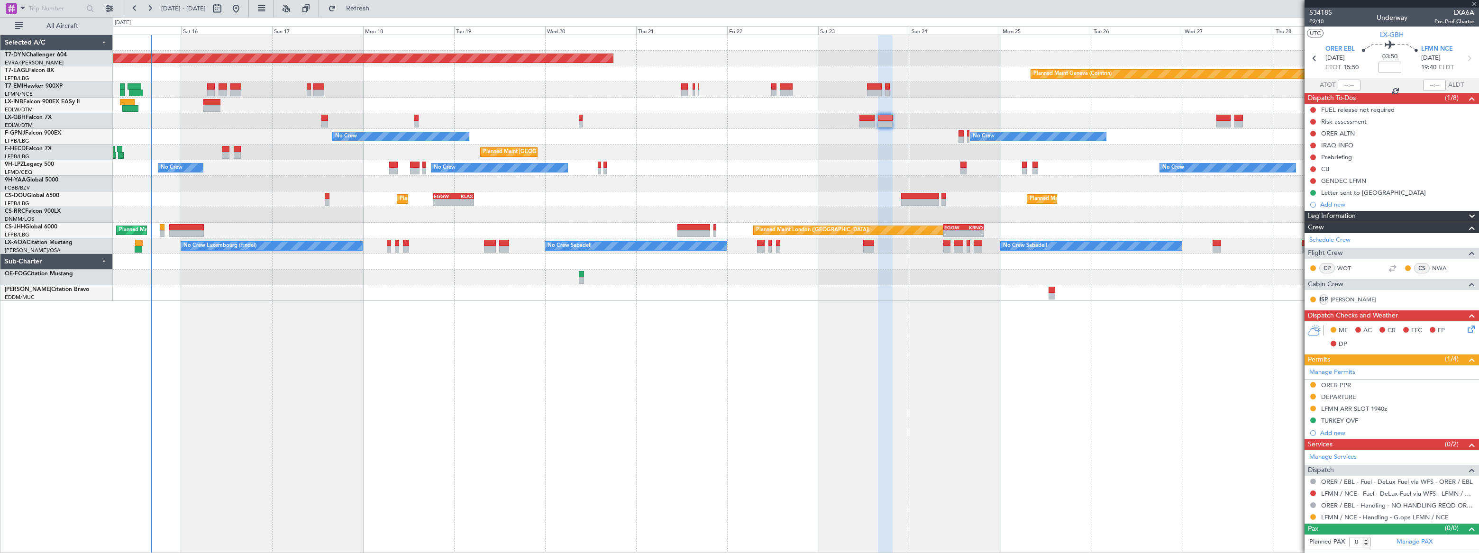
type input "1"
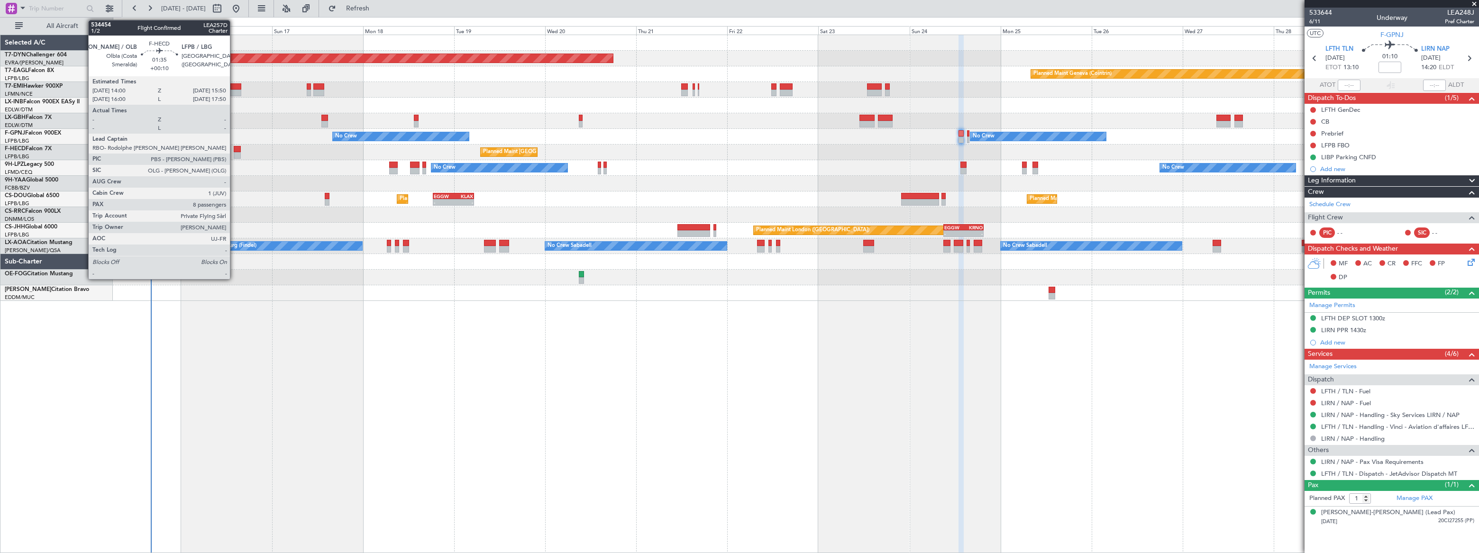
click at [234, 150] on div at bounding box center [237, 149] width 7 height 7
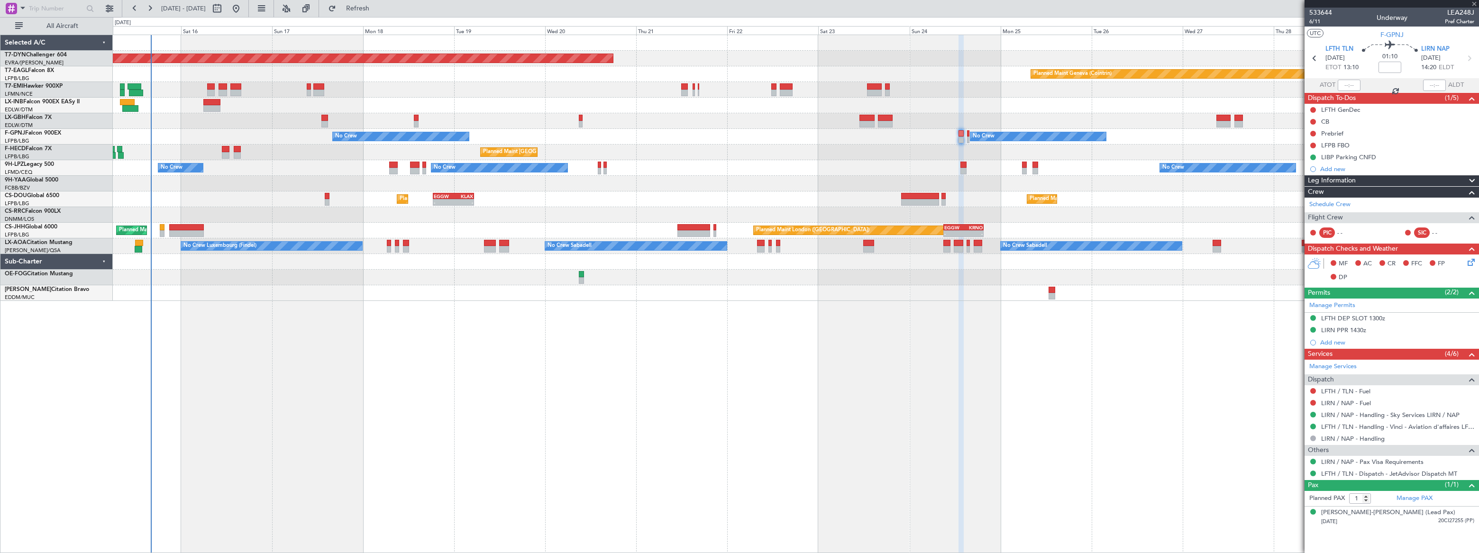
type input "+00:10"
type input "8"
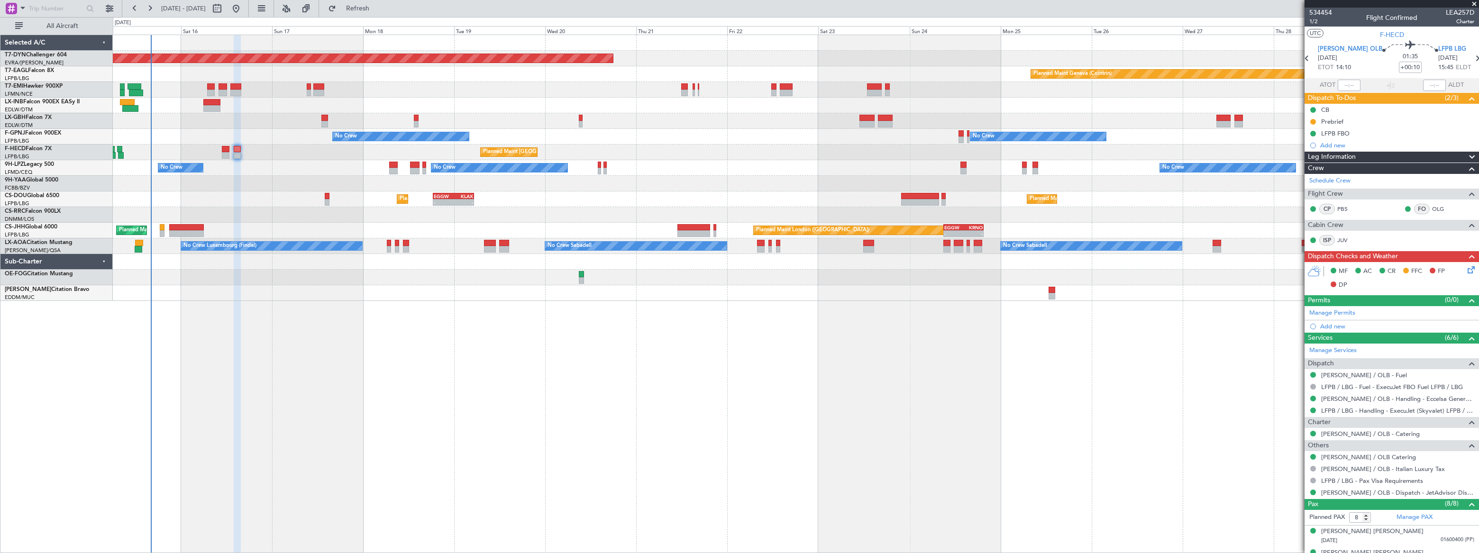
scroll to position [142, 0]
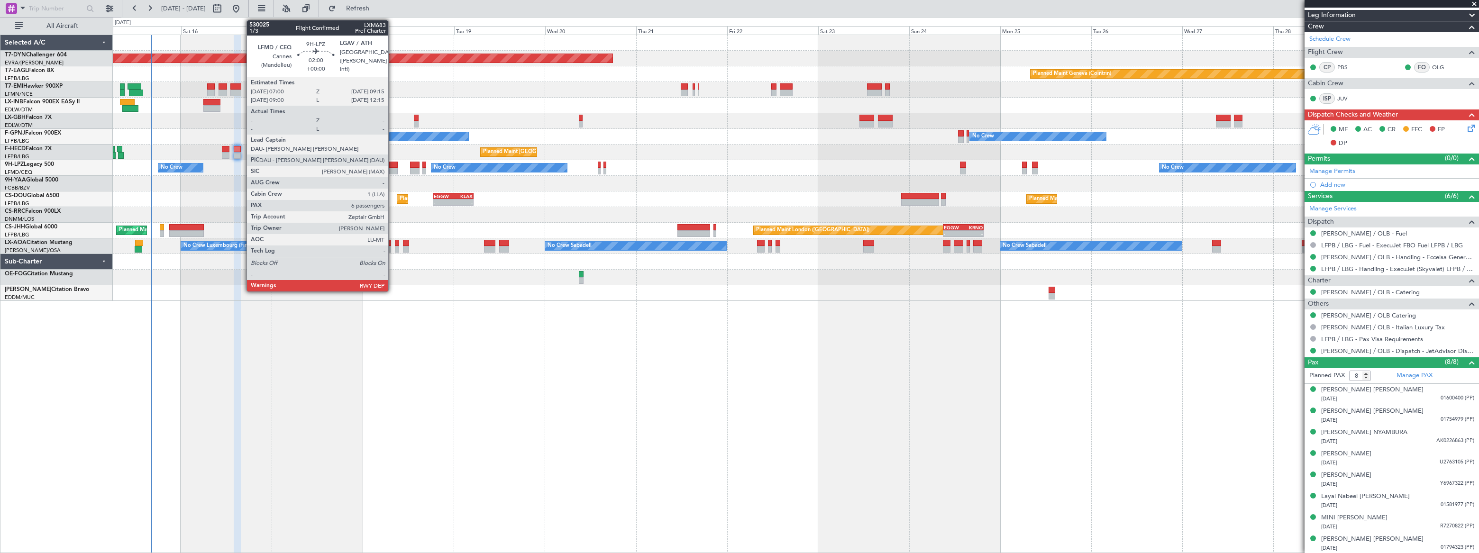
click at [392, 166] on div at bounding box center [393, 165] width 9 height 7
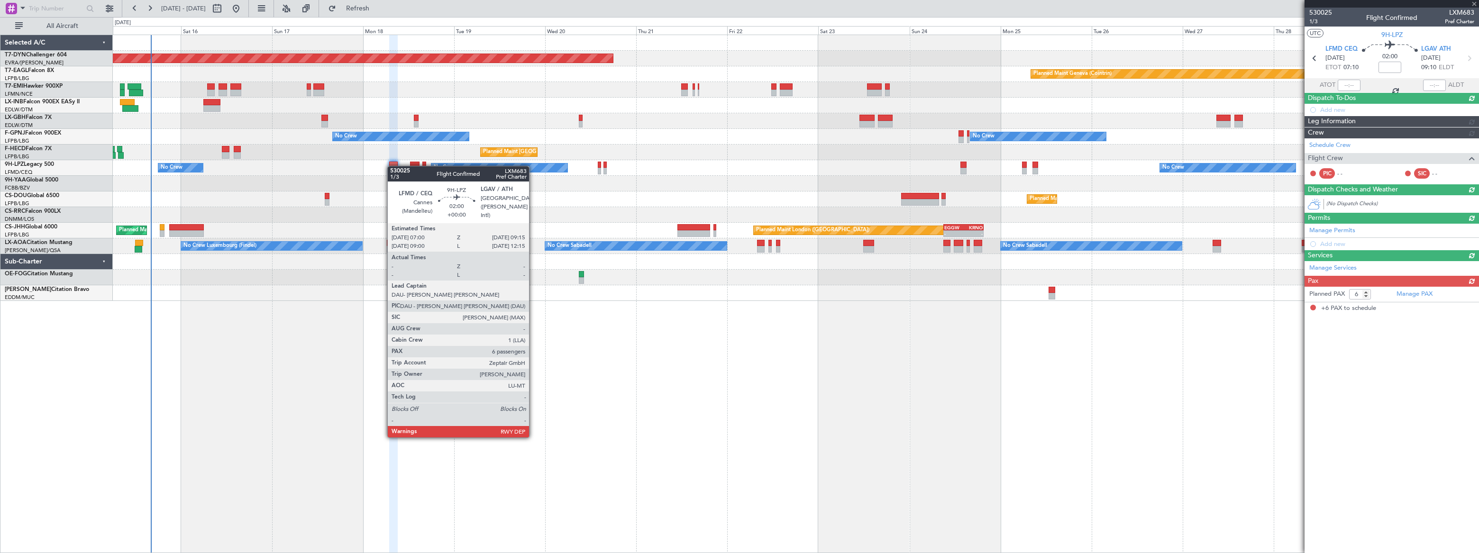
scroll to position [0, 0]
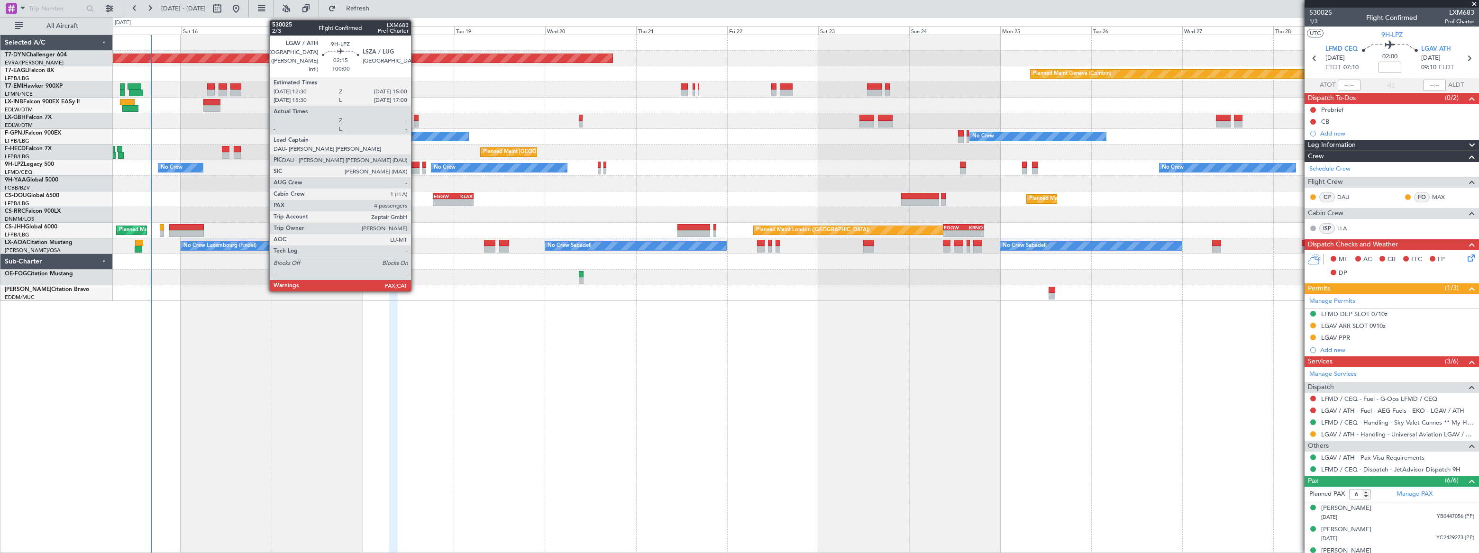
click at [415, 167] on div at bounding box center [415, 165] width 10 height 7
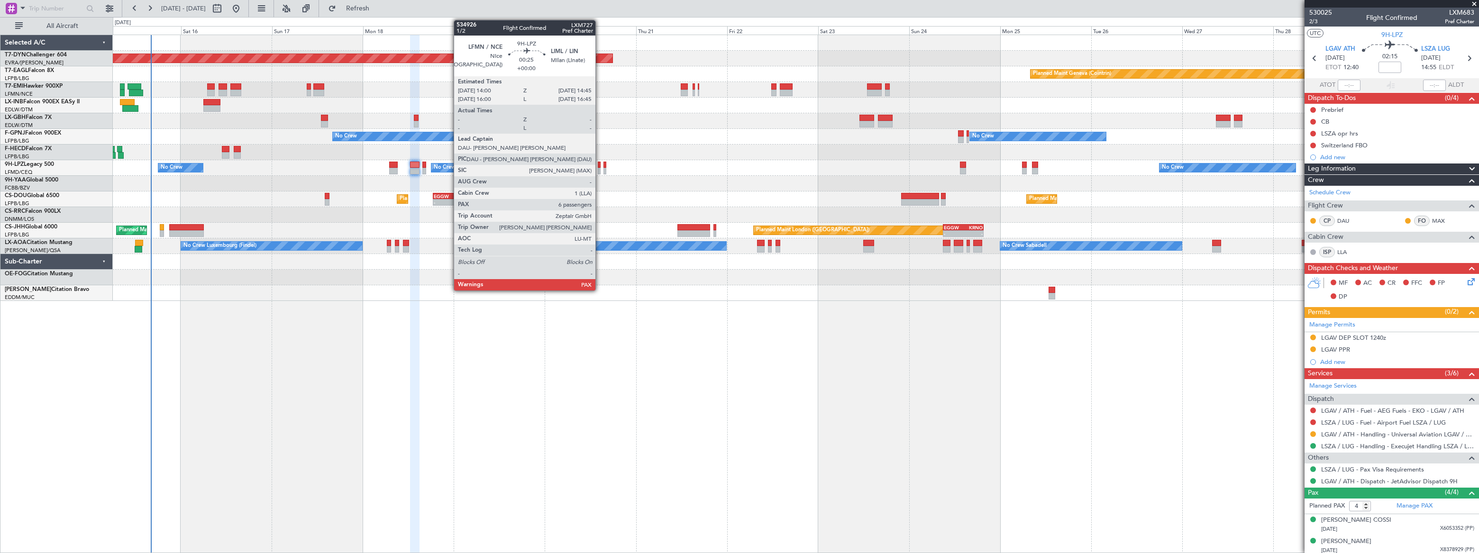
click at [600, 168] on div at bounding box center [599, 171] width 3 height 7
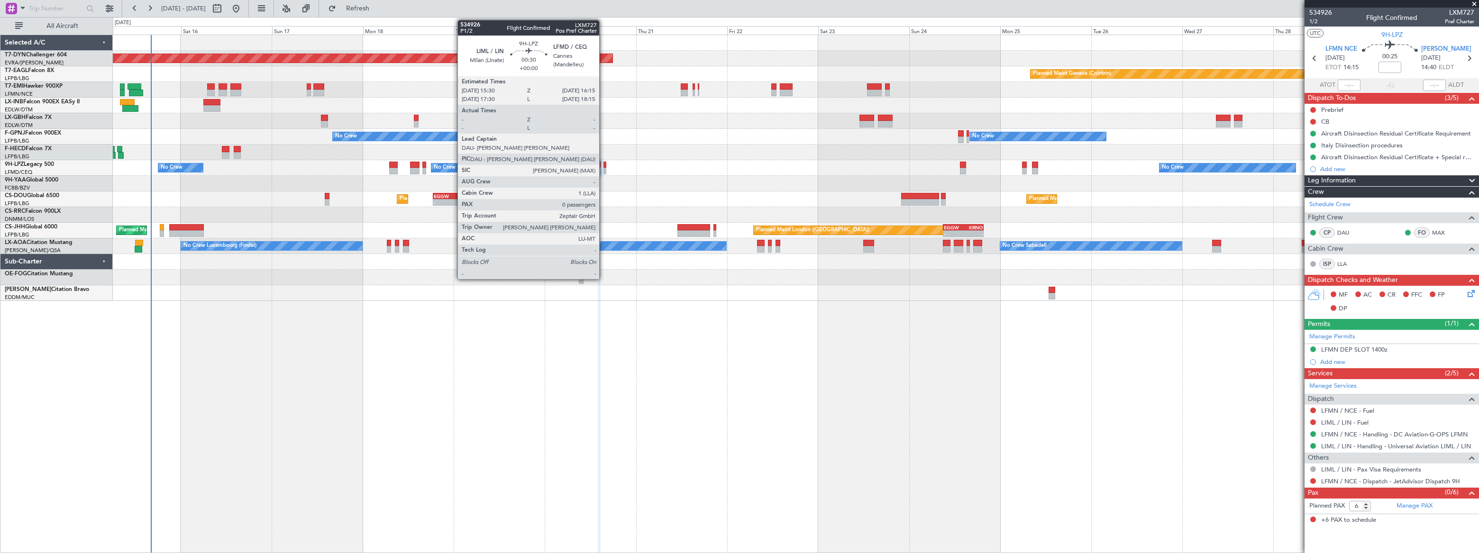
click at [603, 170] on div at bounding box center [604, 171] width 3 height 7
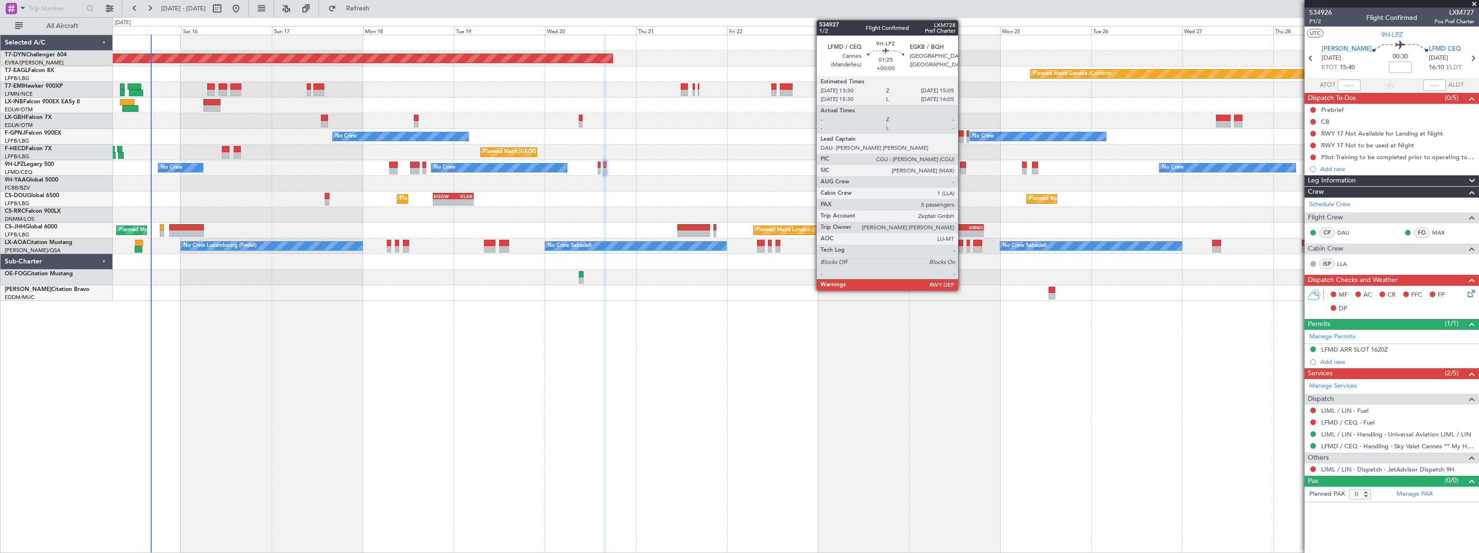
click at [962, 168] on div at bounding box center [963, 171] width 6 height 7
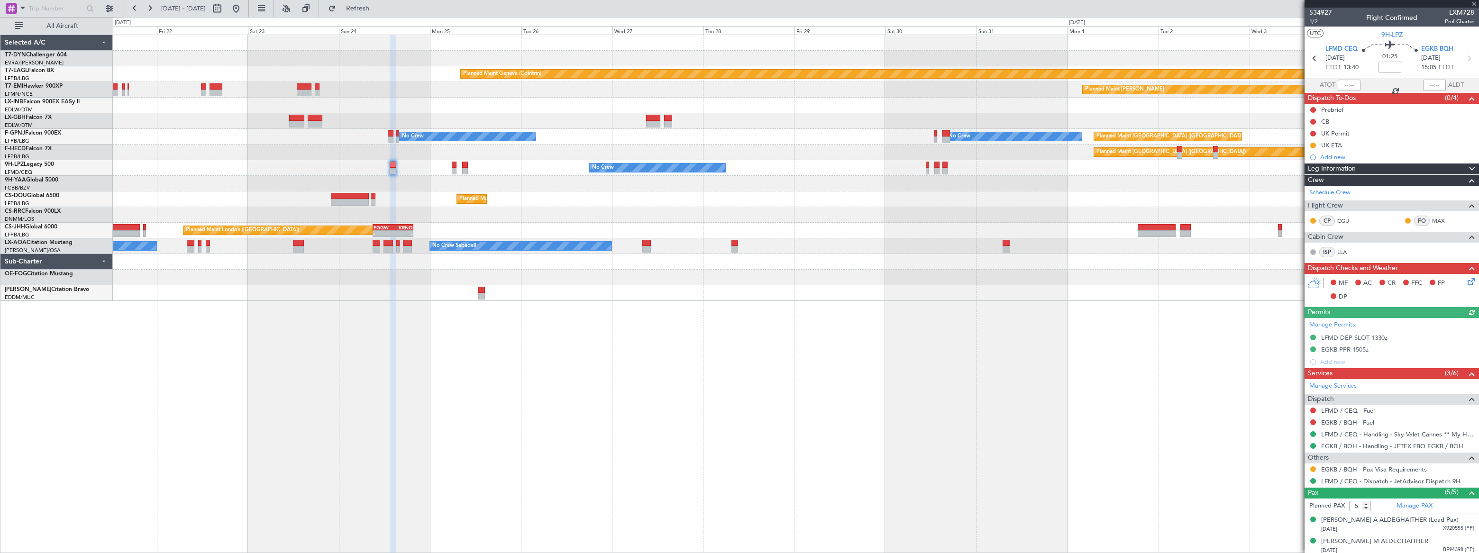
click at [458, 287] on div "Planned Maint [GEOGRAPHIC_DATA]-[GEOGRAPHIC_DATA] Planned Maint Geneva ([GEOGRA…" at bounding box center [796, 294] width 1366 height 519
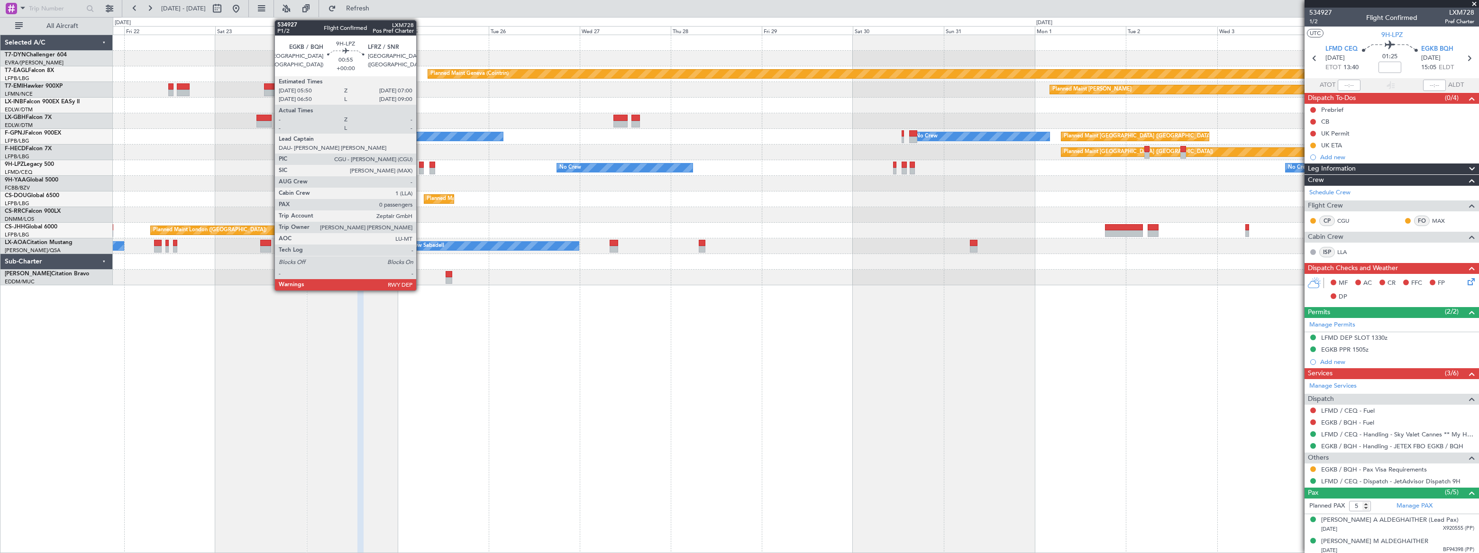
click at [420, 168] on div at bounding box center [421, 171] width 5 height 7
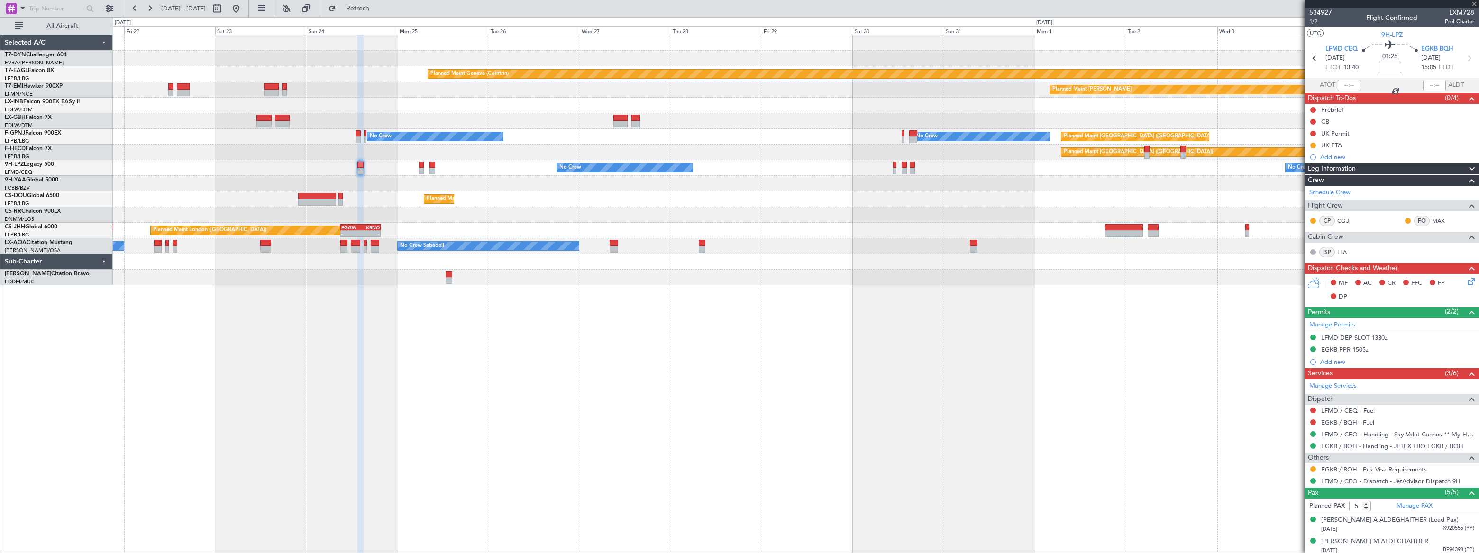
type input "0"
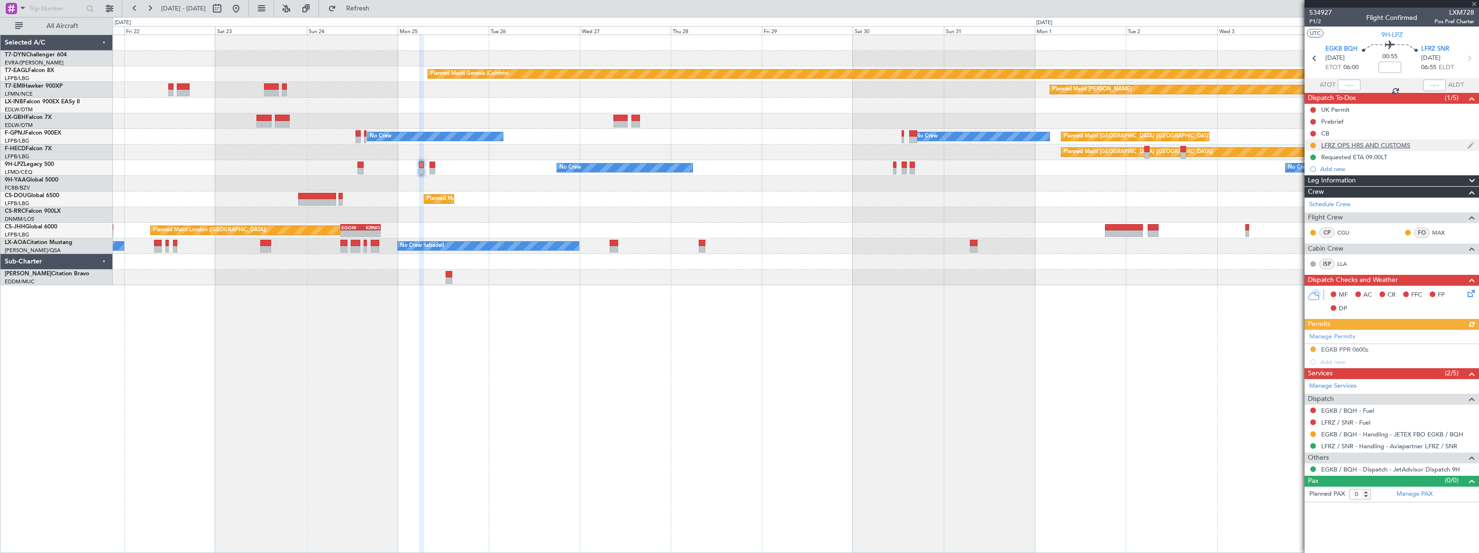
click at [1422, 146] on div "LFRZ OPS HRS AND CUSTOMS" at bounding box center [1392, 145] width 174 height 12
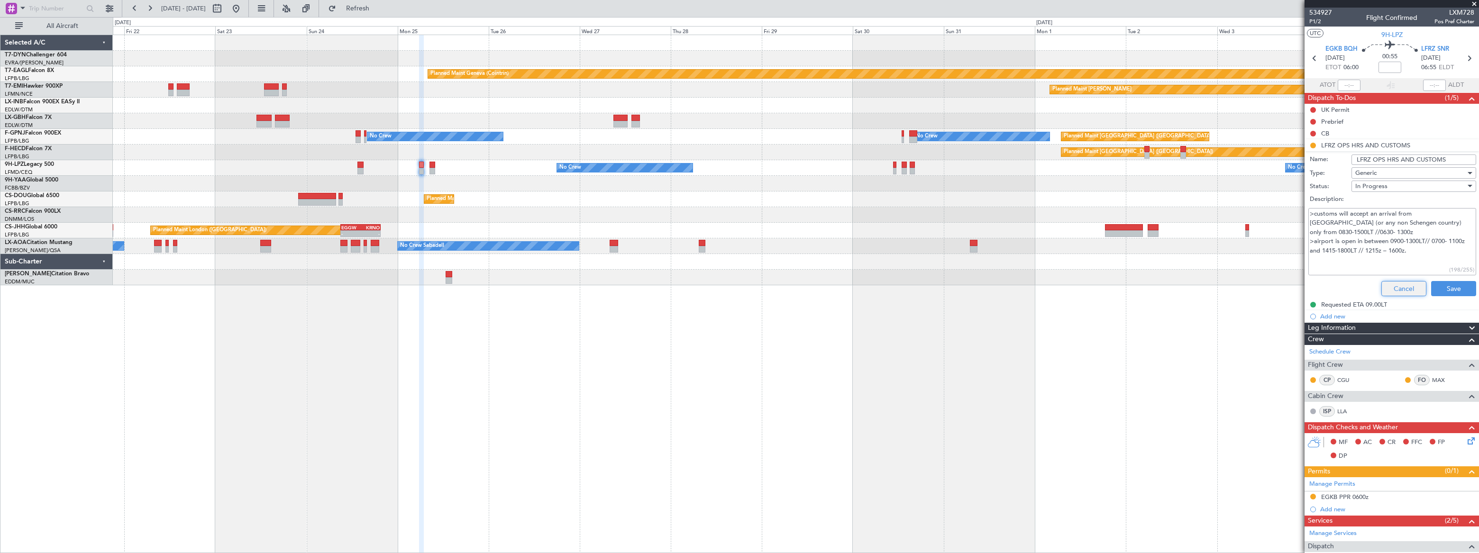
click at [1404, 289] on button "Cancel" at bounding box center [1403, 288] width 45 height 15
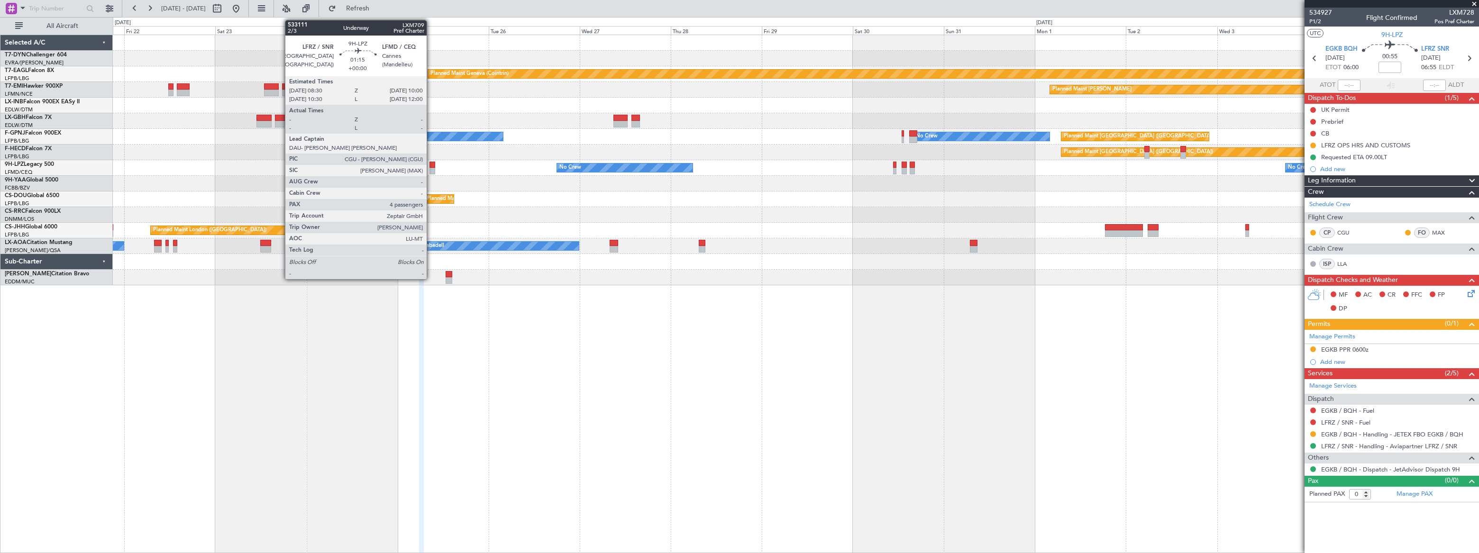
click at [430, 168] on div at bounding box center [432, 171] width 6 height 7
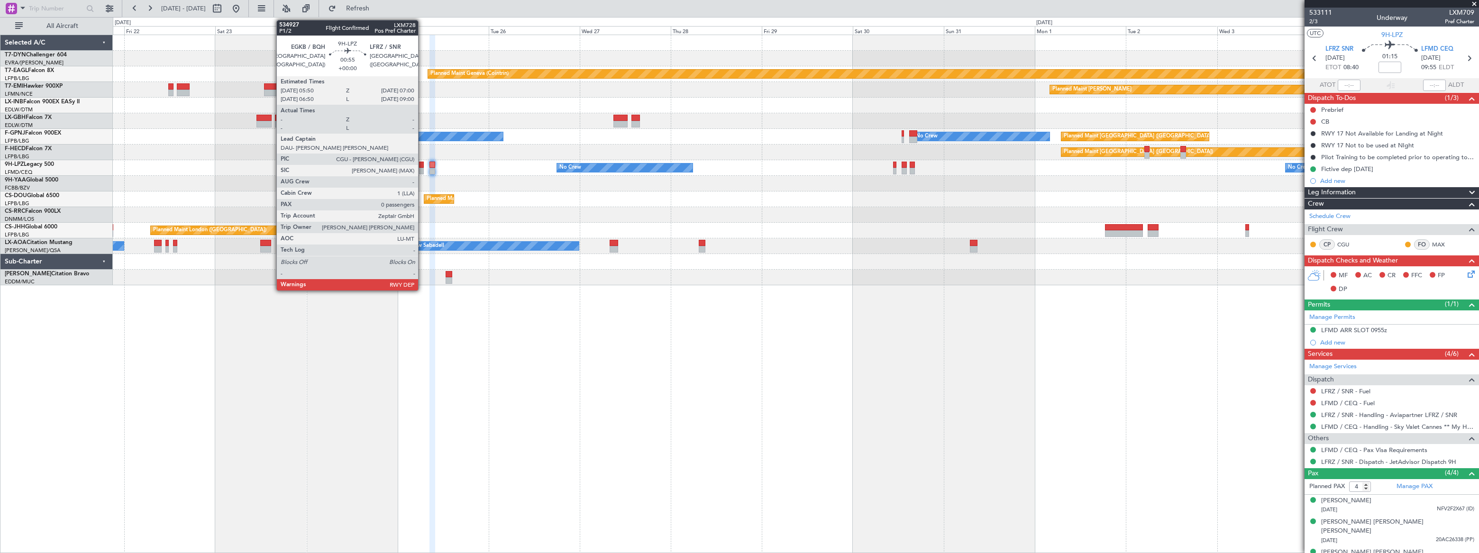
click at [422, 168] on div at bounding box center [421, 171] width 5 height 7
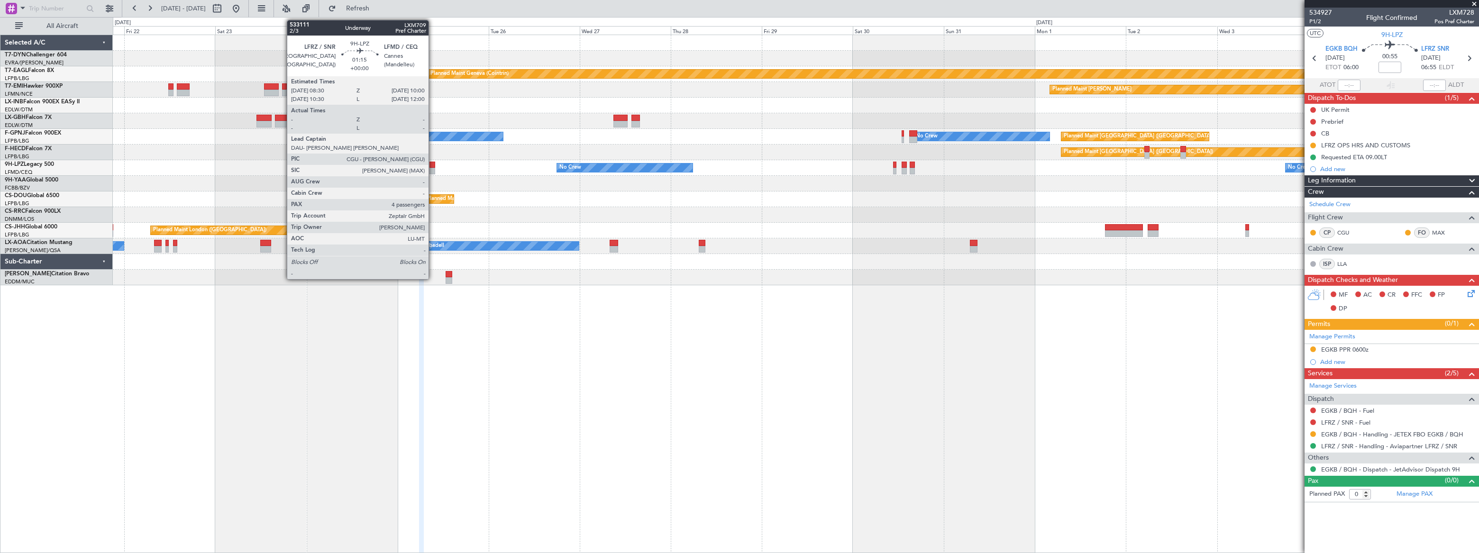
click at [433, 167] on div at bounding box center [432, 165] width 6 height 7
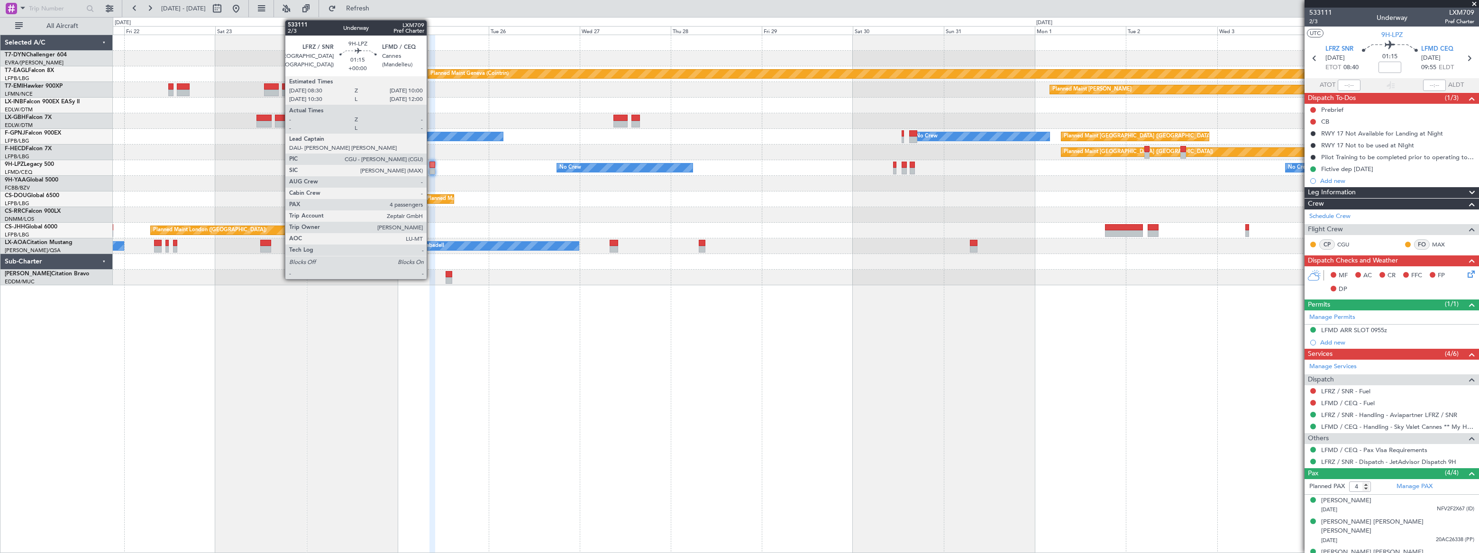
click at [431, 167] on div at bounding box center [432, 165] width 6 height 7
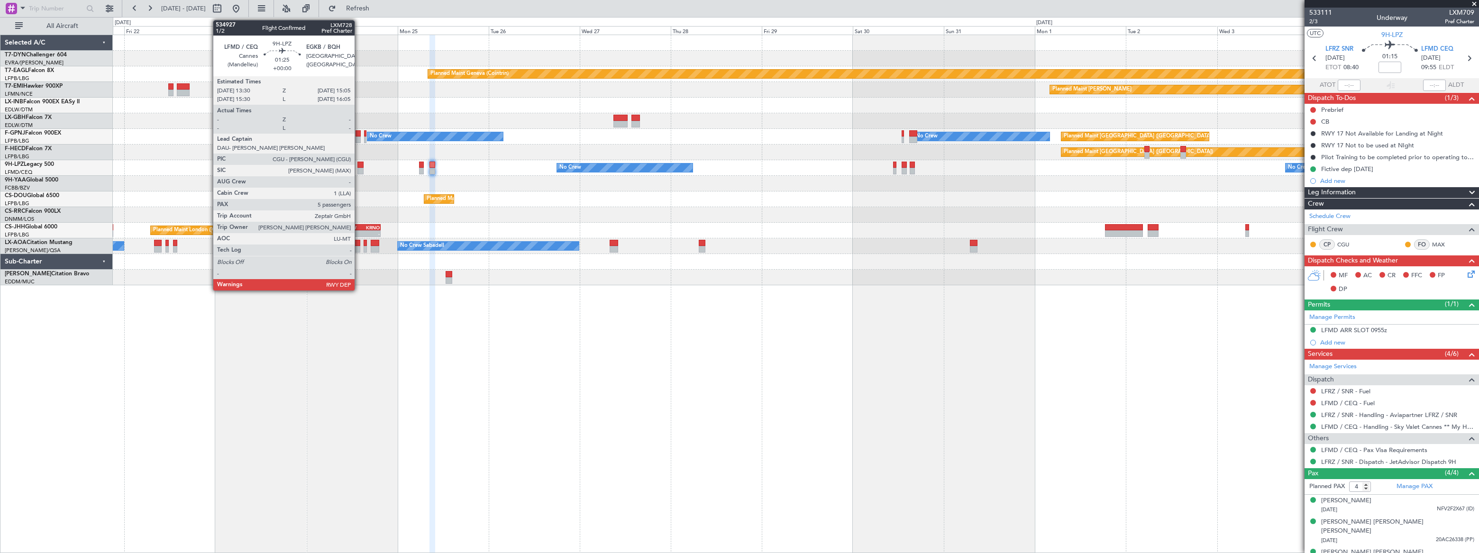
click at [359, 166] on div at bounding box center [360, 165] width 6 height 7
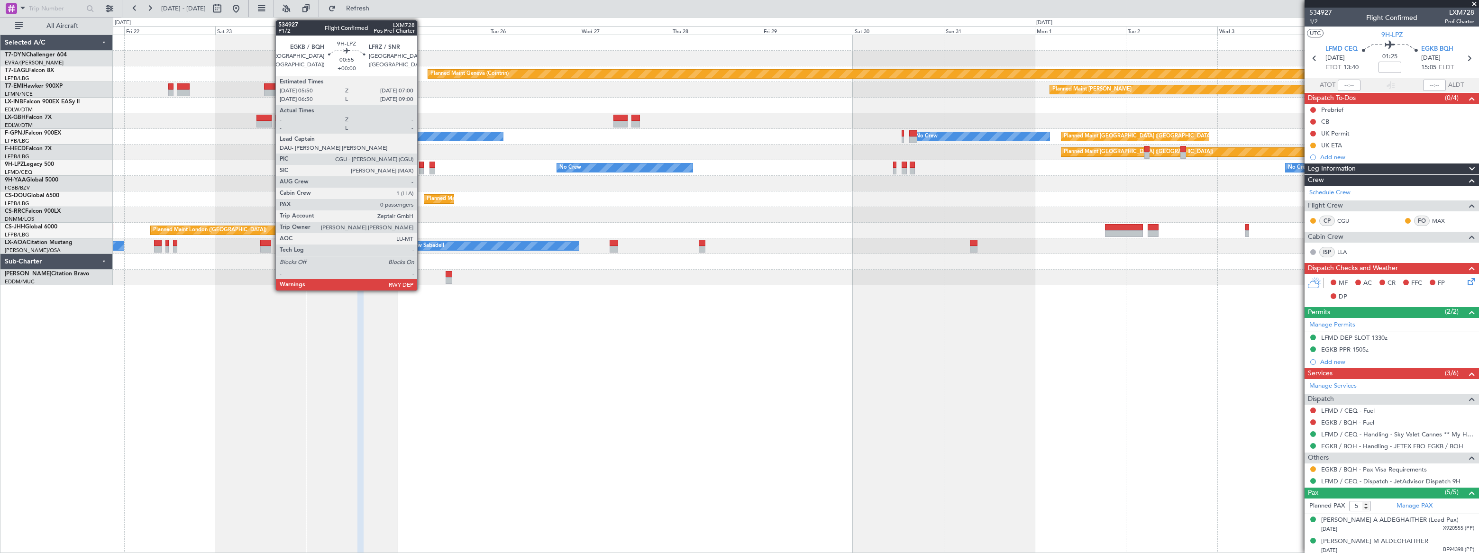
click at [421, 166] on div at bounding box center [421, 165] width 5 height 7
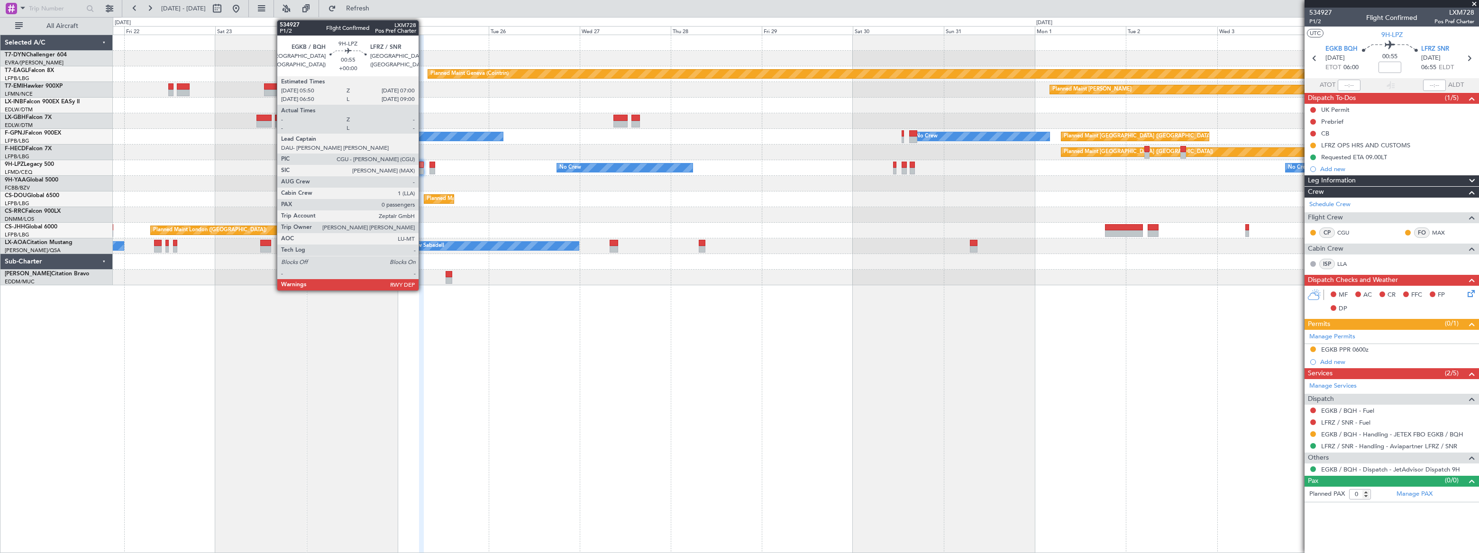
click at [423, 168] on div at bounding box center [421, 171] width 5 height 7
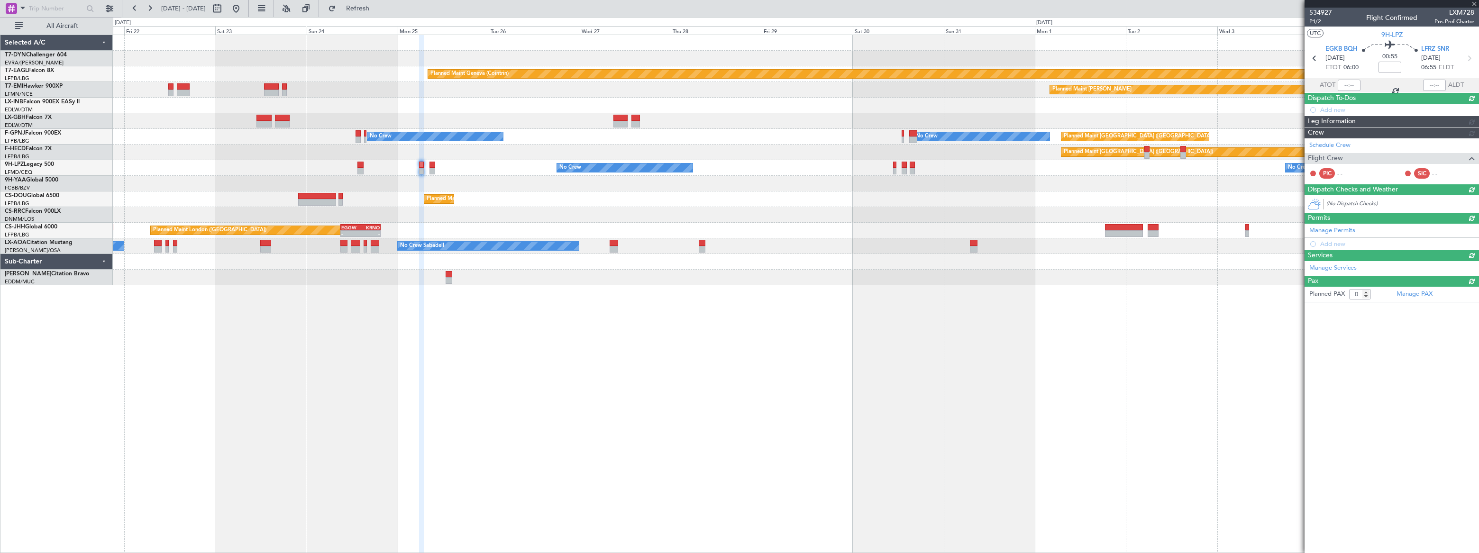
click at [420, 168] on div at bounding box center [421, 171] width 5 height 7
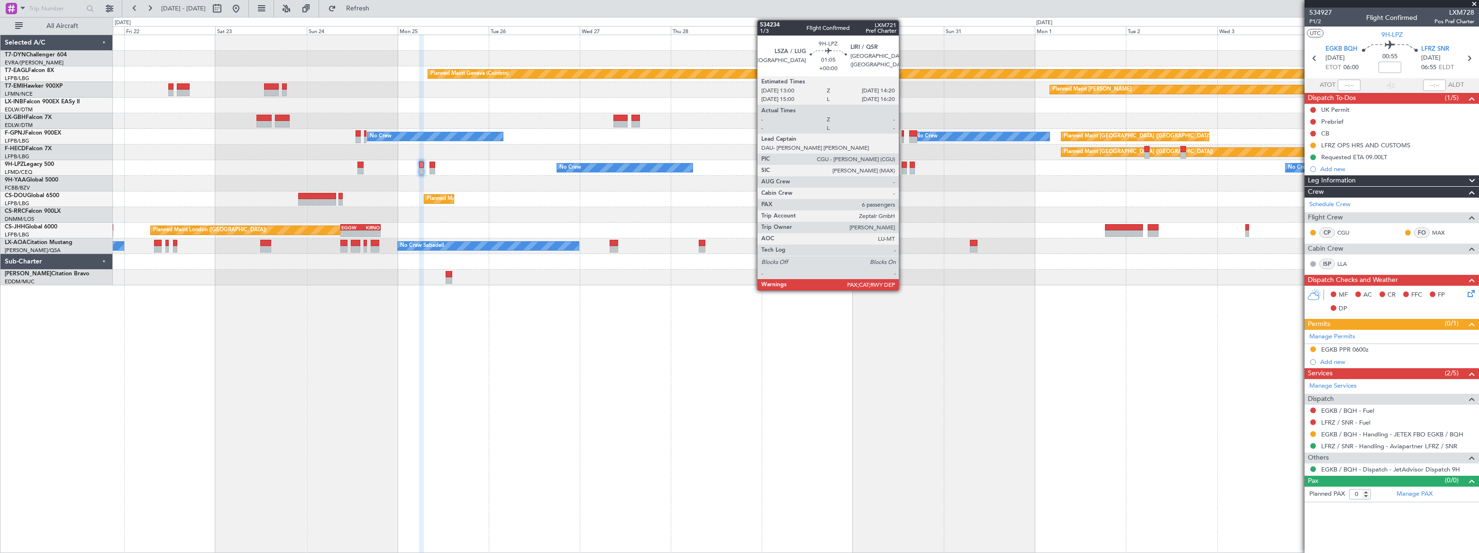
click at [903, 168] on div at bounding box center [904, 171] width 5 height 7
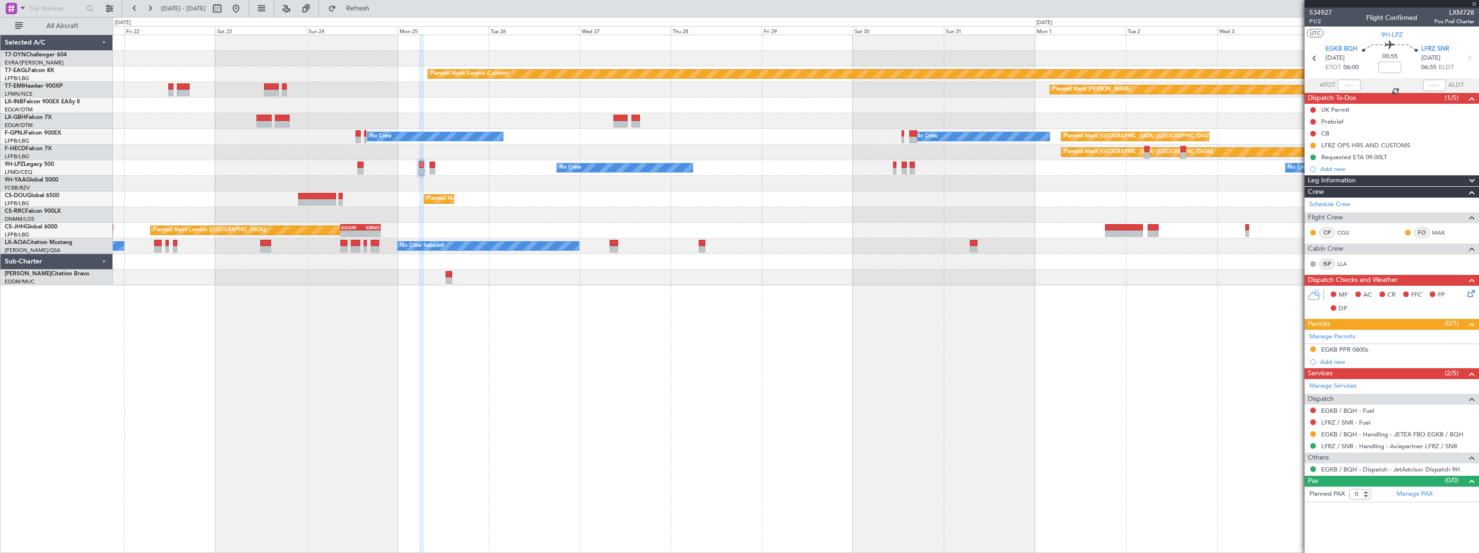
type input "6"
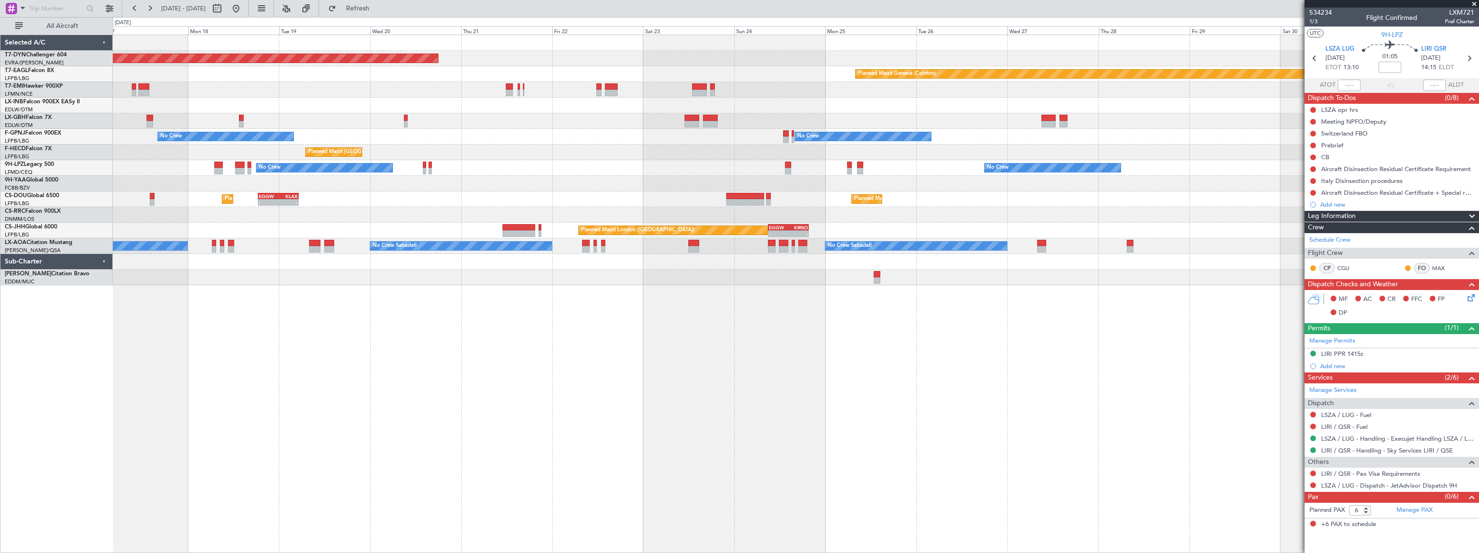
click at [753, 181] on div at bounding box center [795, 184] width 1365 height 16
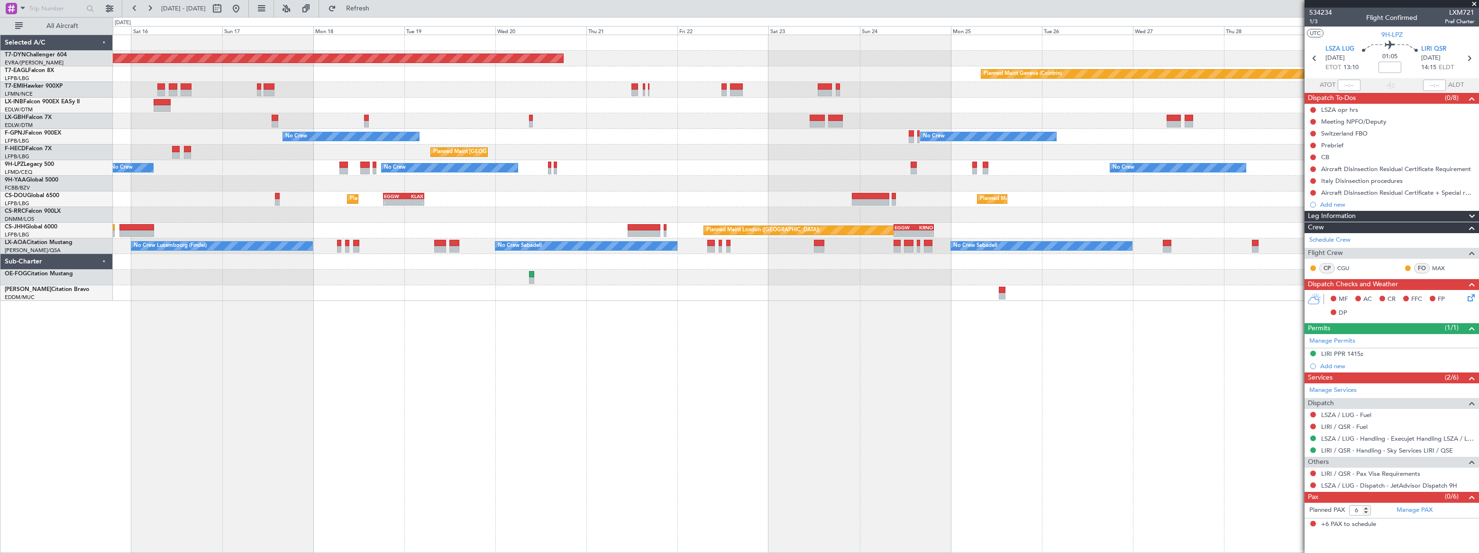
click at [541, 203] on div "Planned Maint Paris (Le Bourget) - - EGGW 18:30 Z KLAX 05:15 Z Planned Maint Lo…" at bounding box center [796, 200] width 1366 height 16
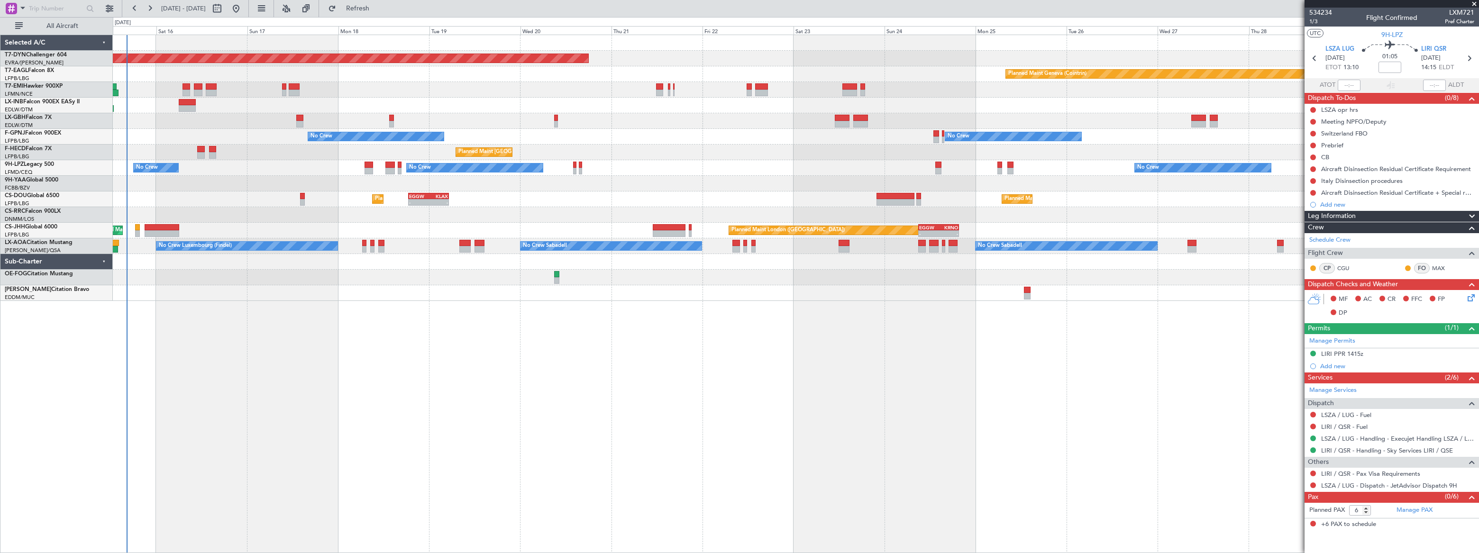
click at [566, 203] on div "Planned Maint Paris (Le Bourget) - - EGGW 18:30 Z KLAX 05:15 Z Planned Maint Lo…" at bounding box center [795, 200] width 1365 height 16
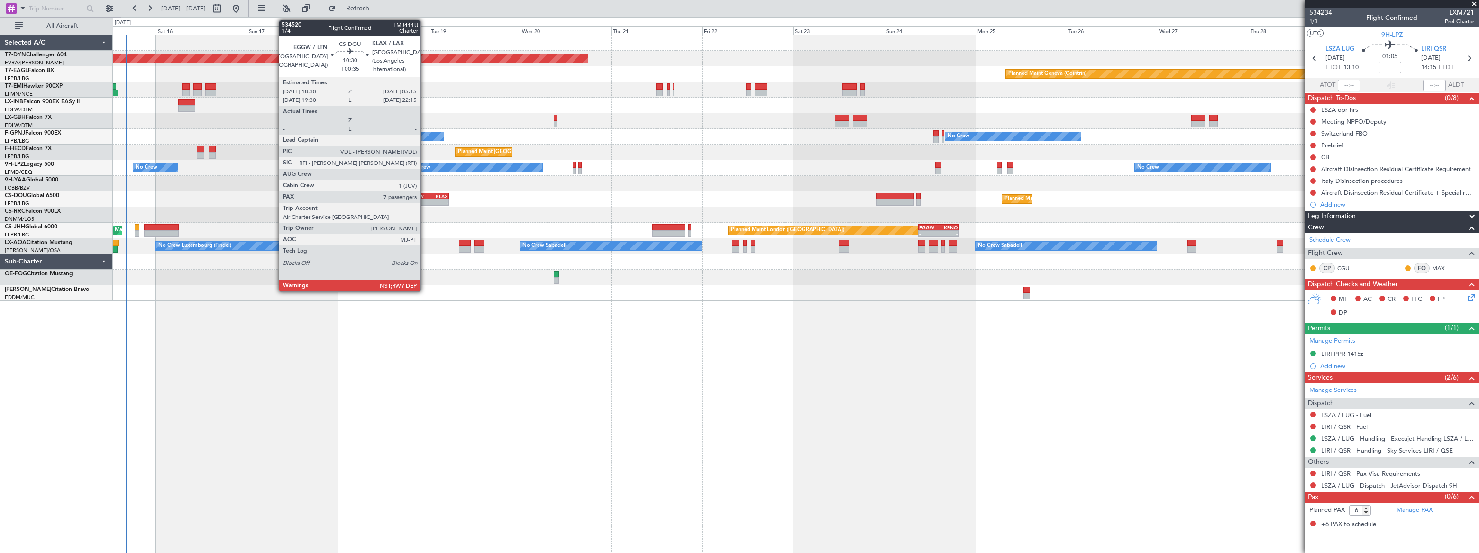
click at [425, 194] on div "EGGW" at bounding box center [418, 196] width 19 height 6
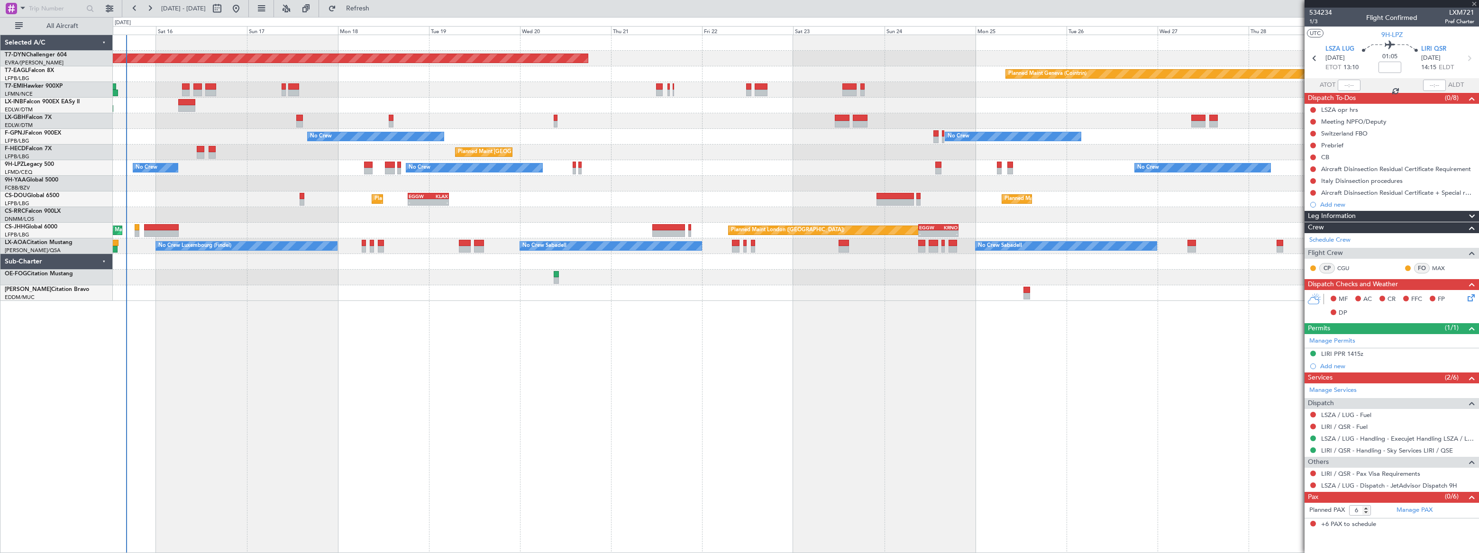
type input "+00:35"
type input "7"
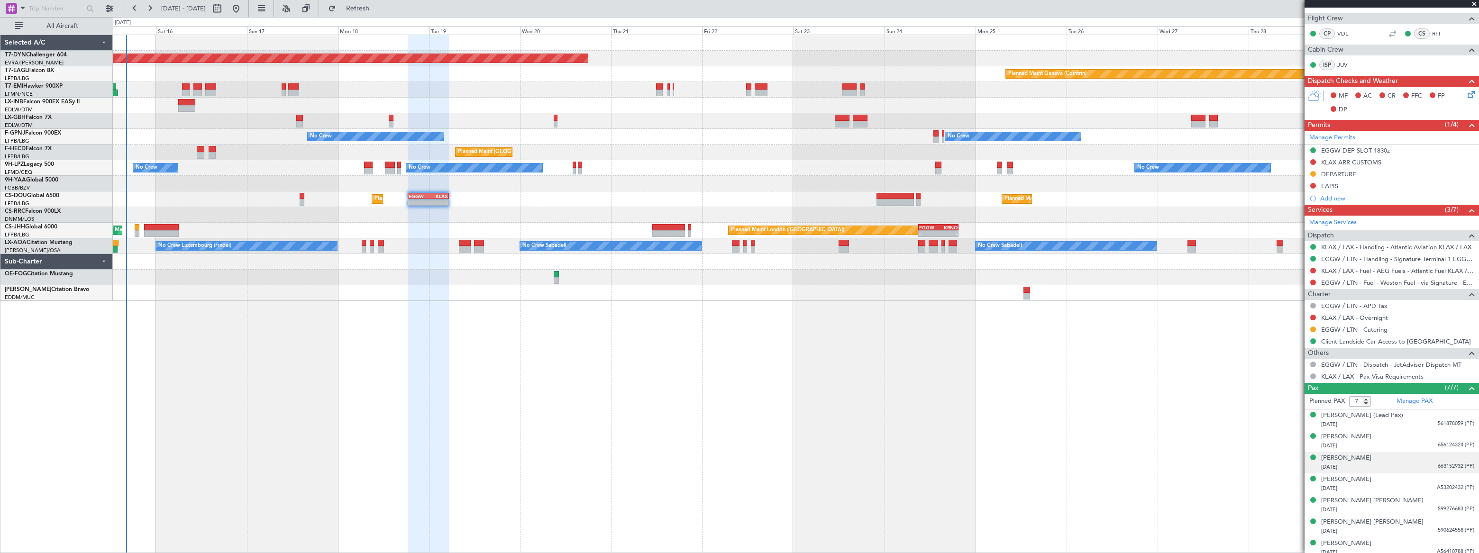
scroll to position [262, 0]
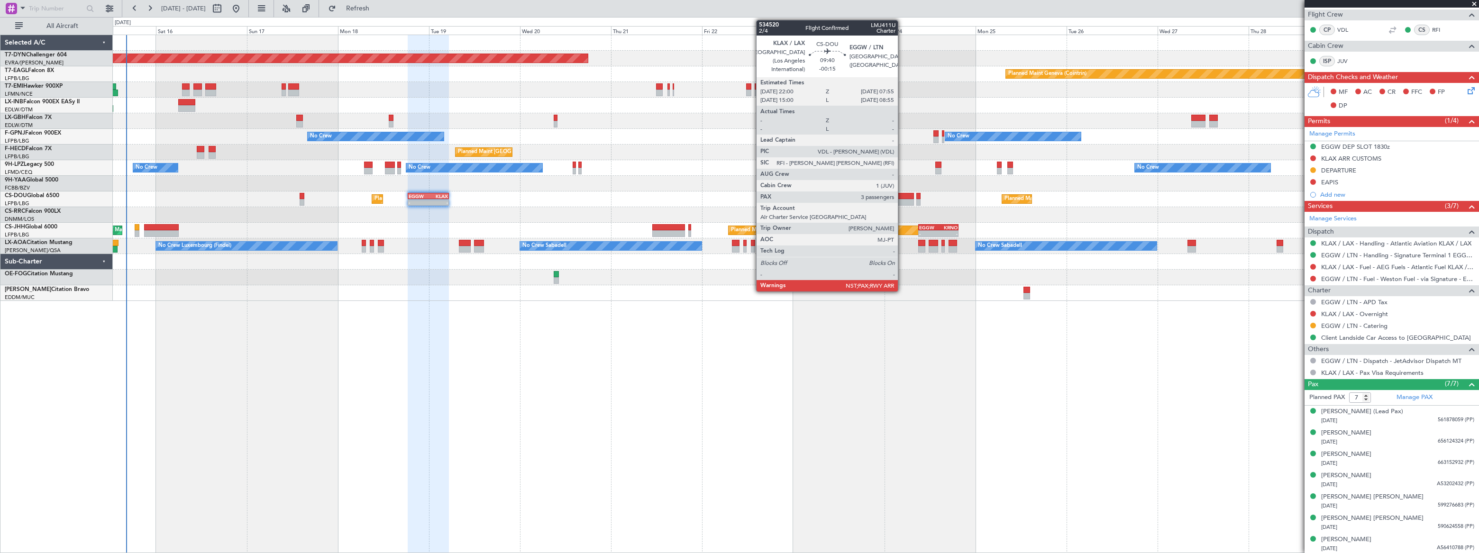
click at [902, 195] on div at bounding box center [895, 196] width 38 height 7
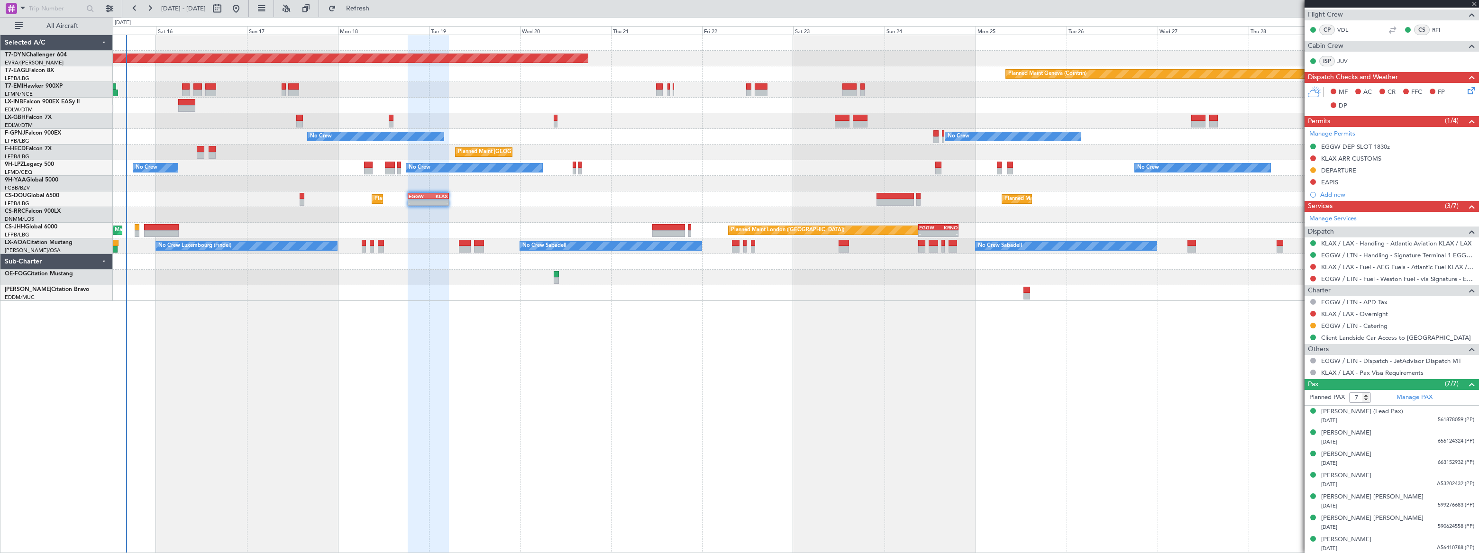
type input "-00:15"
type input "3"
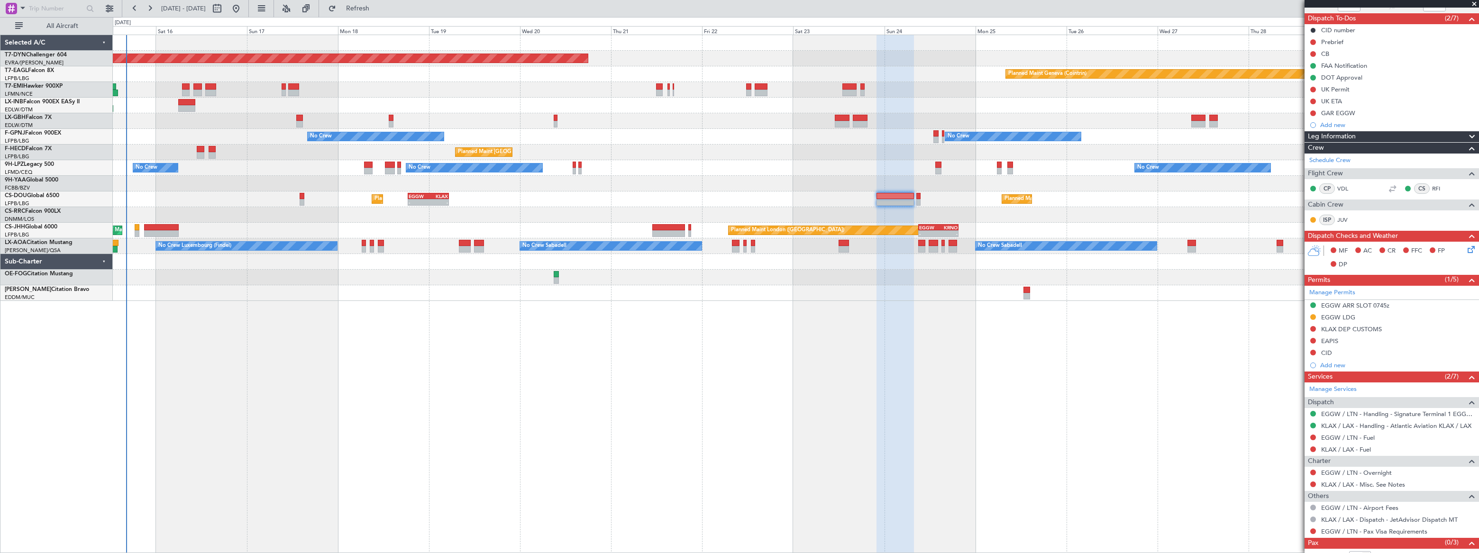
scroll to position [101, 0]
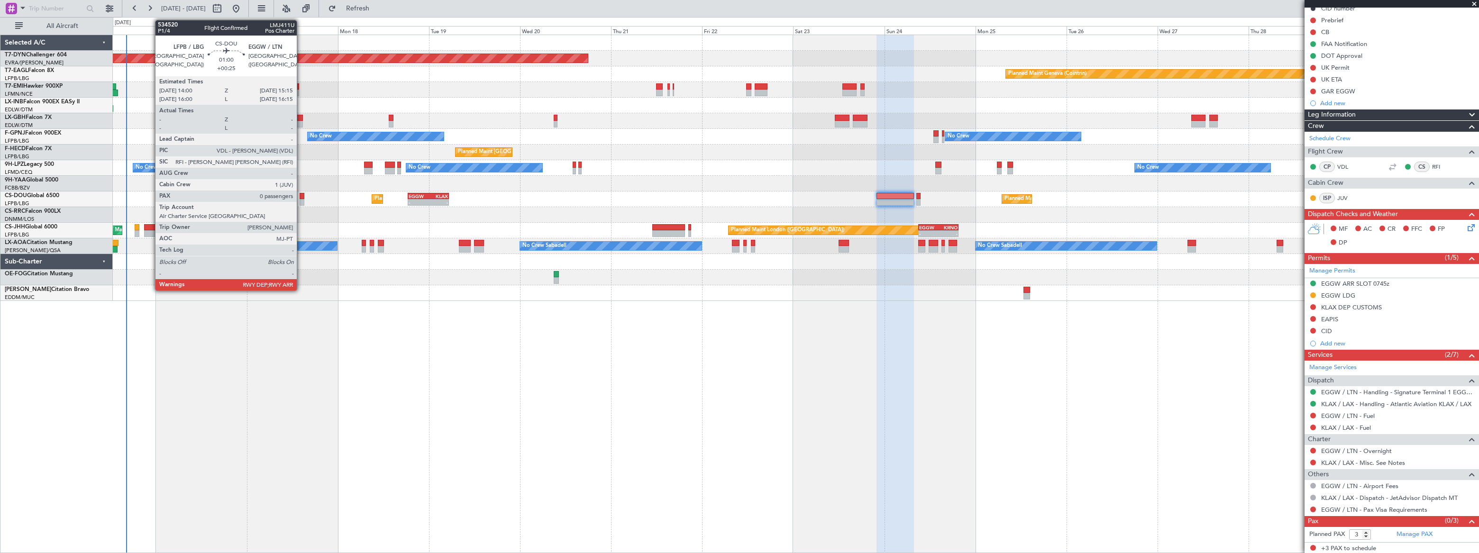
click at [301, 201] on div at bounding box center [302, 202] width 5 height 7
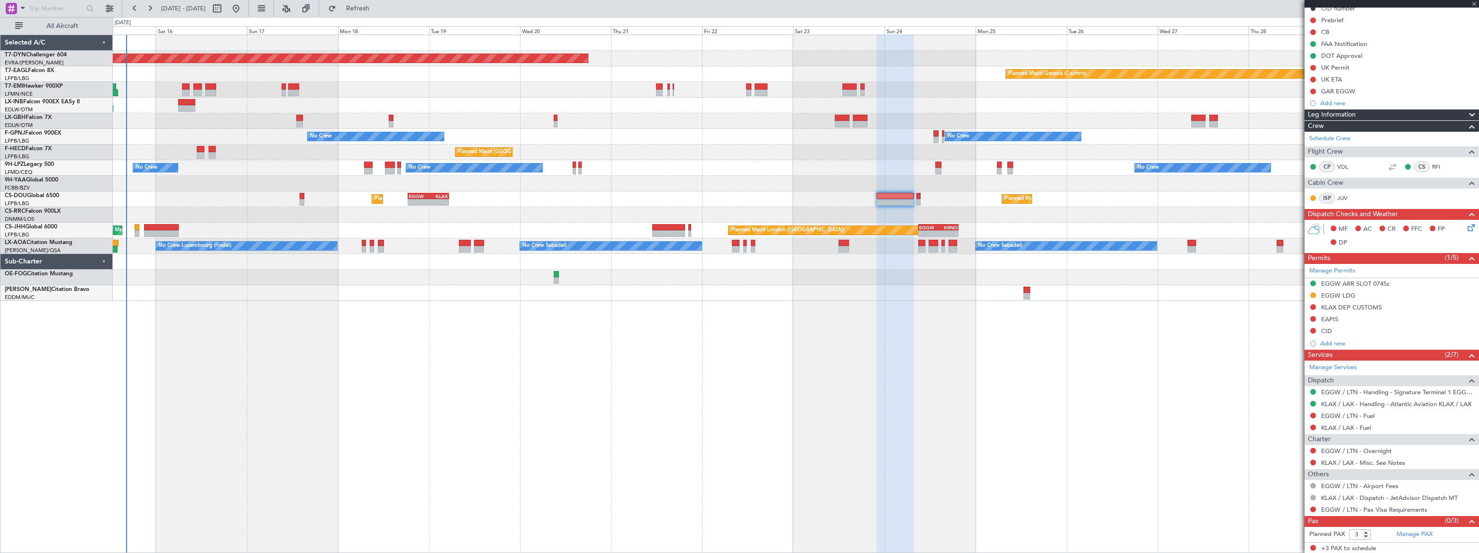
type input "+00:25"
type input "0"
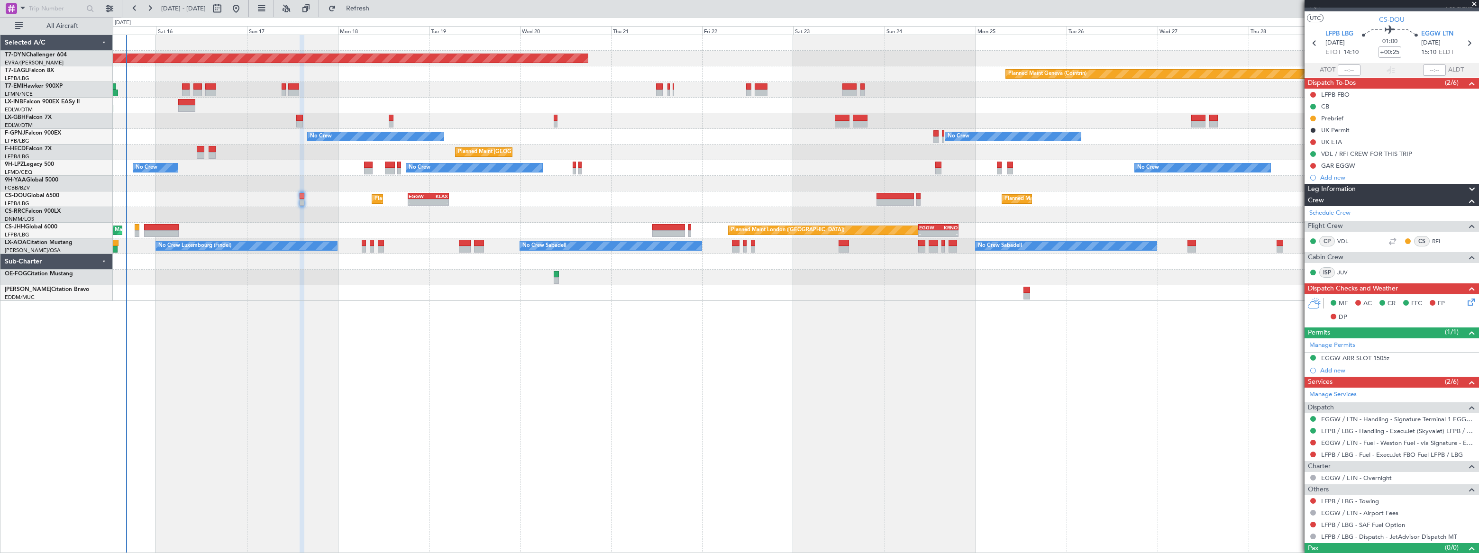
scroll to position [30, 0]
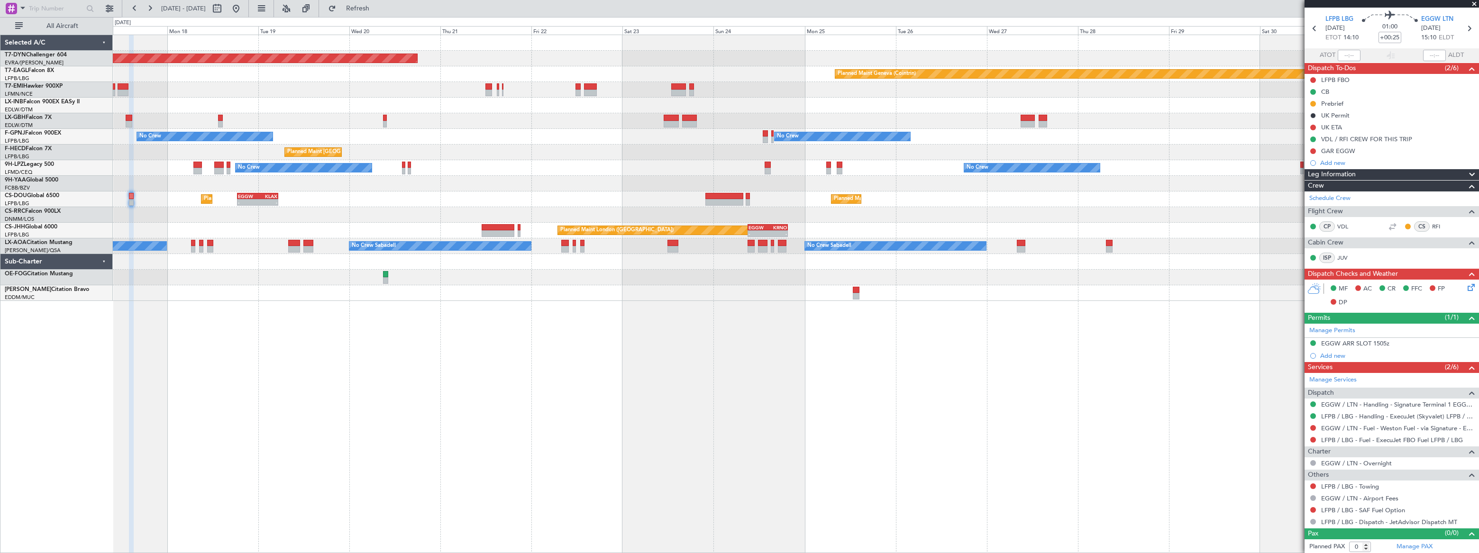
click at [808, 223] on div "Planned Maint London (Biggin Hill) - - EGGW 09:00 Z KRNO 19:40 Z Planned Maint …" at bounding box center [796, 231] width 1366 height 16
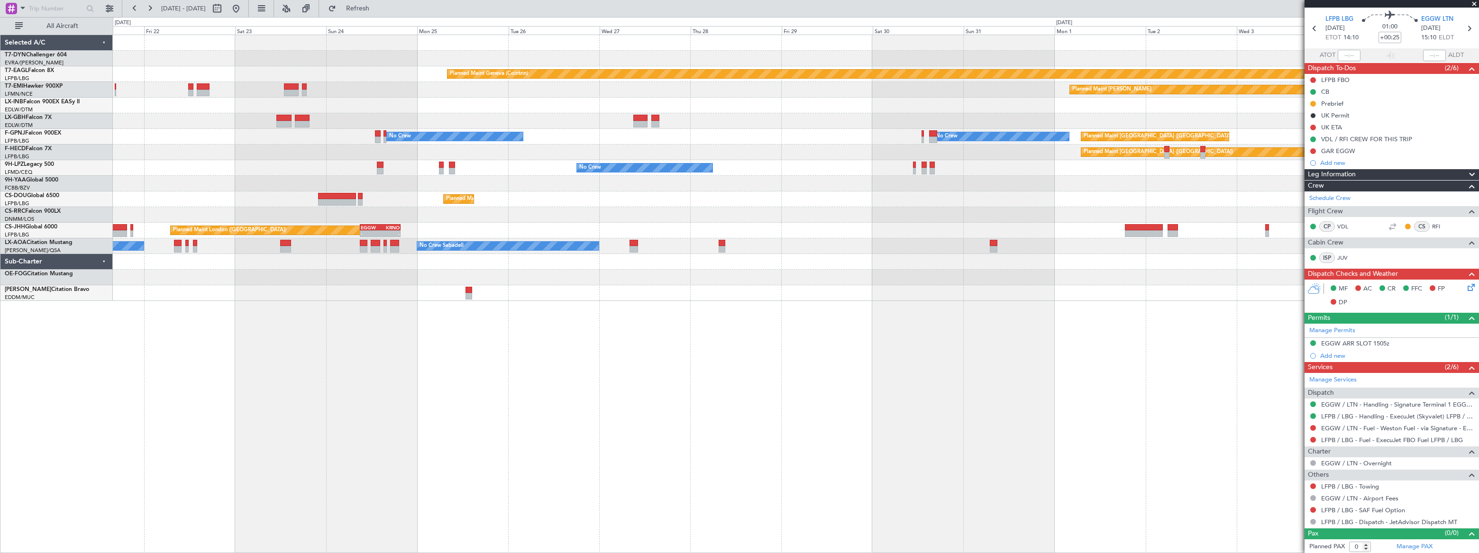
click at [801, 228] on div "Planned Maint London (Biggin Hill) - - EGGW 09:00 Z KRNO 19:40 Z" at bounding box center [795, 231] width 1365 height 16
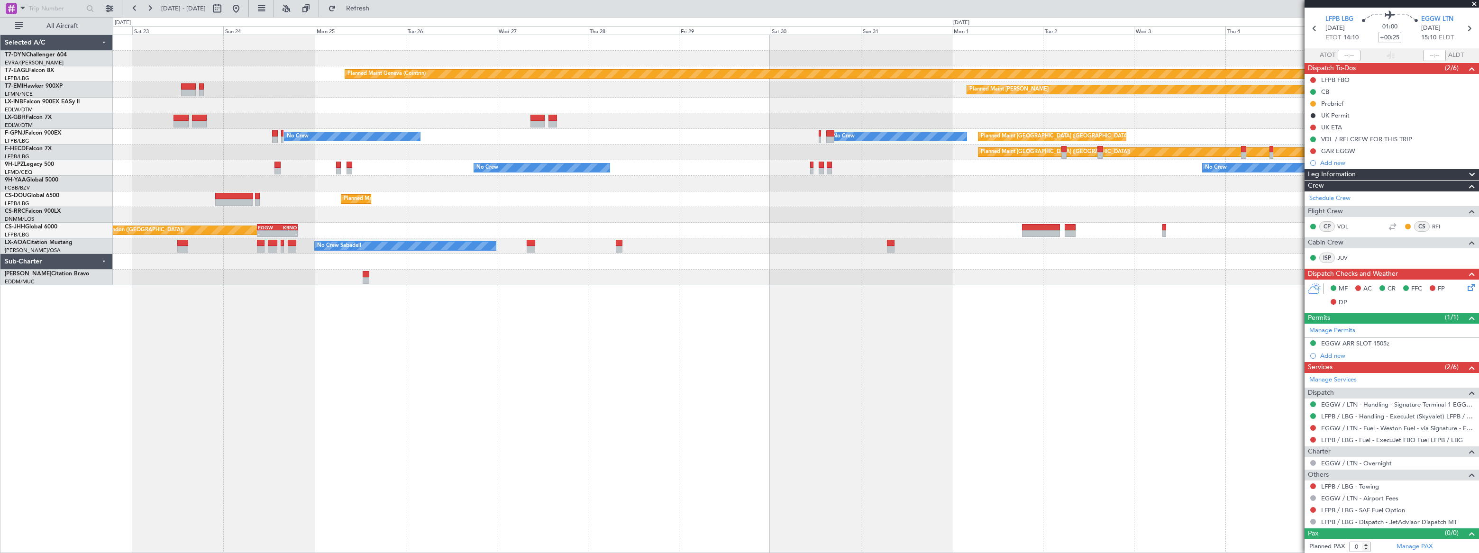
click at [1030, 246] on div "No Crew Sabadell No Crew No Crew Sabadell" at bounding box center [796, 246] width 1366 height 16
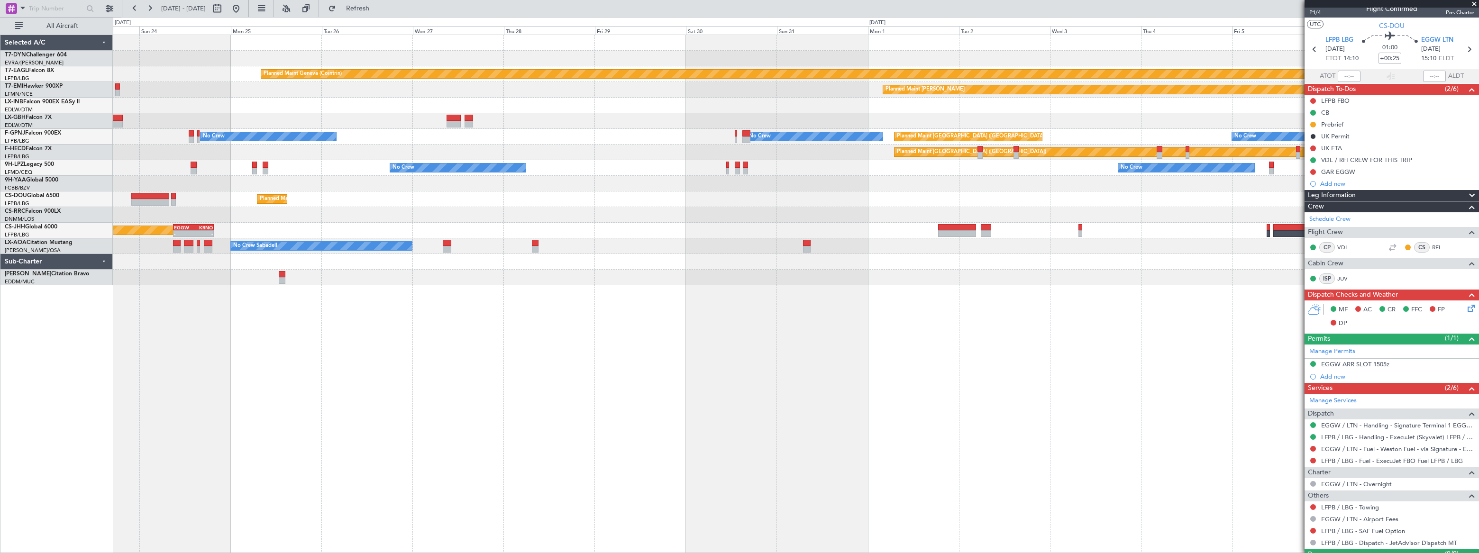
scroll to position [0, 0]
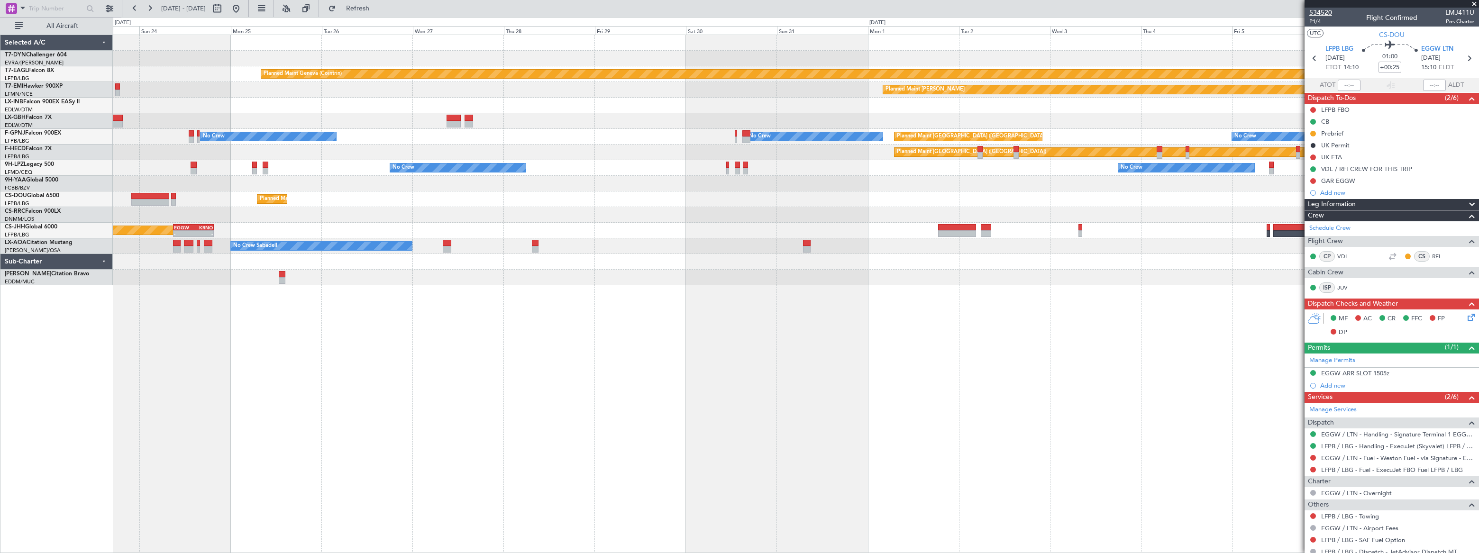
click at [1318, 10] on span "534520" at bounding box center [1320, 13] width 23 height 10
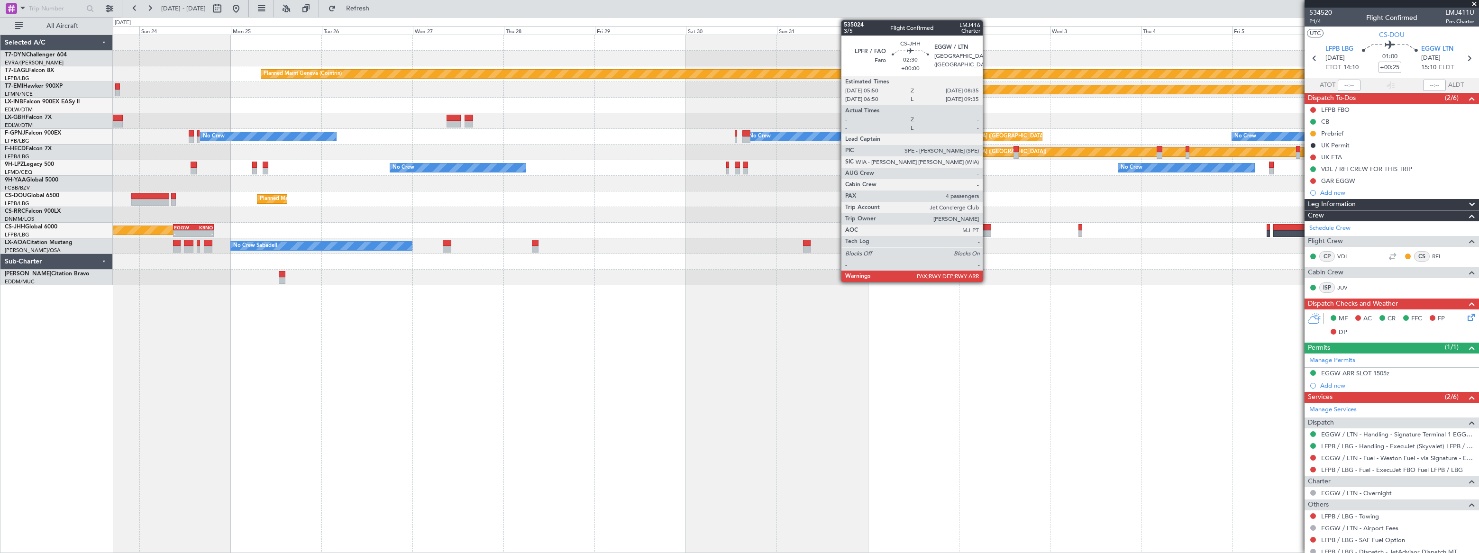
click at [987, 230] on div at bounding box center [986, 233] width 11 height 7
click at [986, 227] on div at bounding box center [986, 227] width 11 height 7
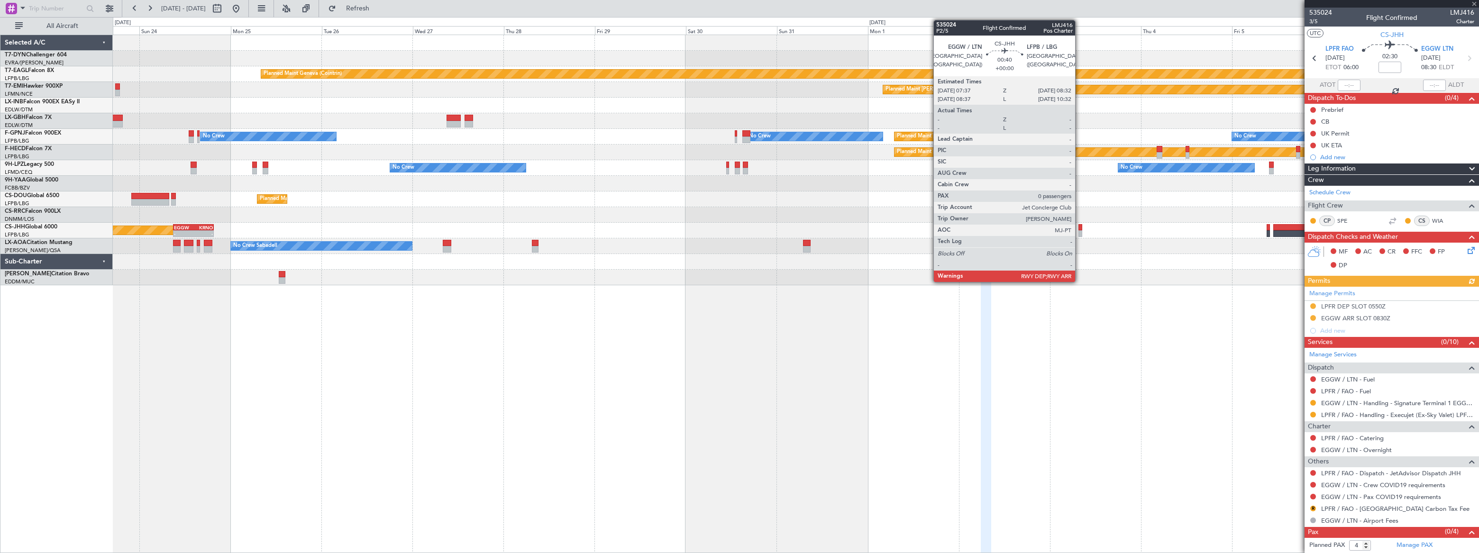
click at [1079, 232] on div at bounding box center [1080, 233] width 4 height 7
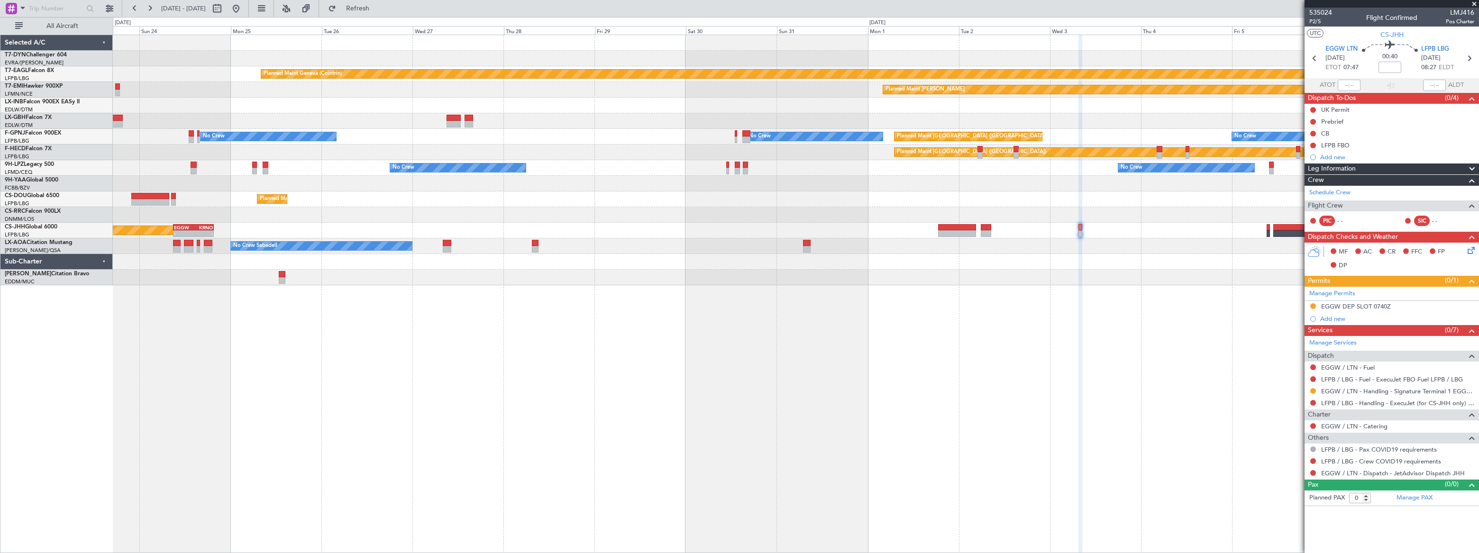
click at [1017, 441] on div "Planned Maint Basel-Mulhouse Planned Maint Geneva (Cointrin) Planned Maint Ches…" at bounding box center [796, 294] width 1366 height 519
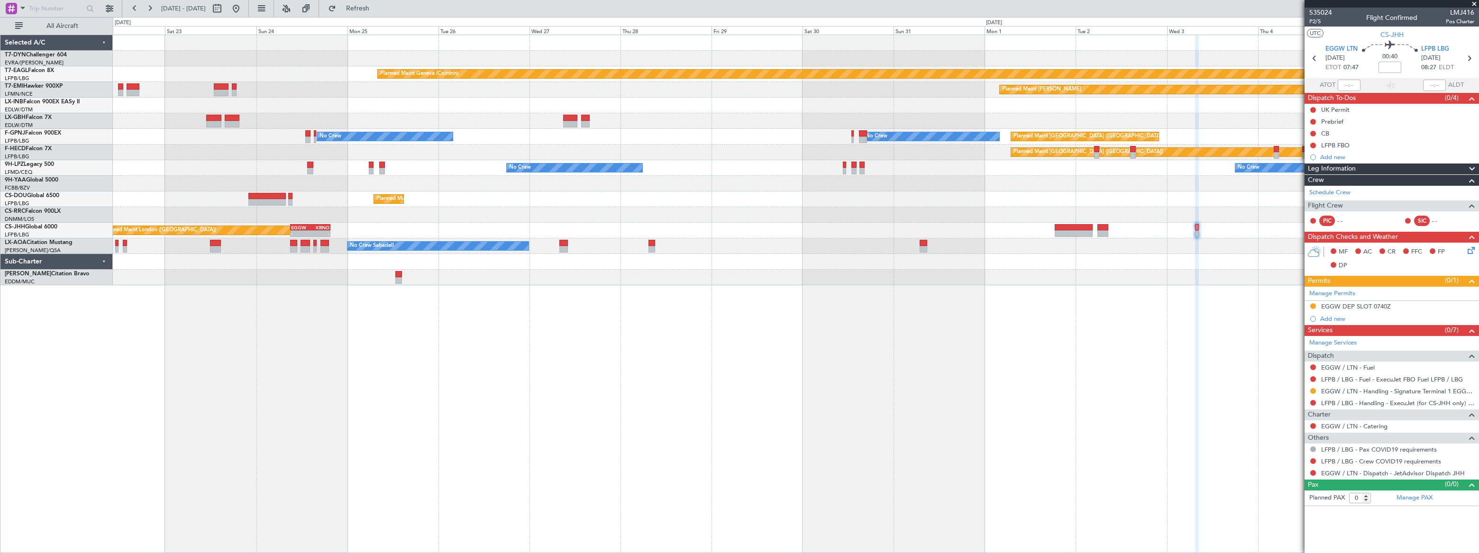
click at [640, 332] on div "Planned Maint Basel-Mulhouse Planned Maint Geneva (Cointrin) Planned Maint Ches…" at bounding box center [796, 294] width 1366 height 519
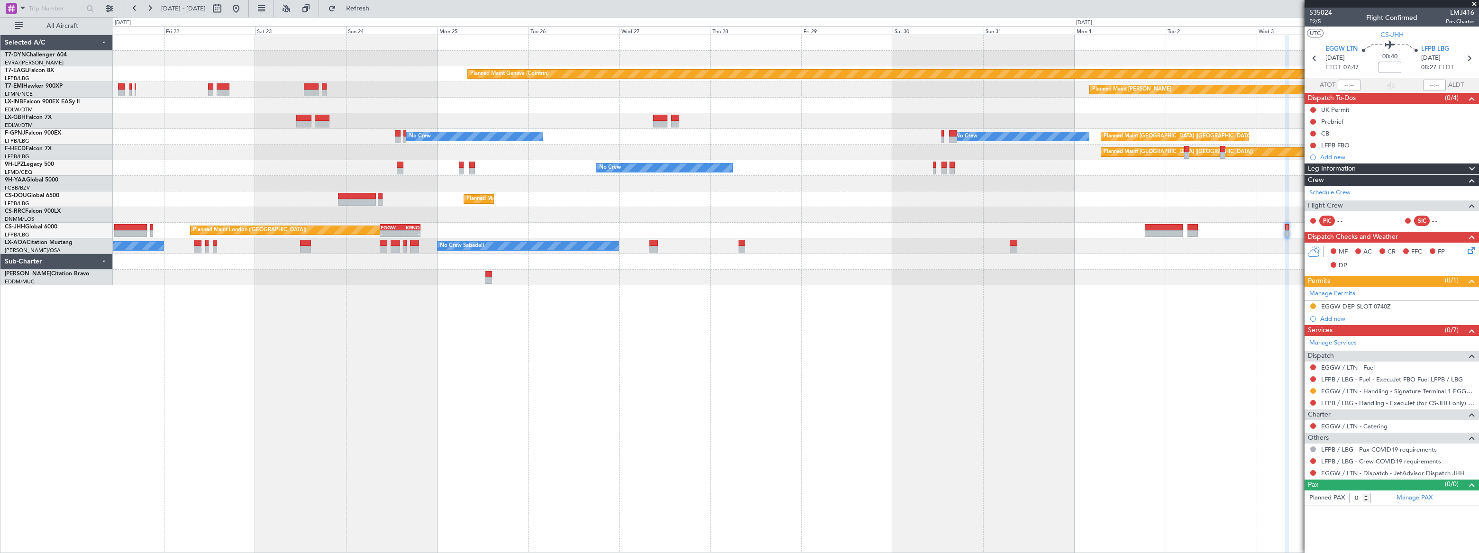
click at [349, 316] on div "Planned Maint Basel-Mulhouse Planned Maint Geneva (Cointrin) Planned Maint Ches…" at bounding box center [796, 294] width 1366 height 519
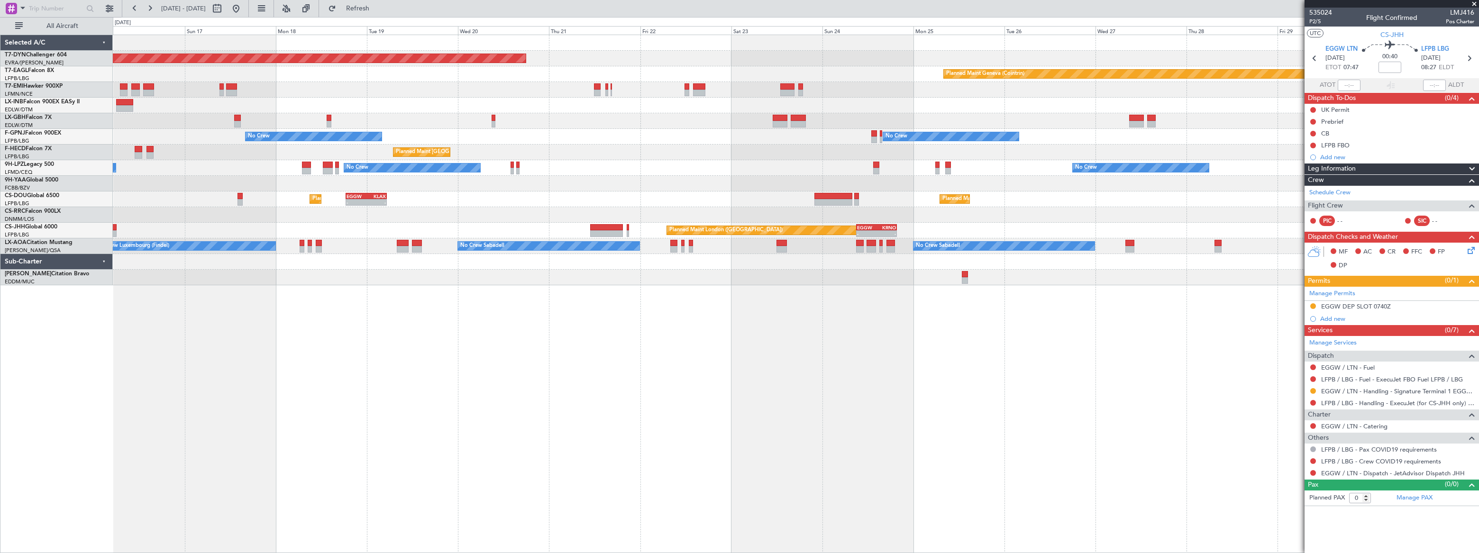
click at [727, 380] on div "Planned Maint Basel-Mulhouse Planned Maint Geneva (Cointrin) Planned Maint New …" at bounding box center [796, 294] width 1366 height 519
click at [730, 298] on div "Planned Maint Basel-Mulhouse Planned Maint Geneva (Cointrin) Planned Maint New …" at bounding box center [796, 294] width 1366 height 519
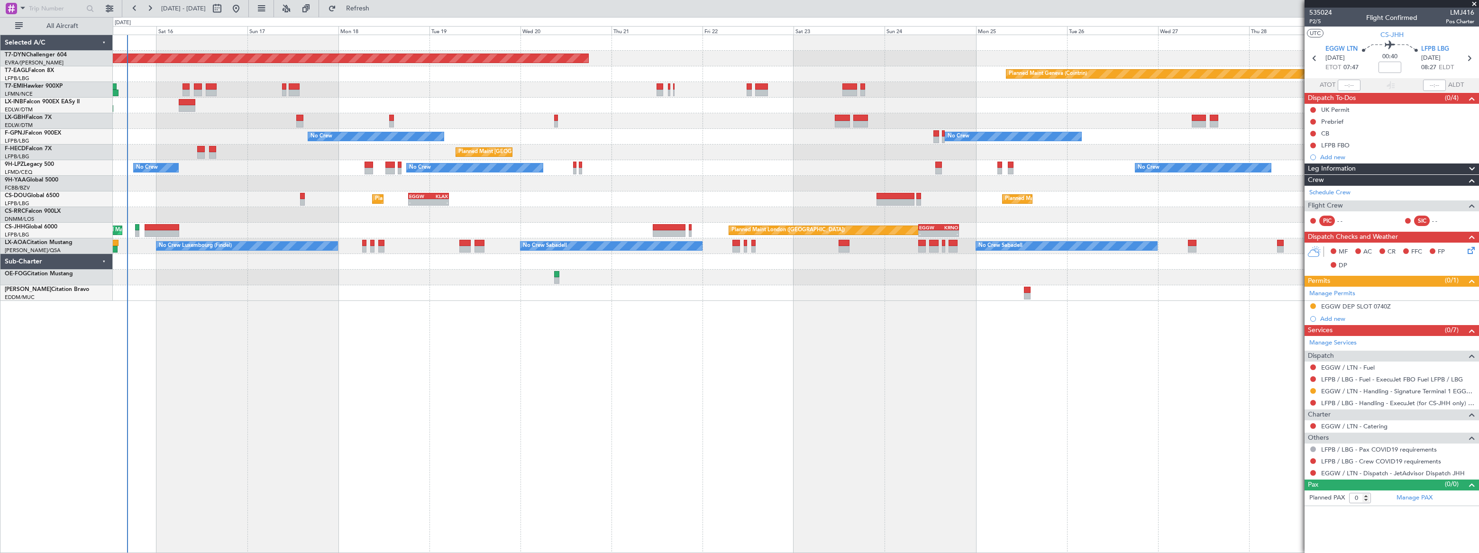
click at [181, 253] on div "Planned Maint Basel-Mulhouse Planned Maint Geneva (Cointrin) Planned Maint New …" at bounding box center [796, 294] width 1366 height 519
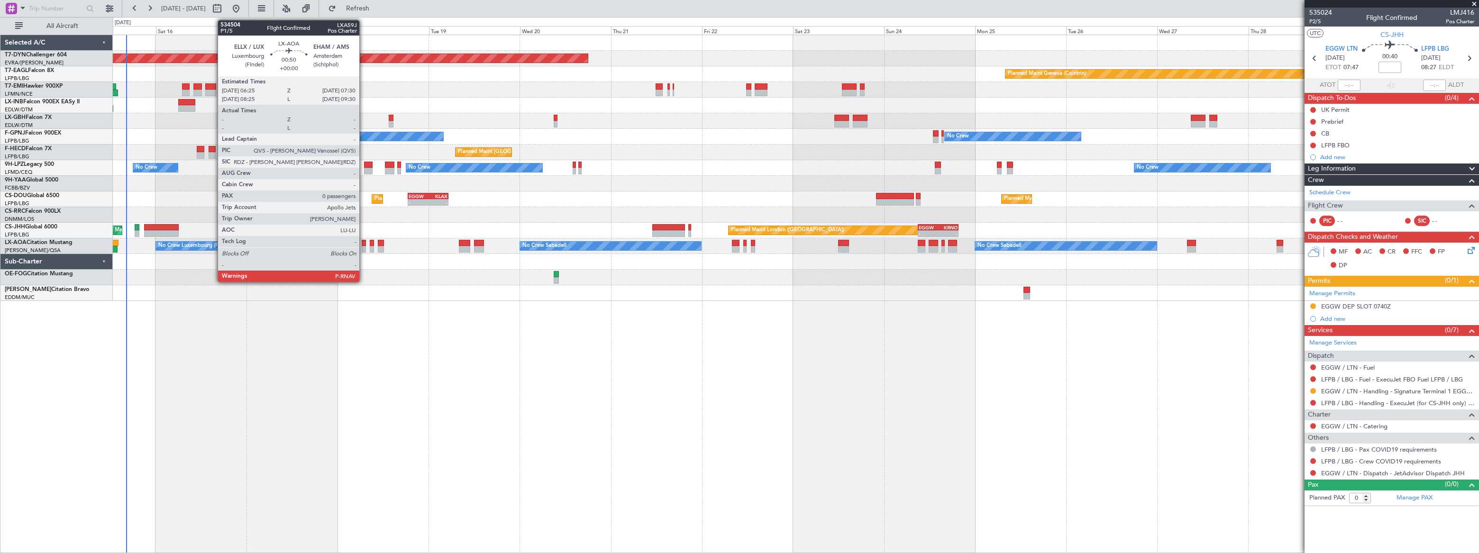
click at [363, 246] on div at bounding box center [364, 249] width 4 height 7
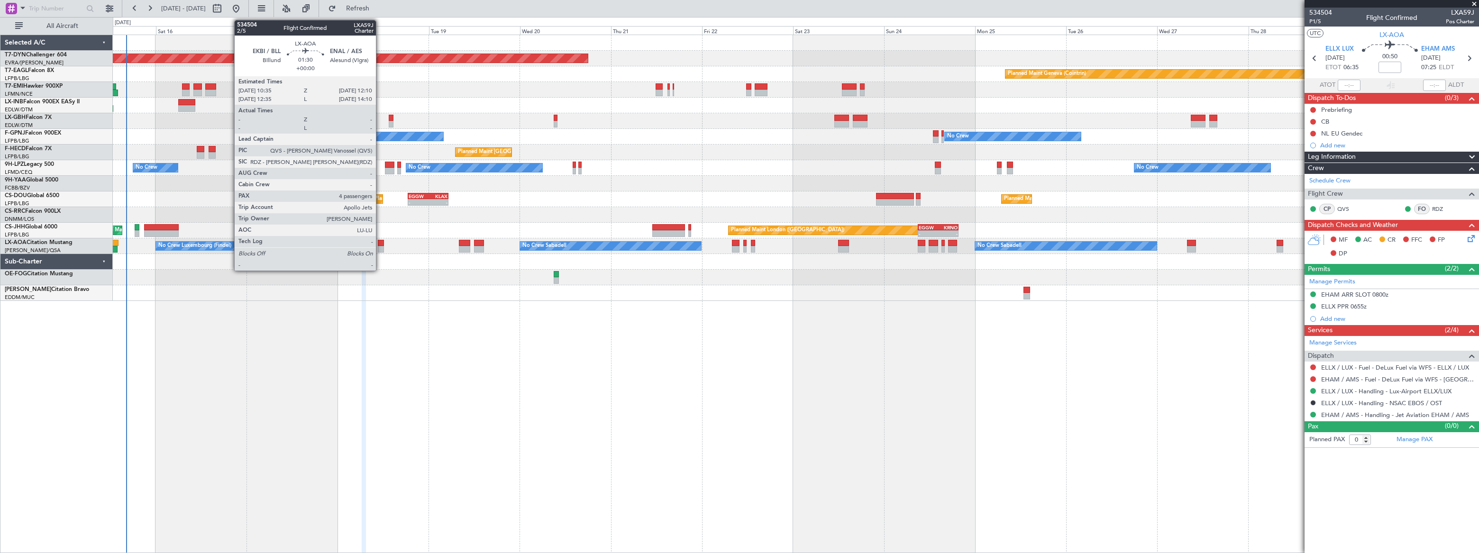
click at [380, 243] on div at bounding box center [381, 243] width 6 height 7
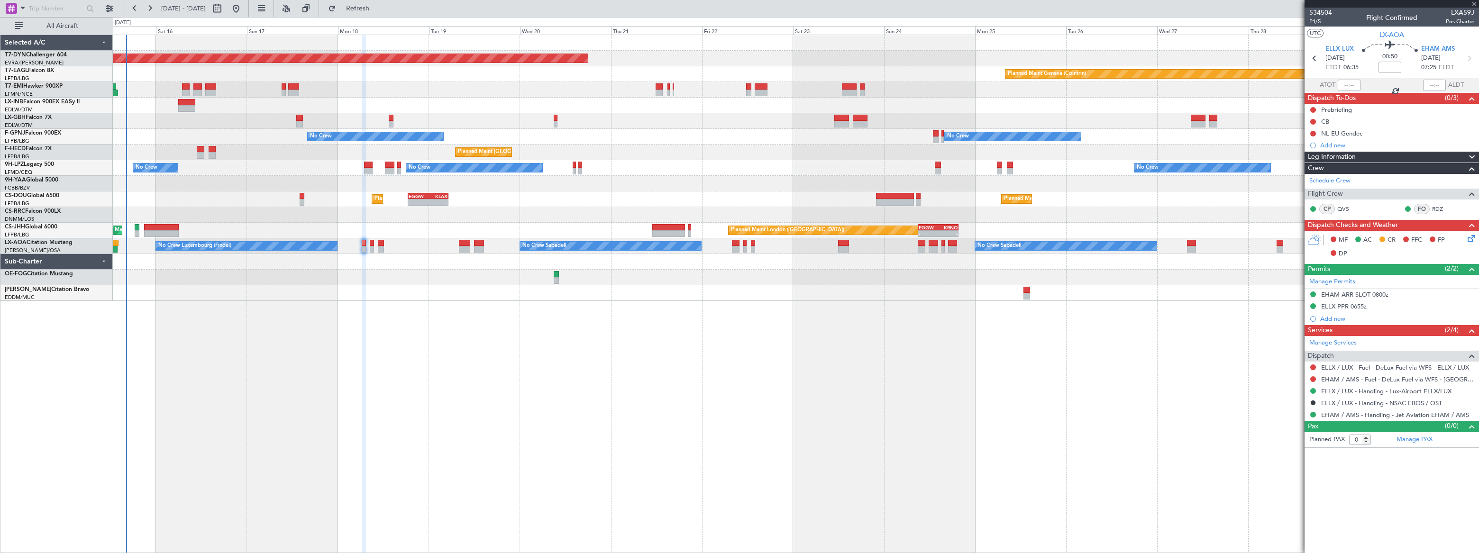
type input "4"
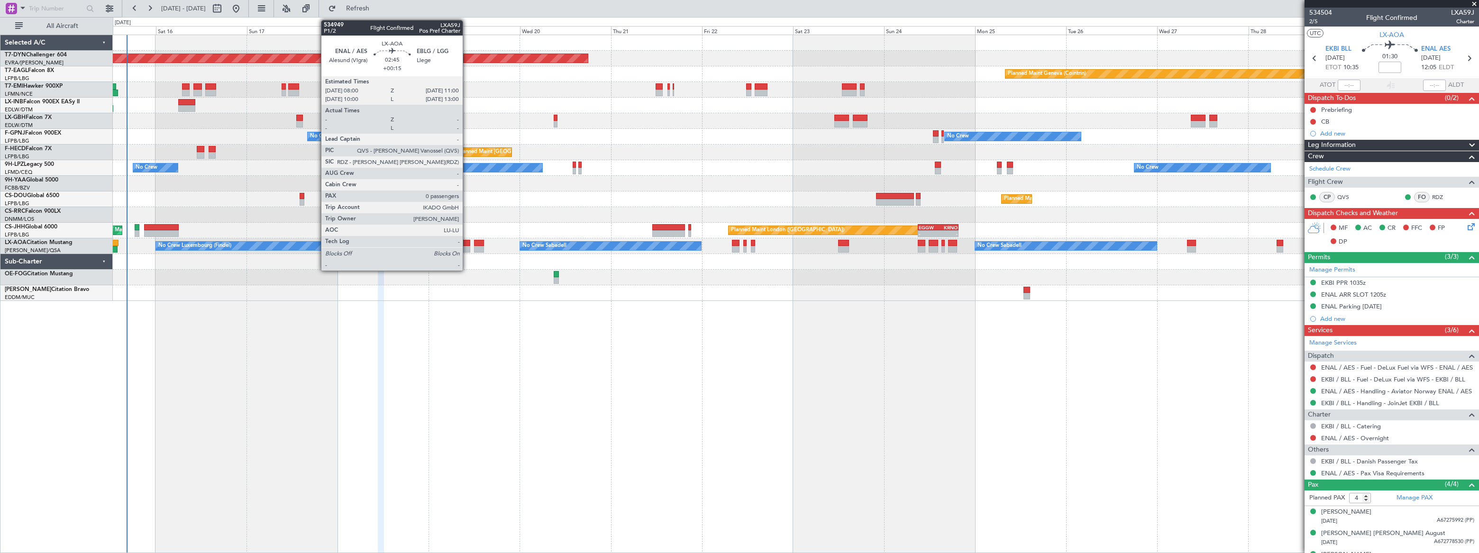
click at [467, 243] on div at bounding box center [465, 243] width 12 height 7
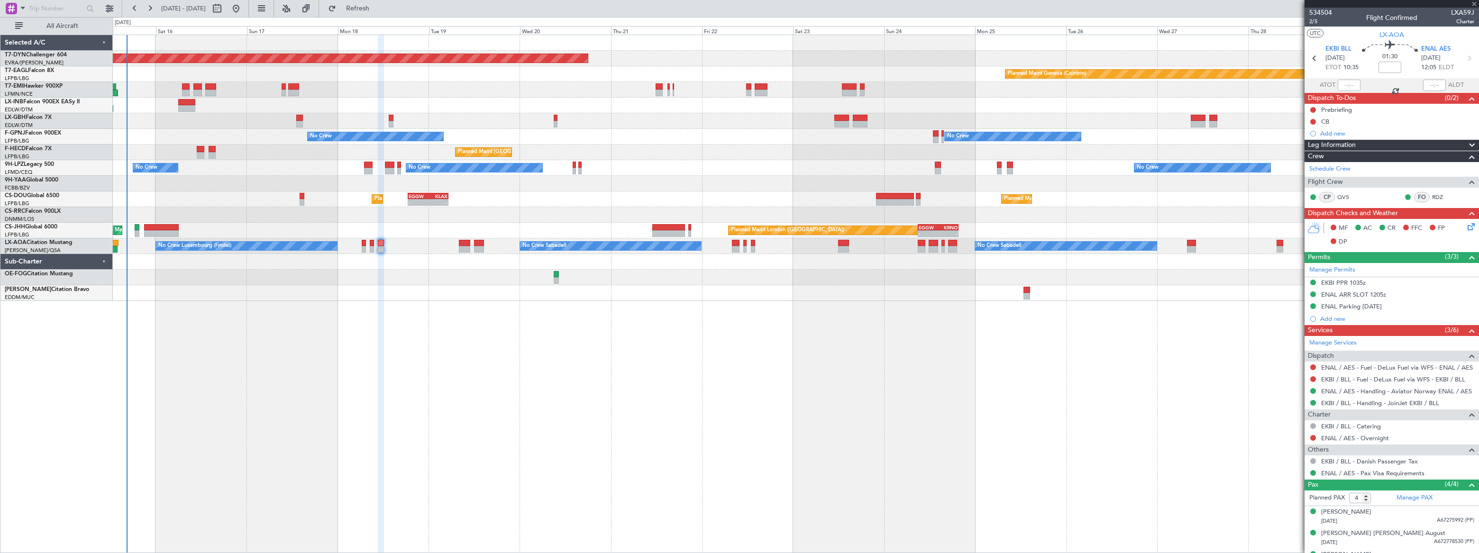
type input "+00:15"
type input "0"
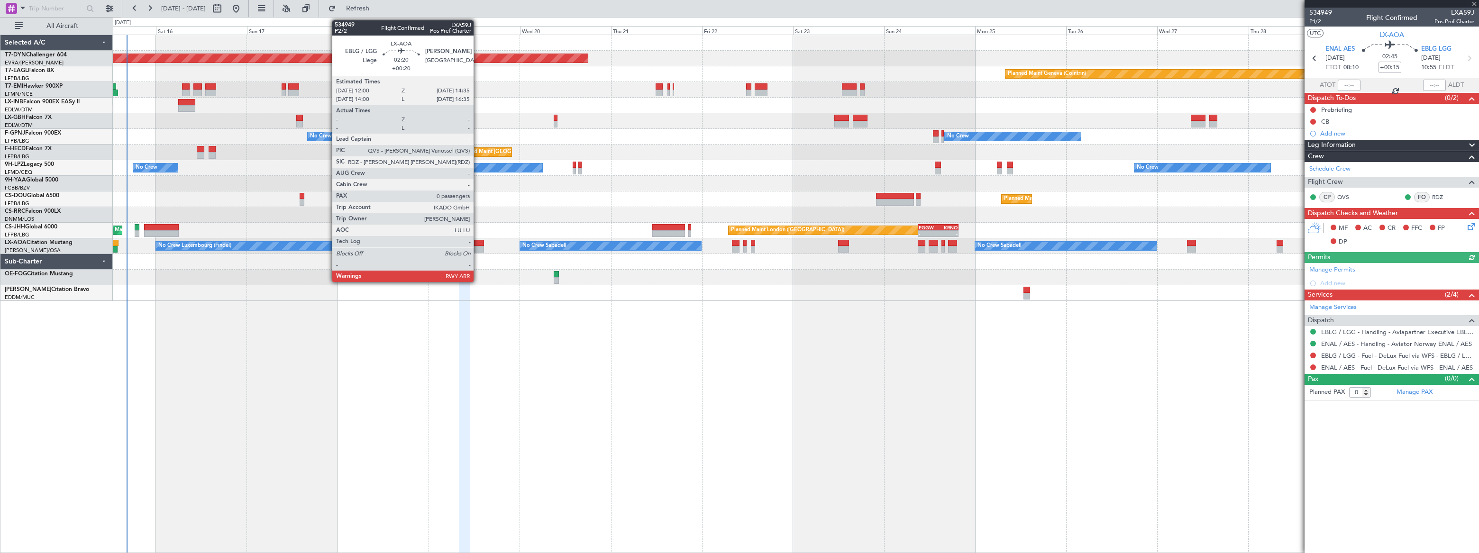
click at [478, 244] on div at bounding box center [479, 243] width 10 height 7
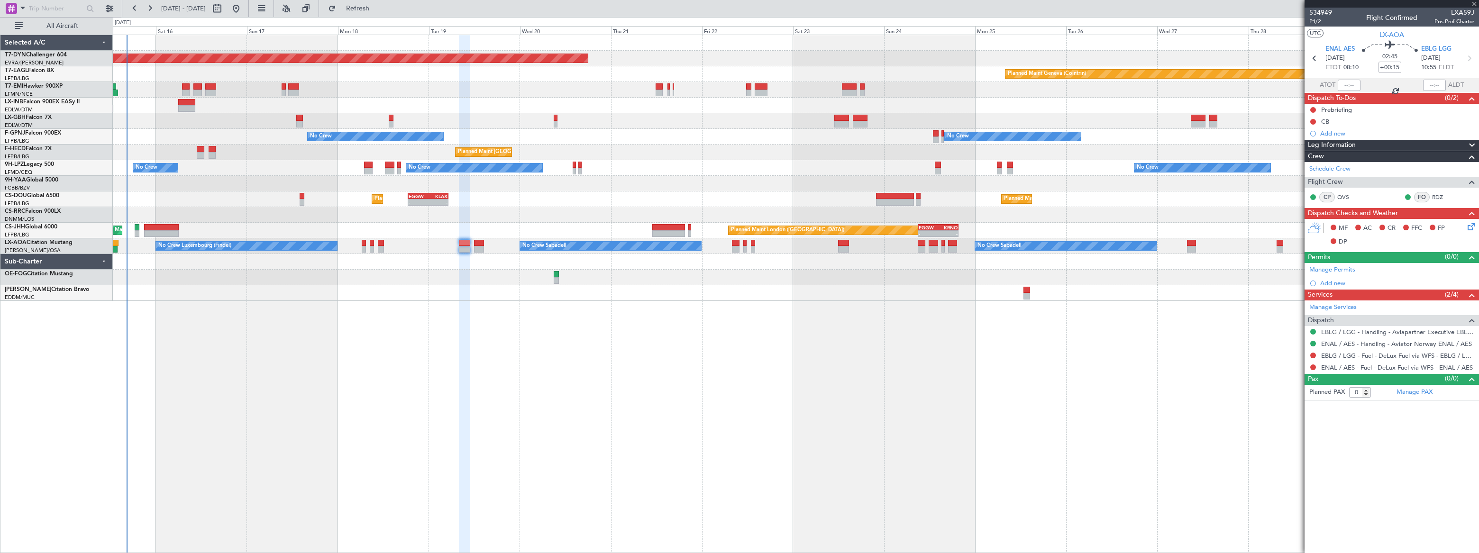
type input "+00:20"
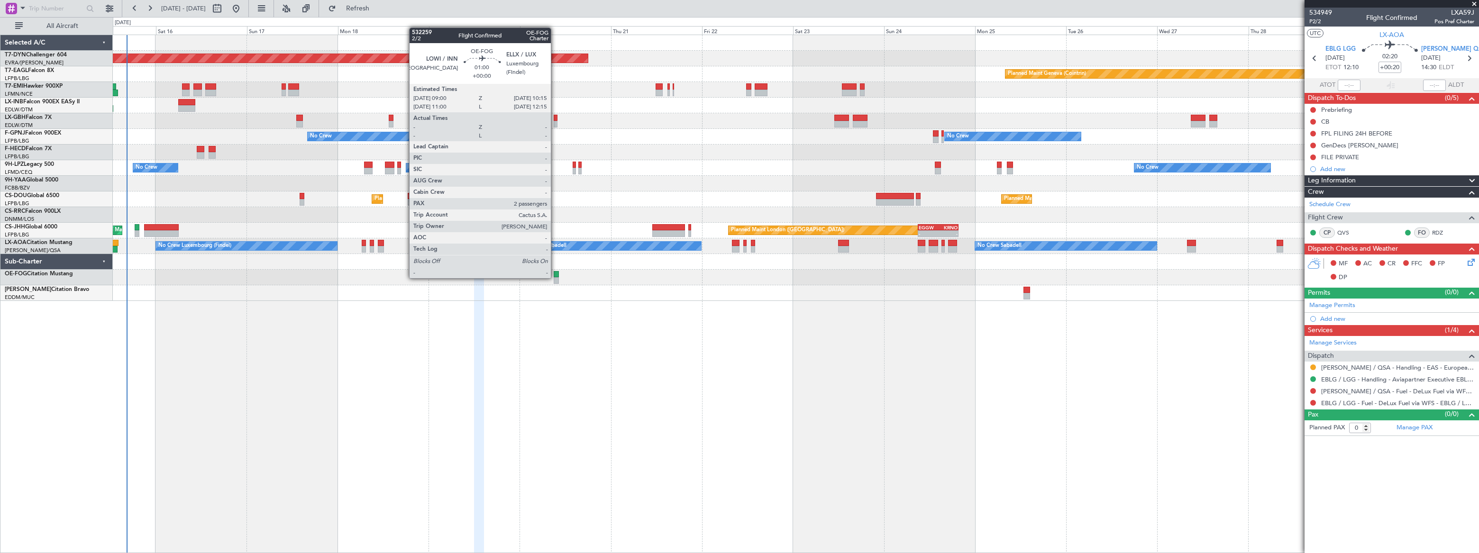
click at [555, 277] on div at bounding box center [556, 280] width 5 height 7
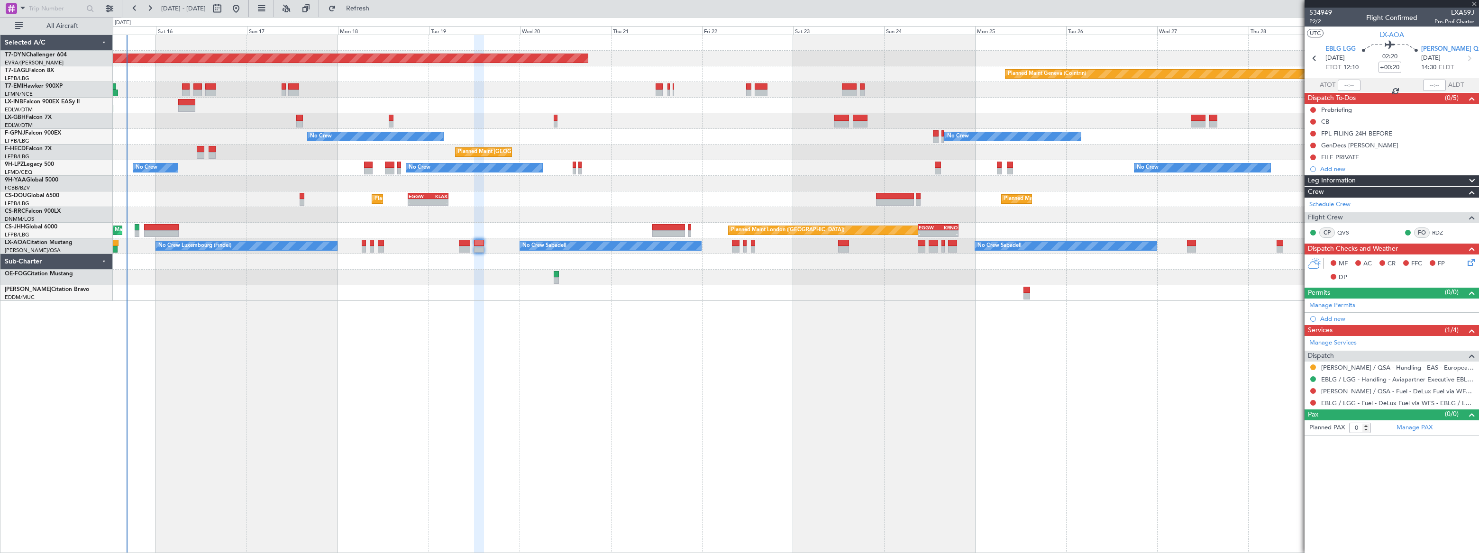
type input "2"
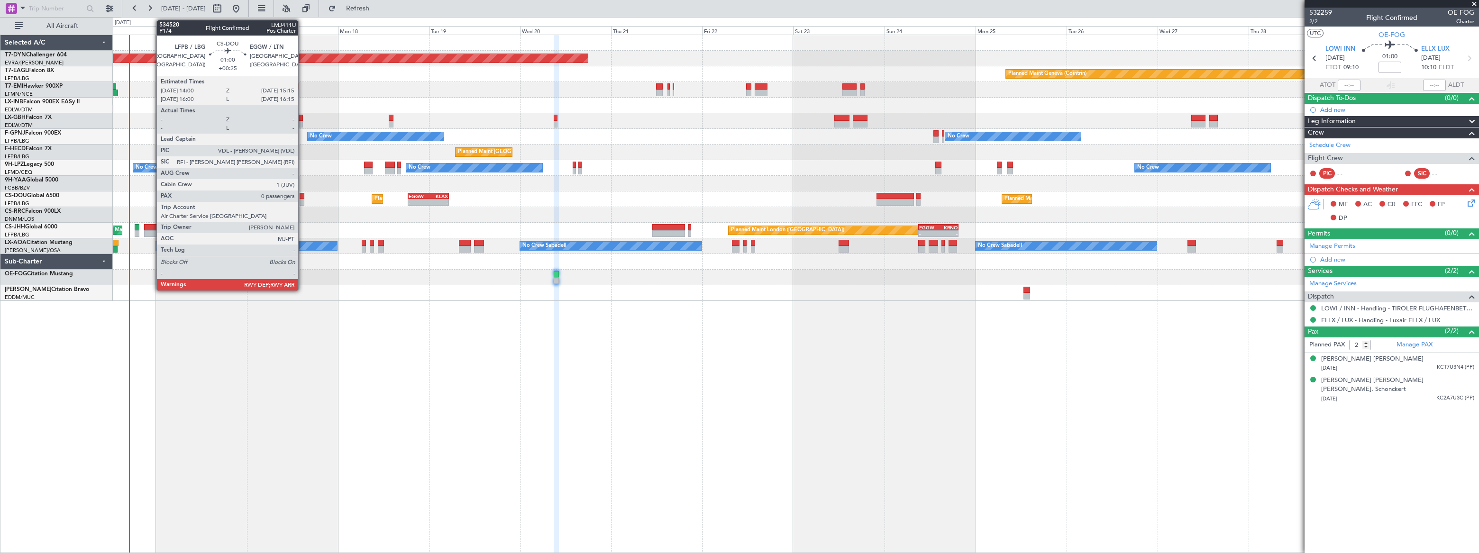
click at [302, 198] on div at bounding box center [302, 196] width 5 height 7
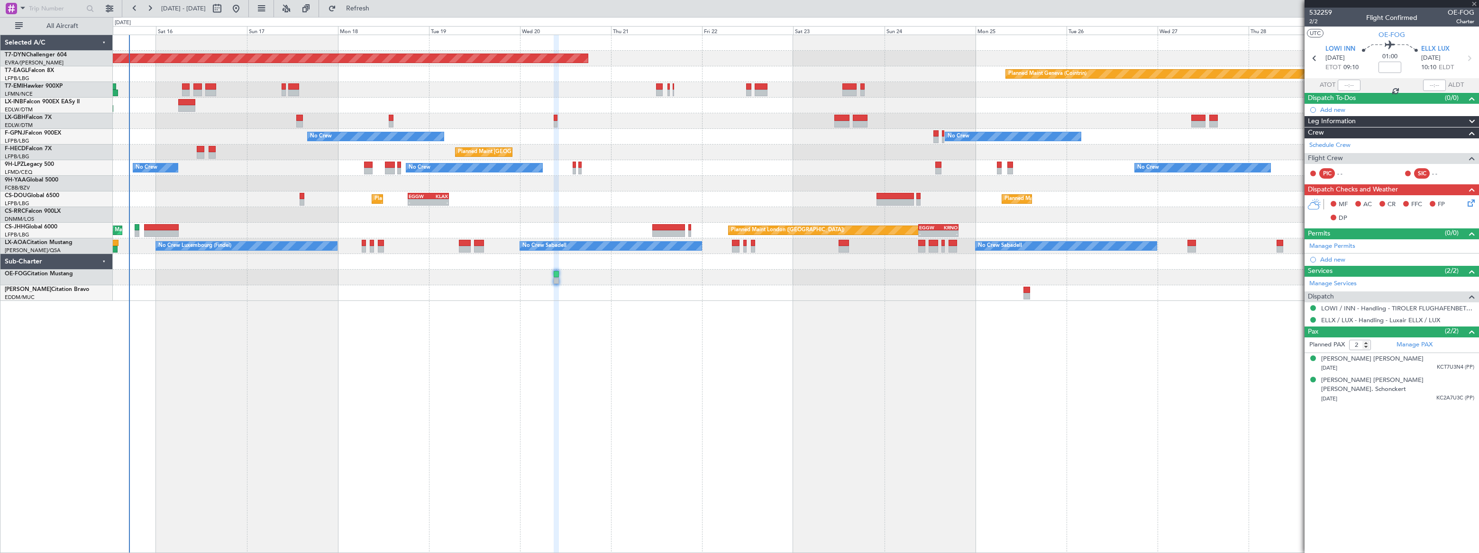
type input "+00:25"
type input "0"
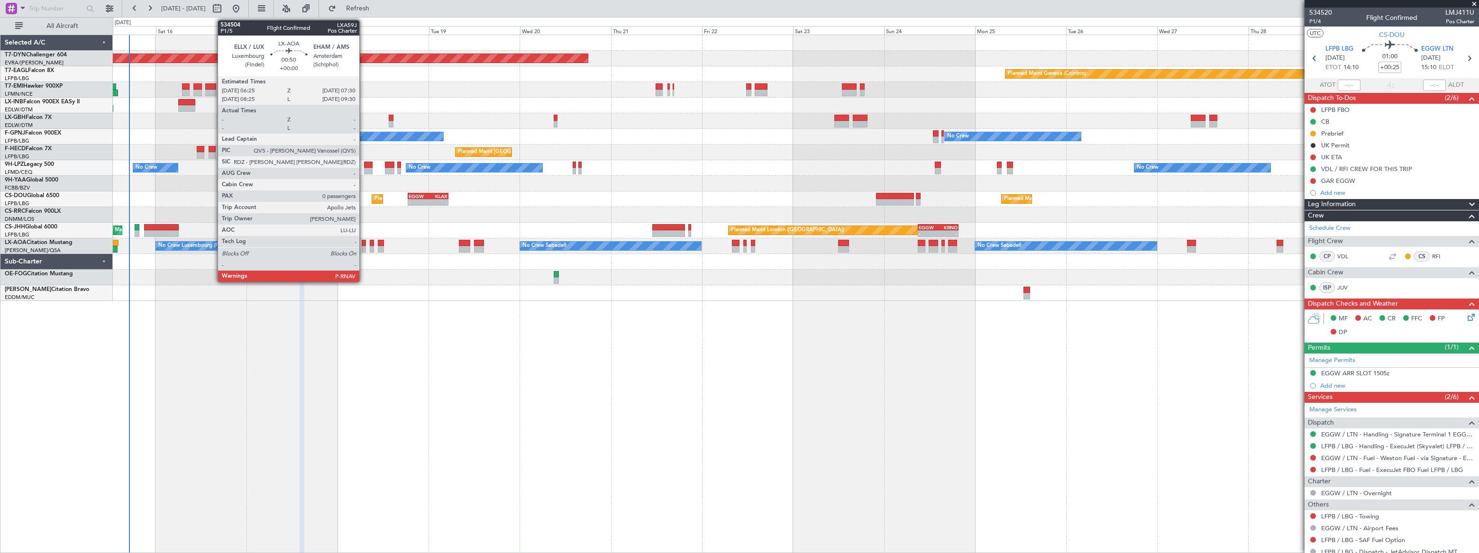
click at [364, 245] on div at bounding box center [364, 243] width 4 height 7
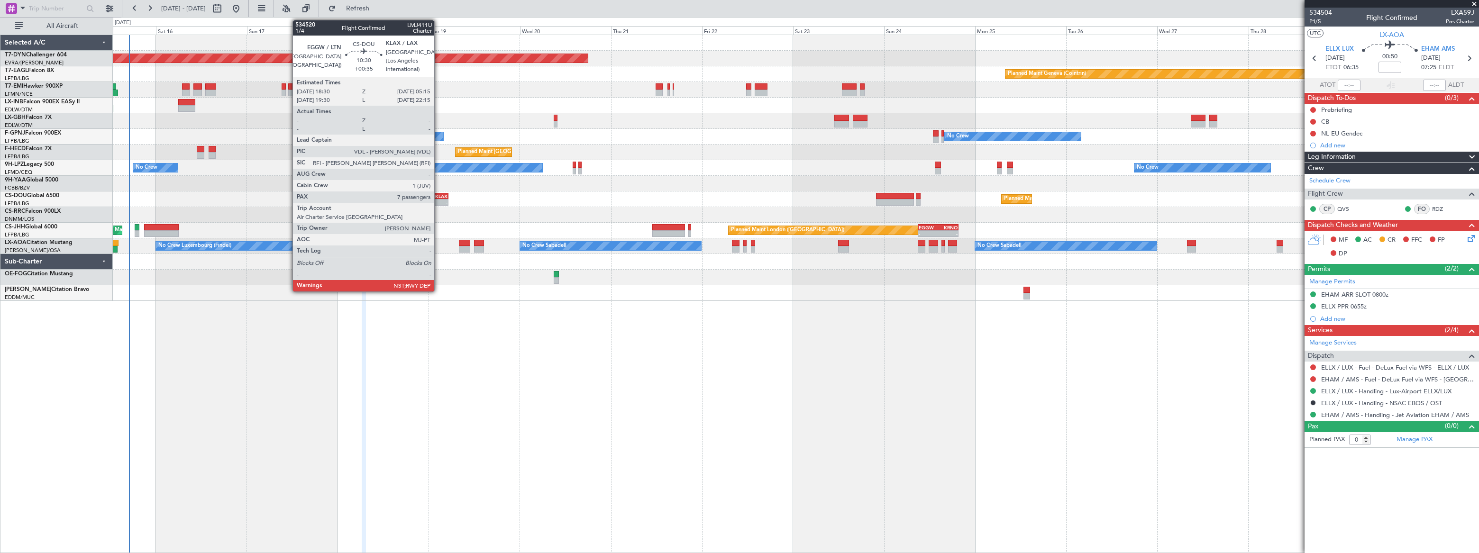
click at [438, 195] on div "KLAX" at bounding box center [437, 196] width 19 height 6
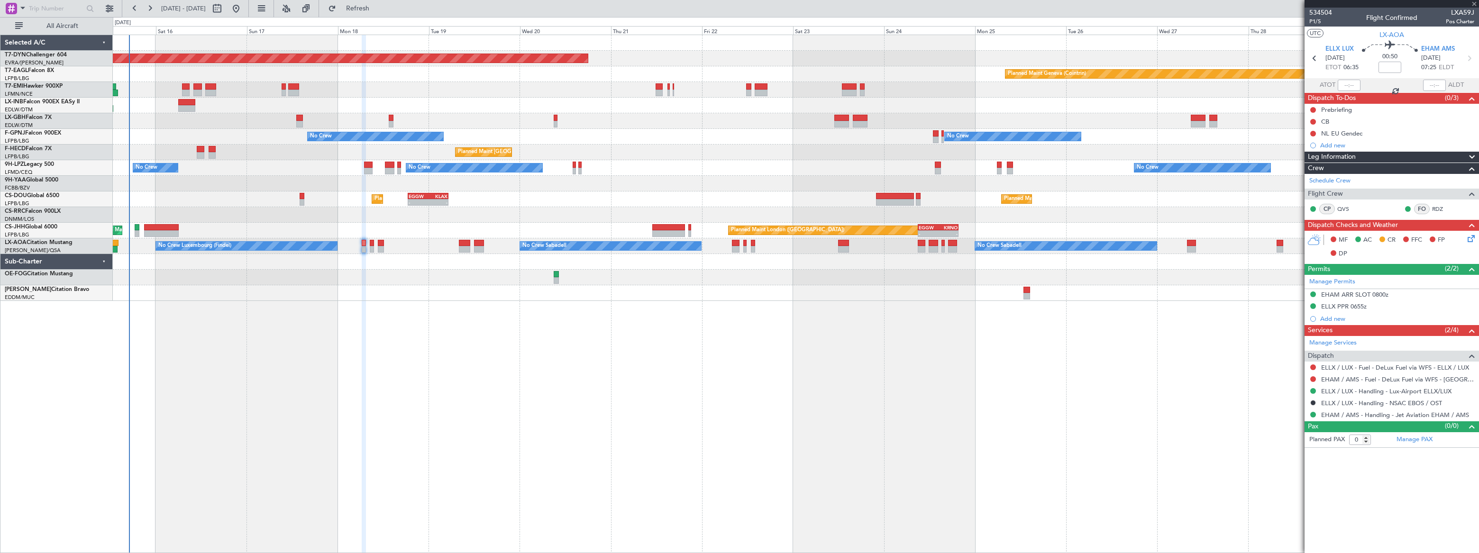
type input "+00:35"
type input "7"
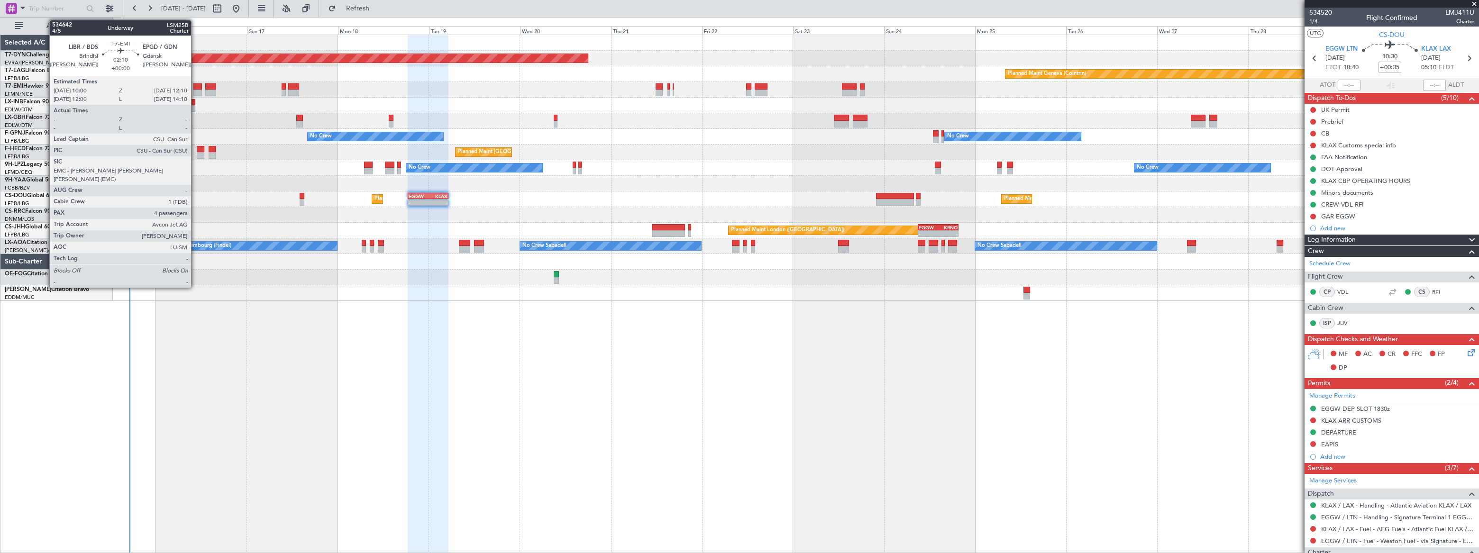
click at [196, 88] on div at bounding box center [197, 86] width 9 height 7
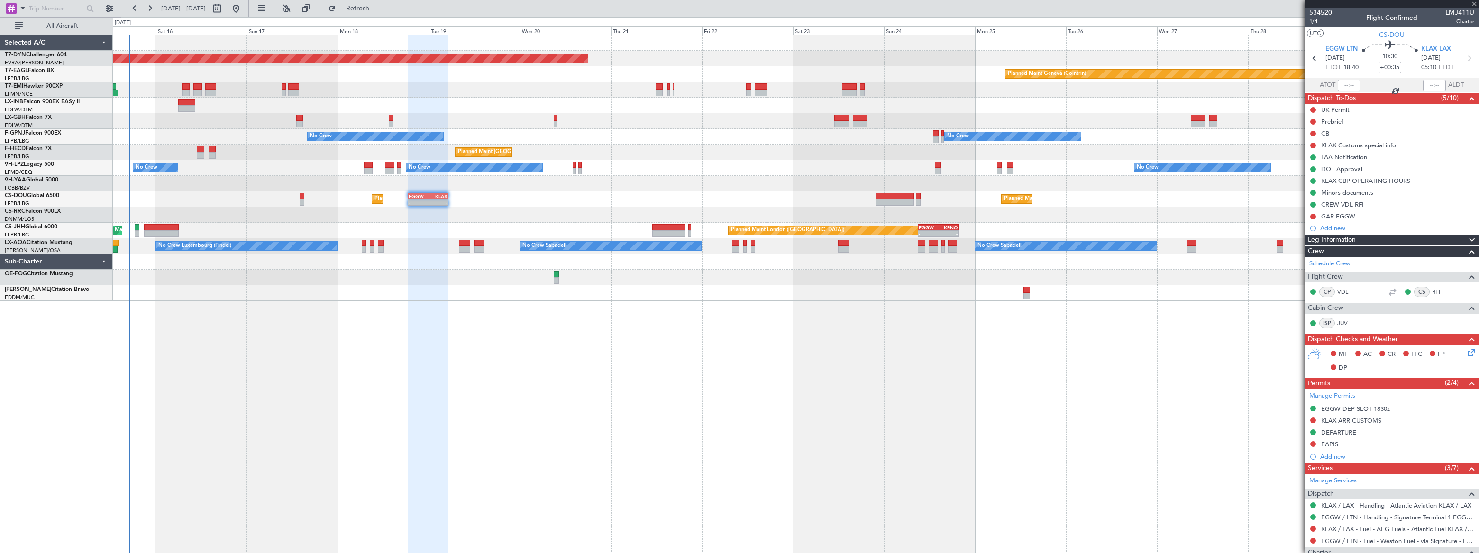
type input "4"
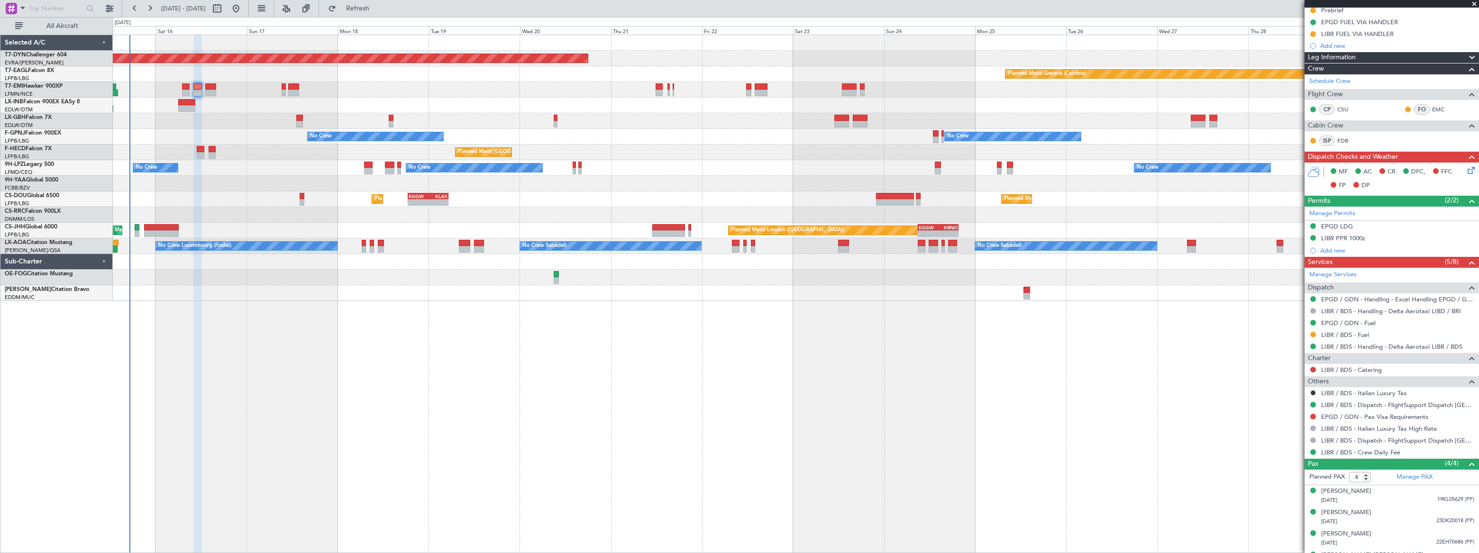
scroll to position [139, 0]
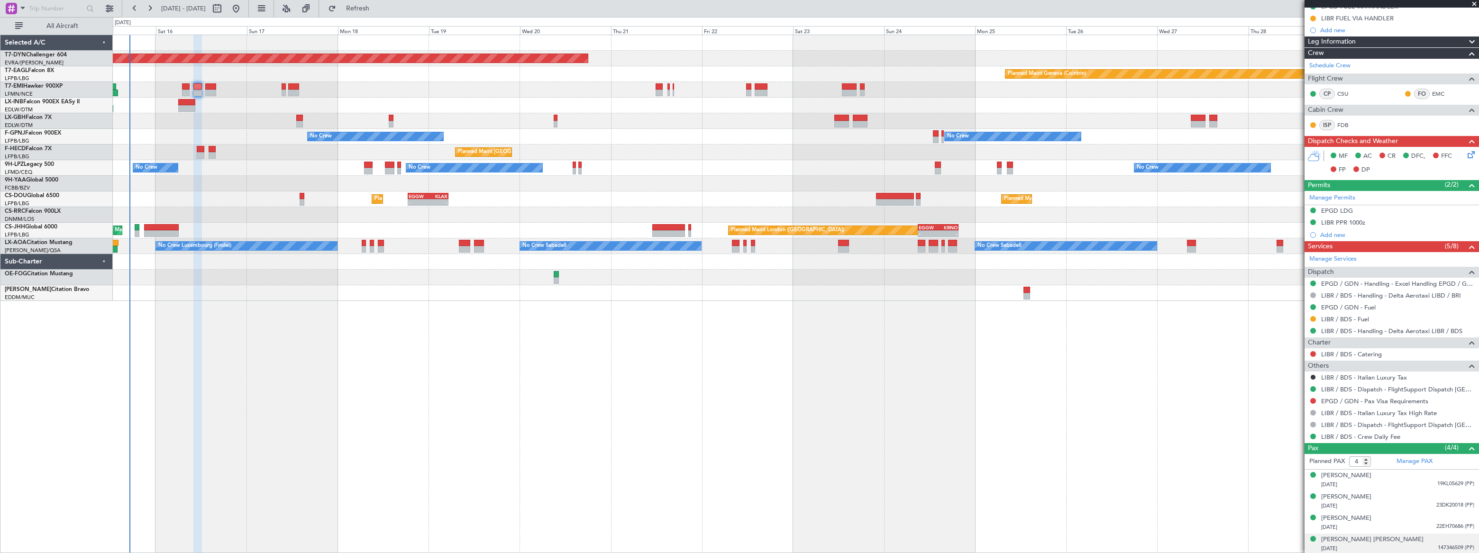
click at [1421, 544] on div "27/09/1998 147346509 (PP)" at bounding box center [1397, 548] width 153 height 9
click at [1423, 544] on div "27/09/1998 147346509 (PP)" at bounding box center [1397, 548] width 153 height 9
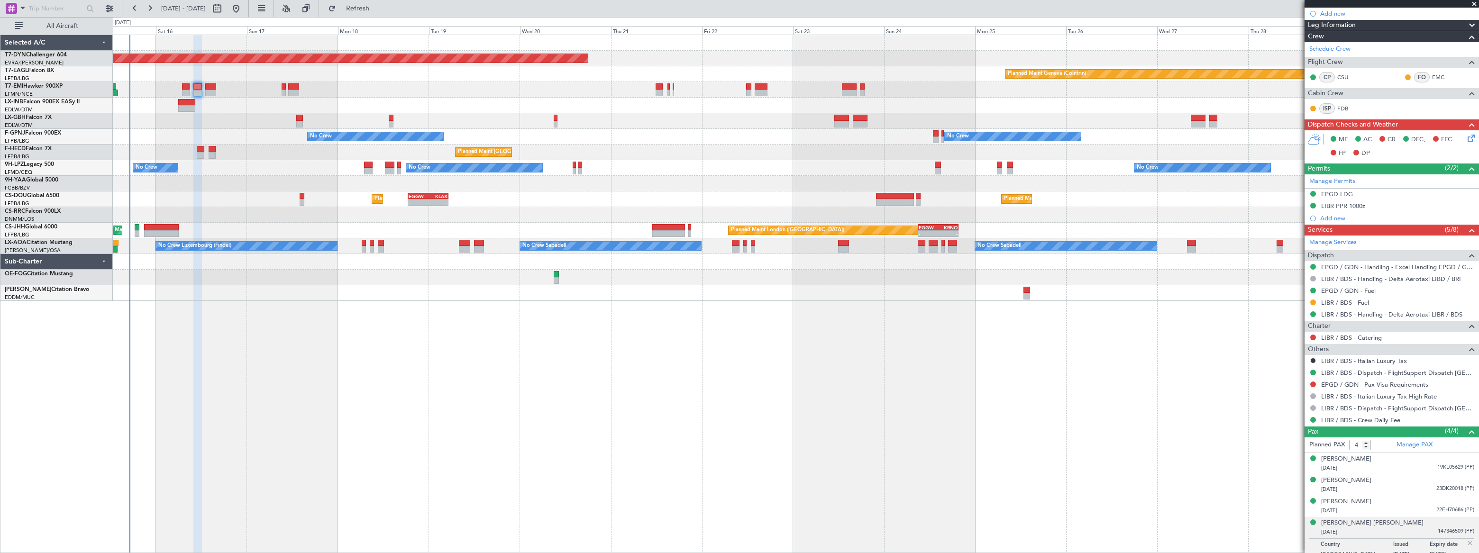
scroll to position [162, 0]
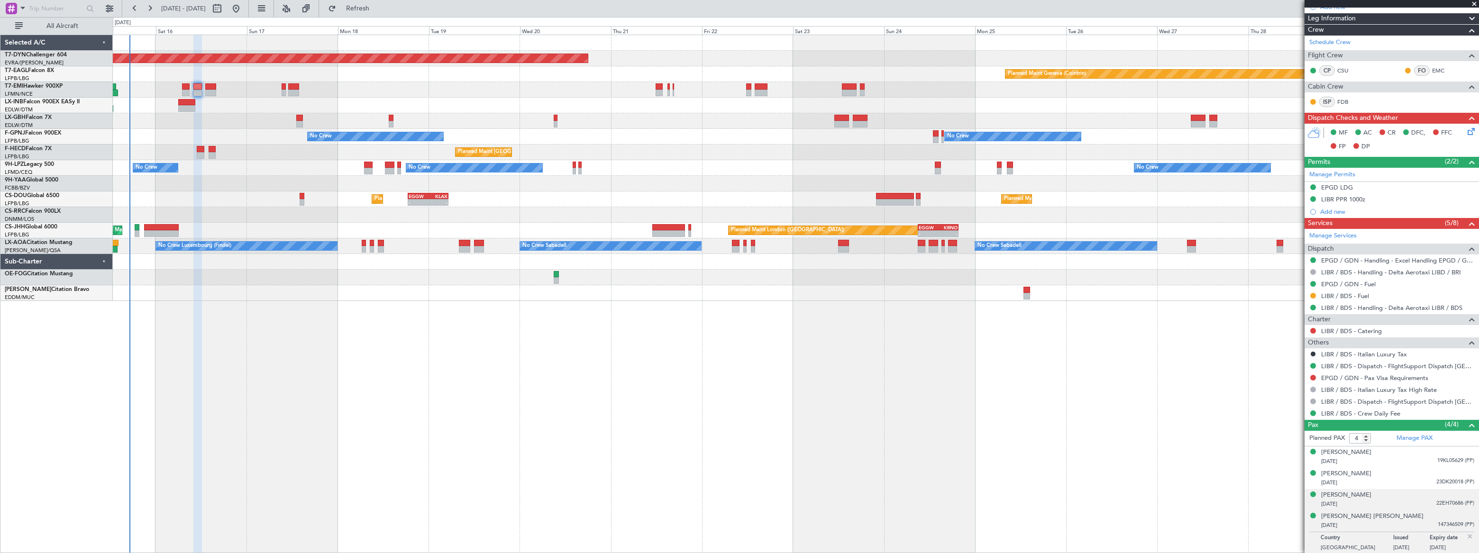
click at [1436, 501] on span "22EH70686 (PP)" at bounding box center [1455, 504] width 38 height 8
click at [1410, 478] on div "03/02/1989 23DK20018 (PP)" at bounding box center [1397, 482] width 153 height 9
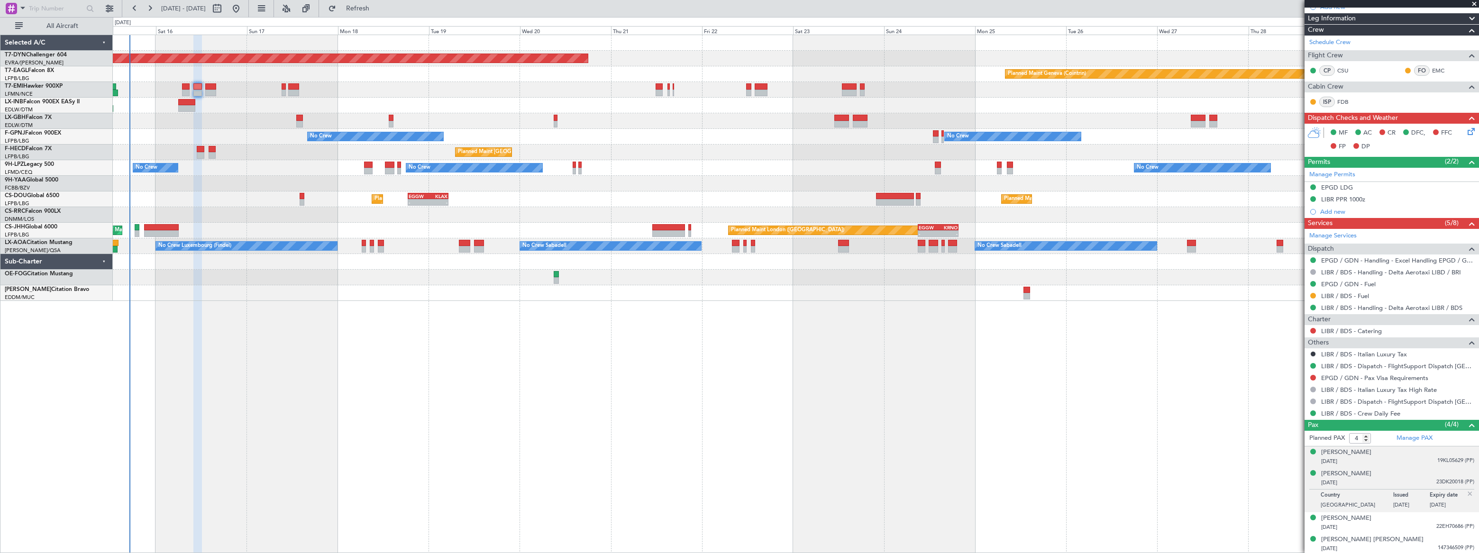
click at [1401, 459] on div "13/03/2000 19KL05629 (PP)" at bounding box center [1397, 461] width 153 height 9
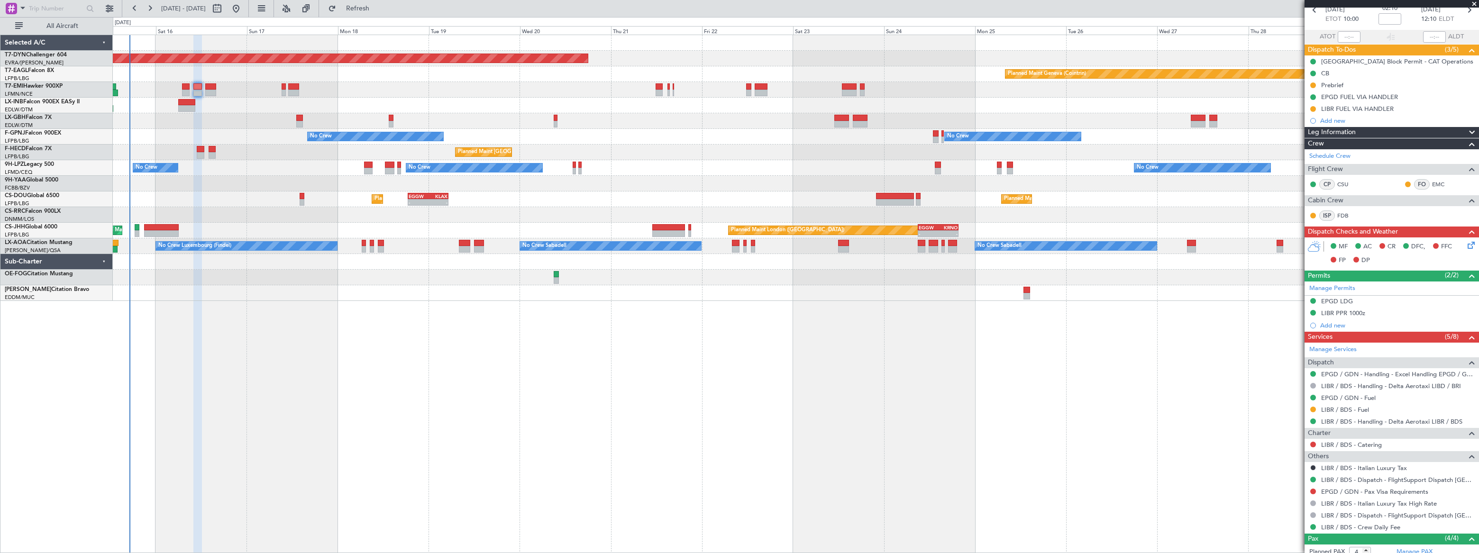
scroll to position [0, 0]
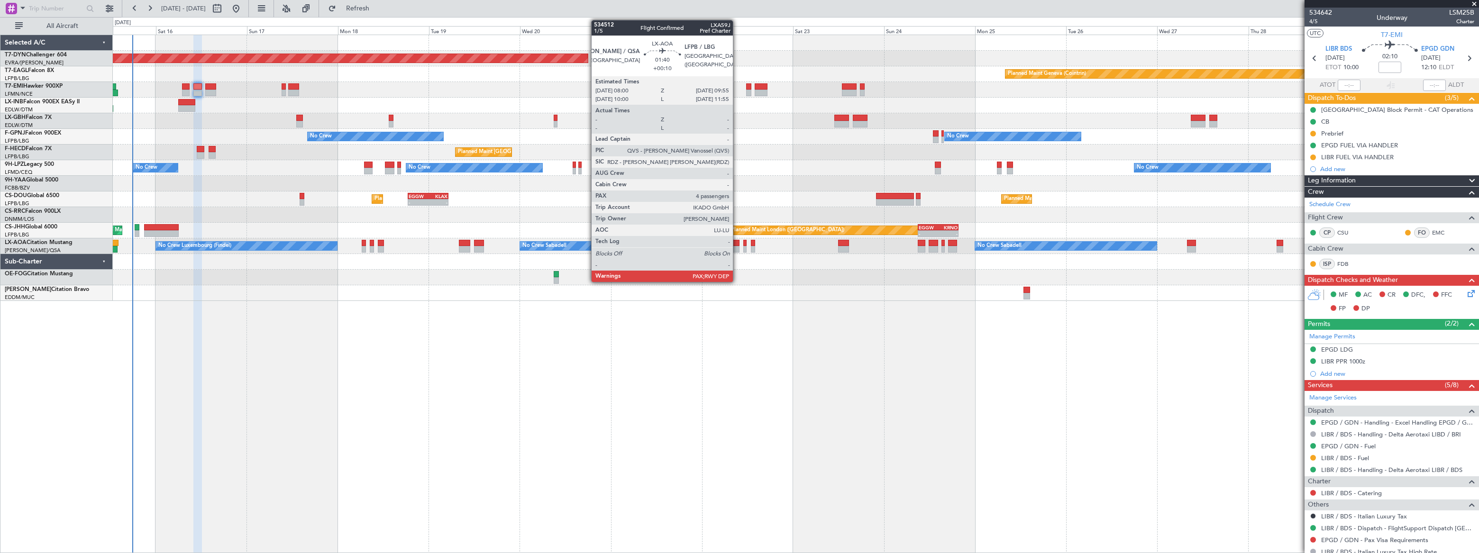
click at [737, 242] on div at bounding box center [736, 243] width 8 height 7
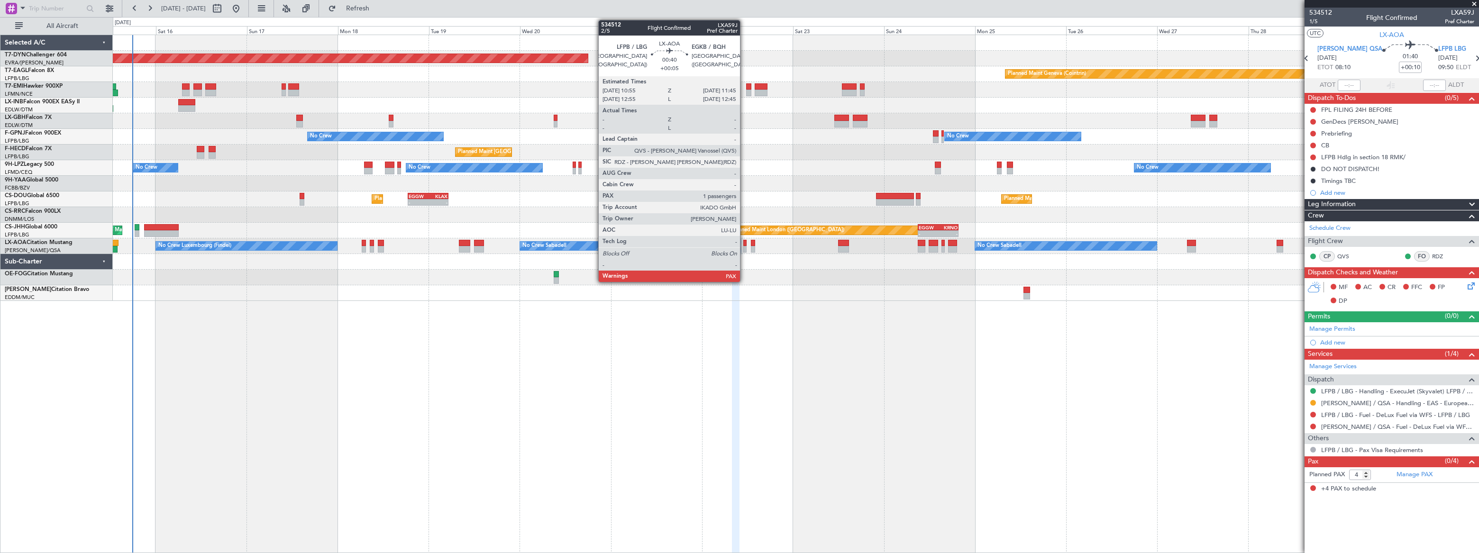
click at [744, 245] on div at bounding box center [744, 243] width 3 height 7
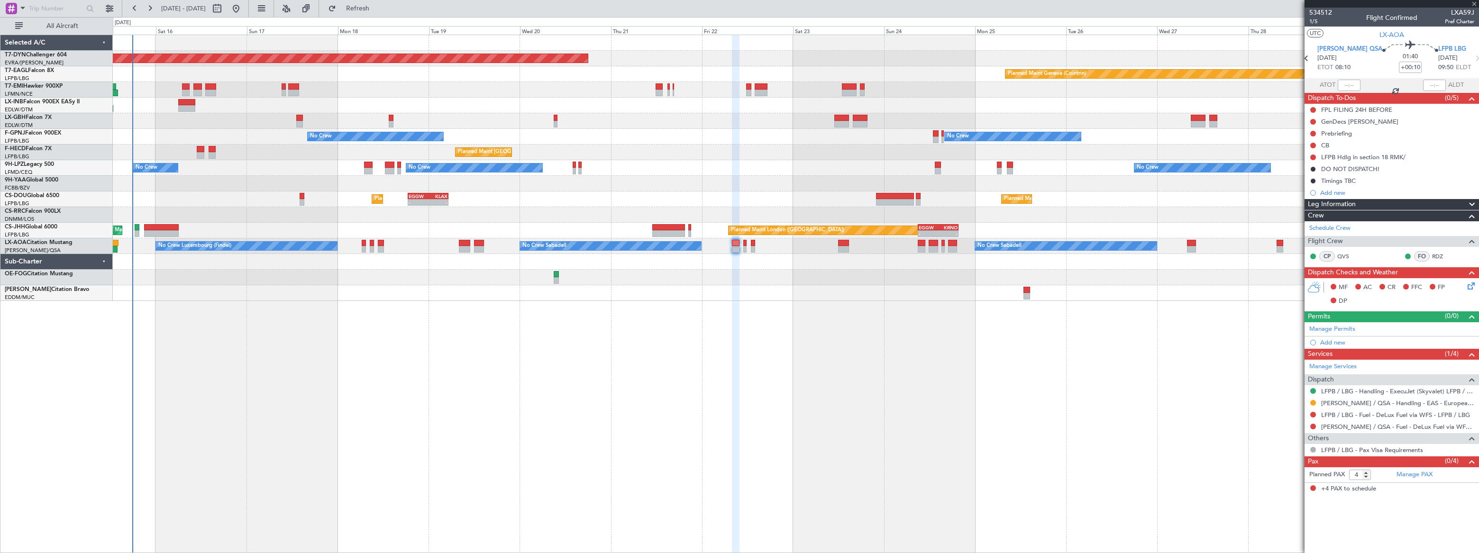
type input "+00:05"
type input "1"
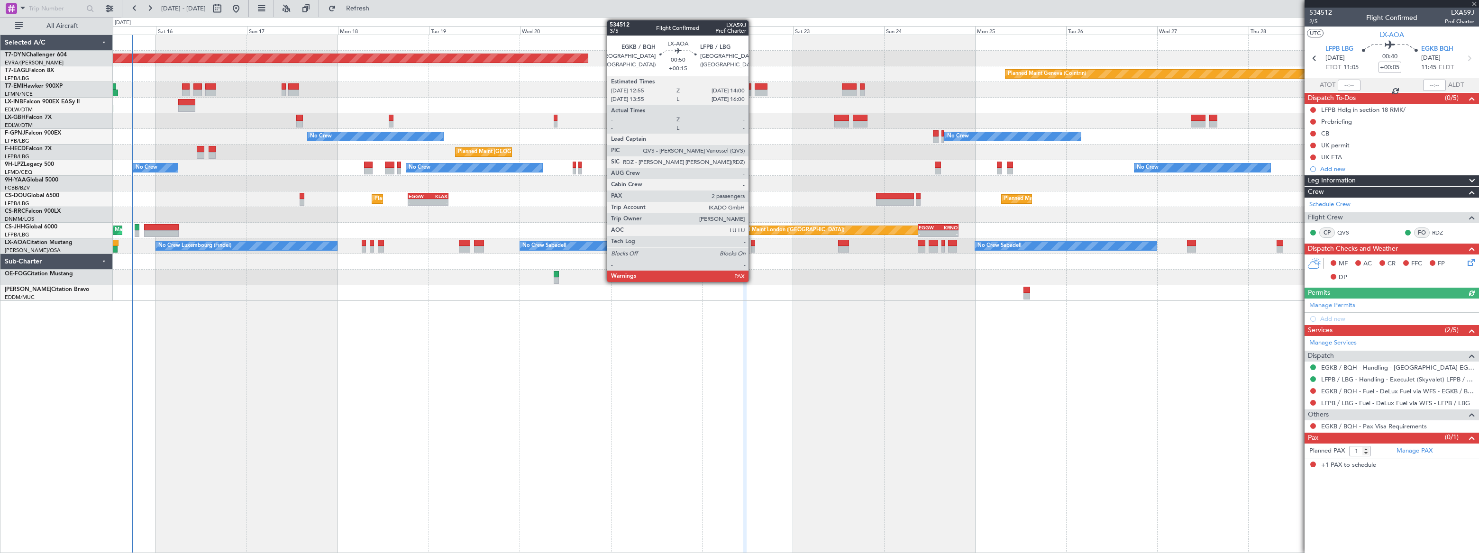
click at [753, 247] on div at bounding box center [753, 249] width 4 height 7
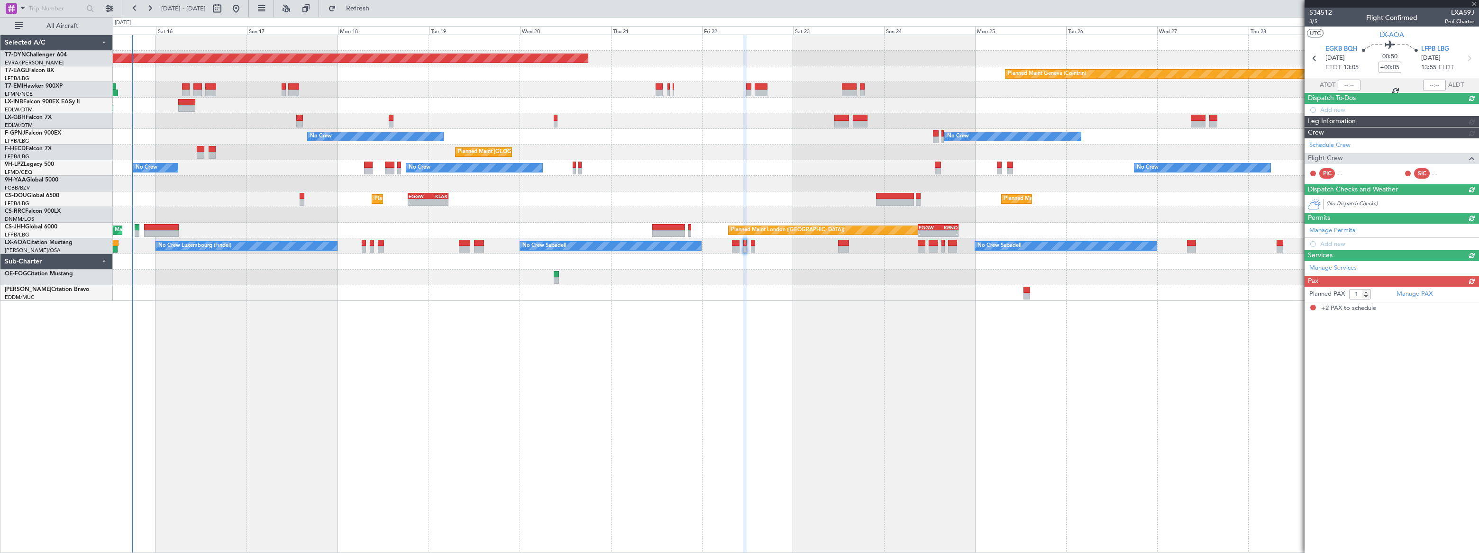
type input "+00:15"
type input "2"
